Goal: Transaction & Acquisition: Purchase product/service

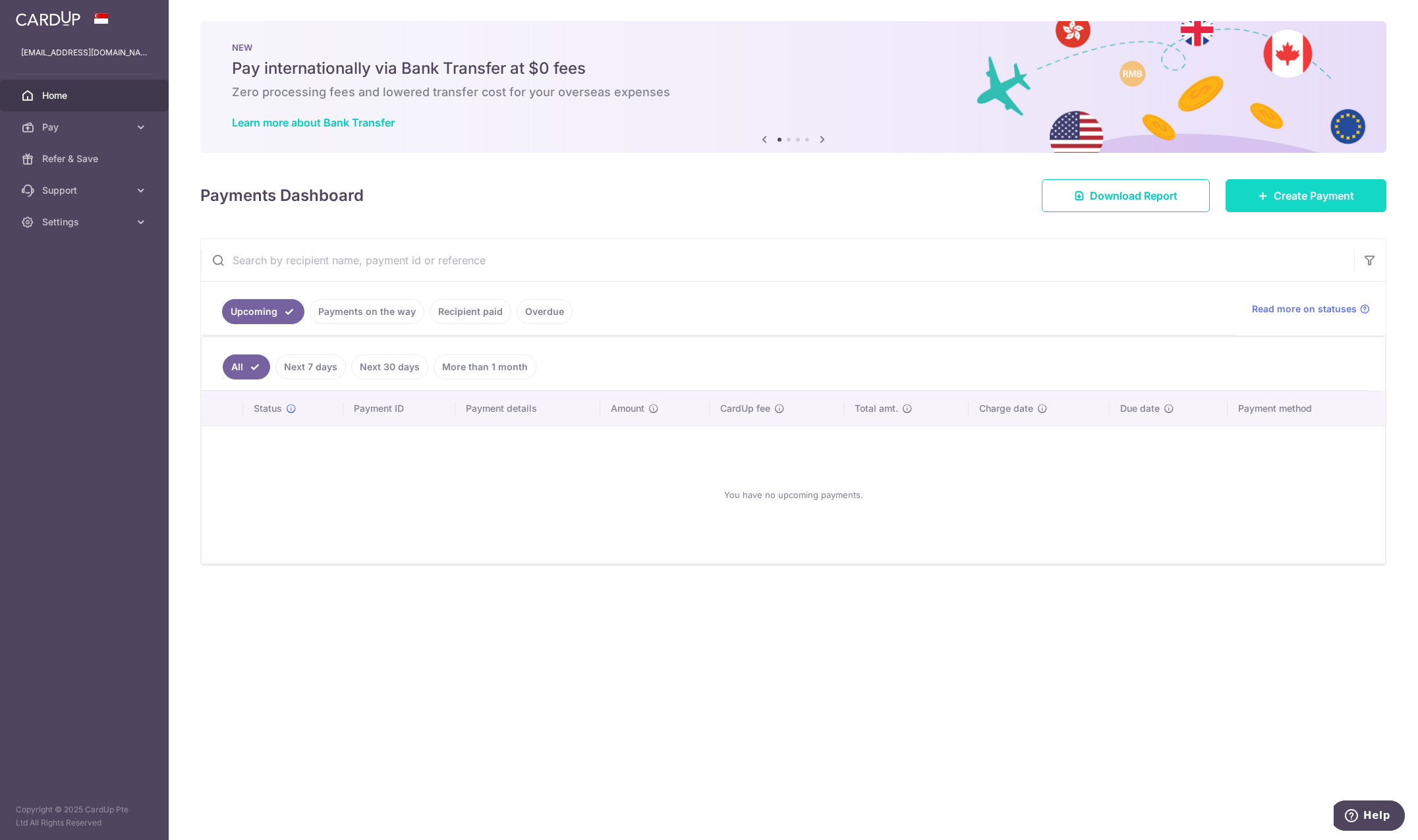
click at [1282, 194] on span "Create Payment" at bounding box center [1314, 196] width 81 height 16
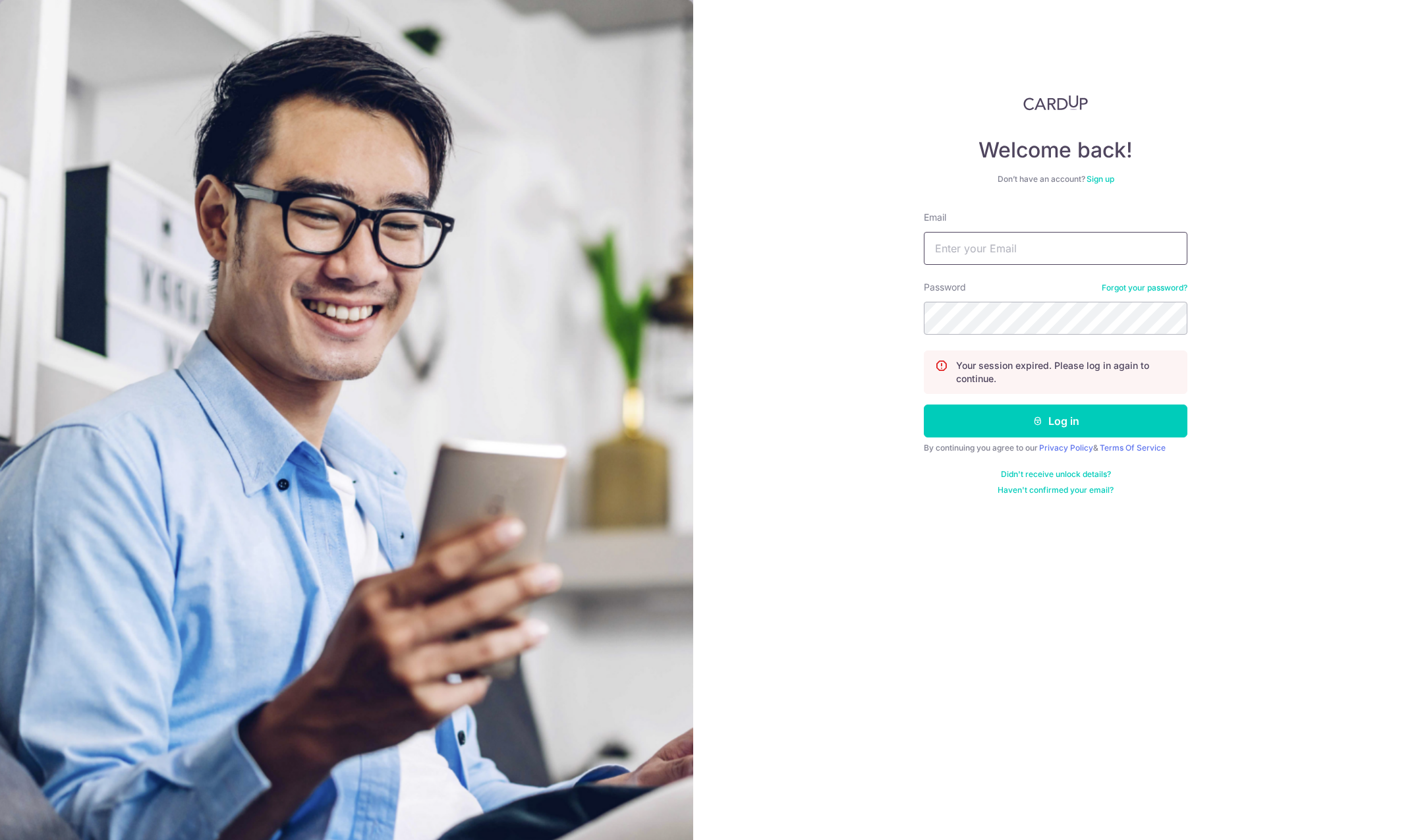
click at [971, 251] on input "Email" at bounding box center [1055, 248] width 264 height 33
type input "[EMAIL_ADDRESS][DOMAIN_NAME]"
click at [1013, 412] on button "Log in" at bounding box center [1055, 421] width 264 height 33
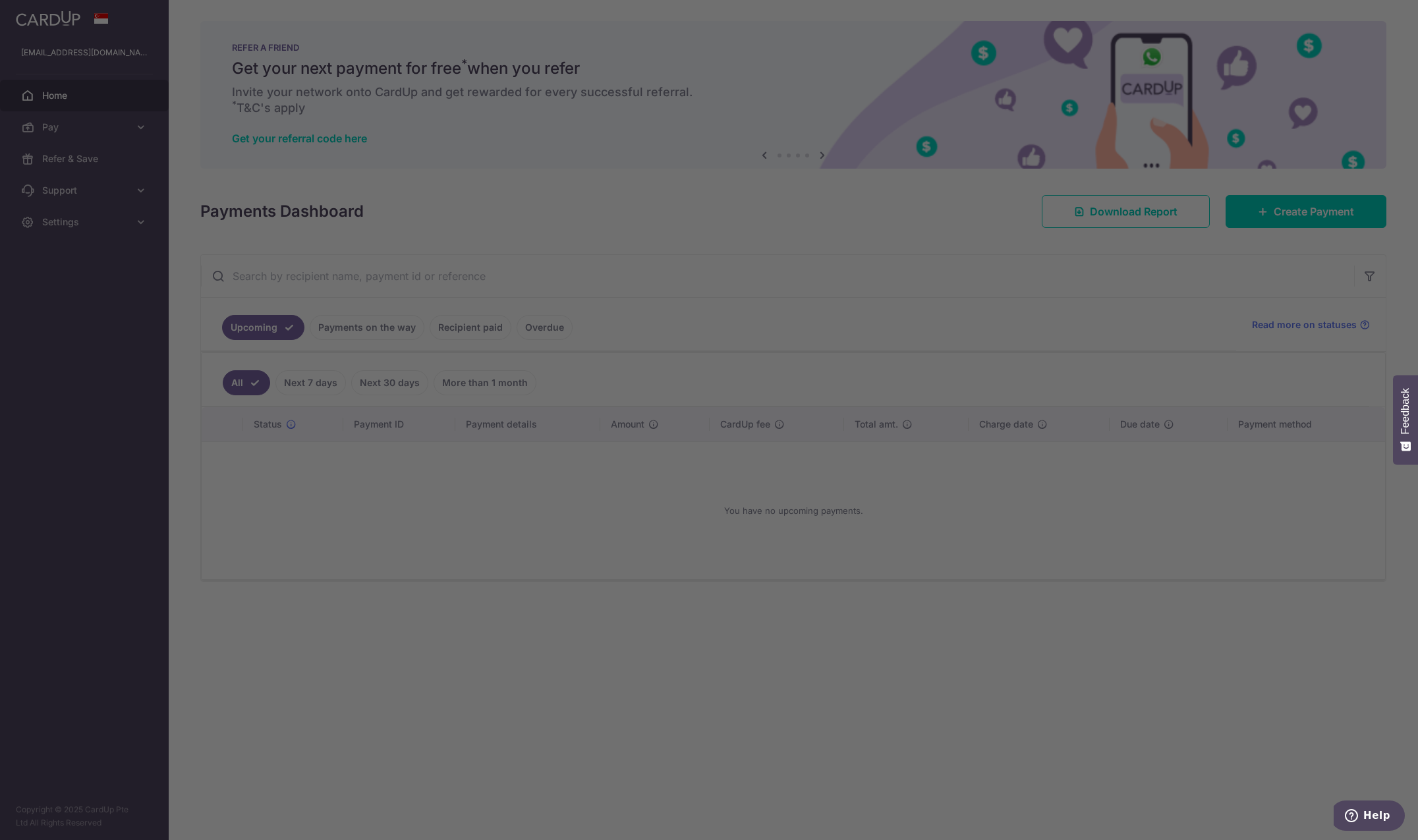
click at [385, 645] on div at bounding box center [716, 424] width 1432 height 849
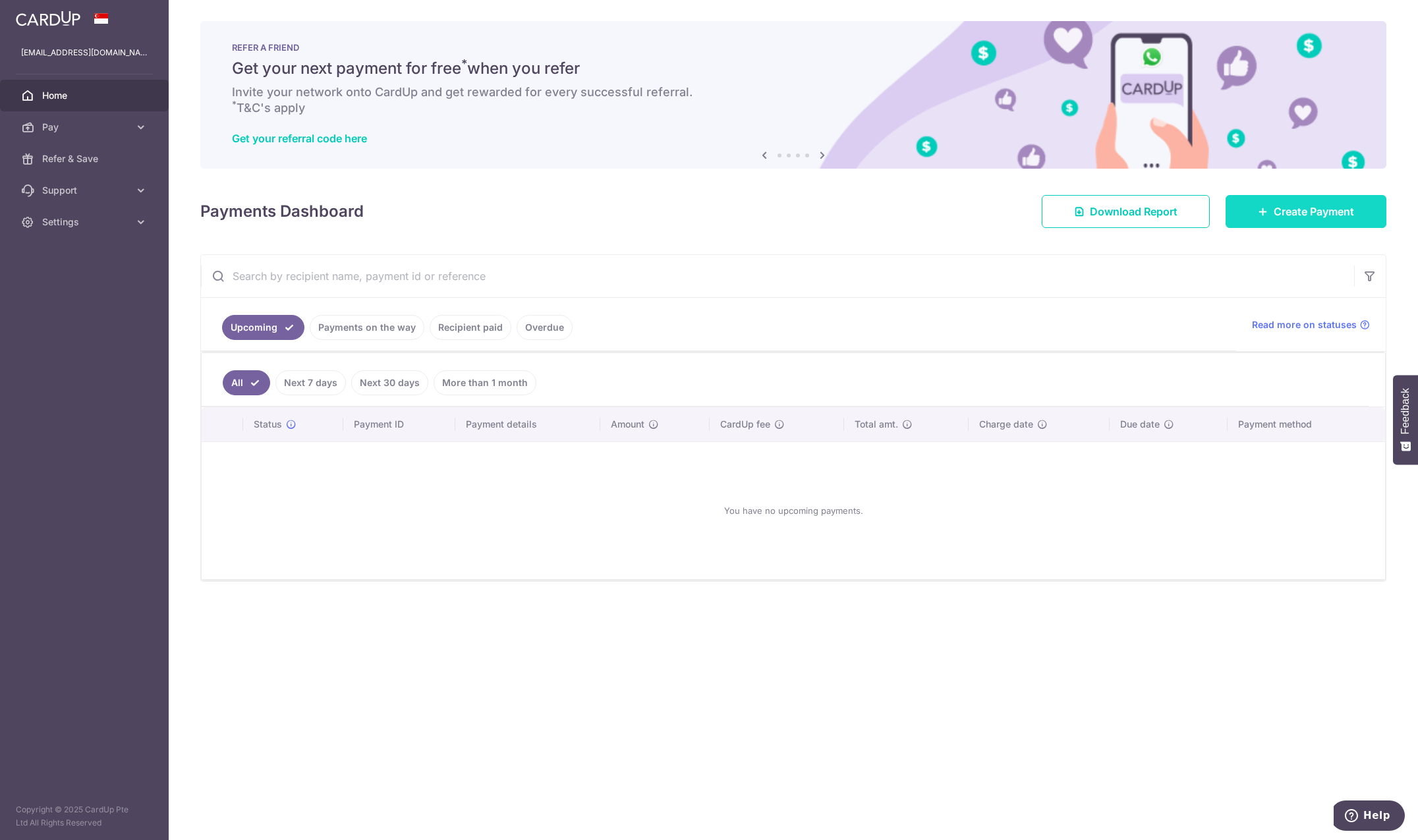
click at [1327, 205] on span "Create Payment" at bounding box center [1314, 212] width 81 height 16
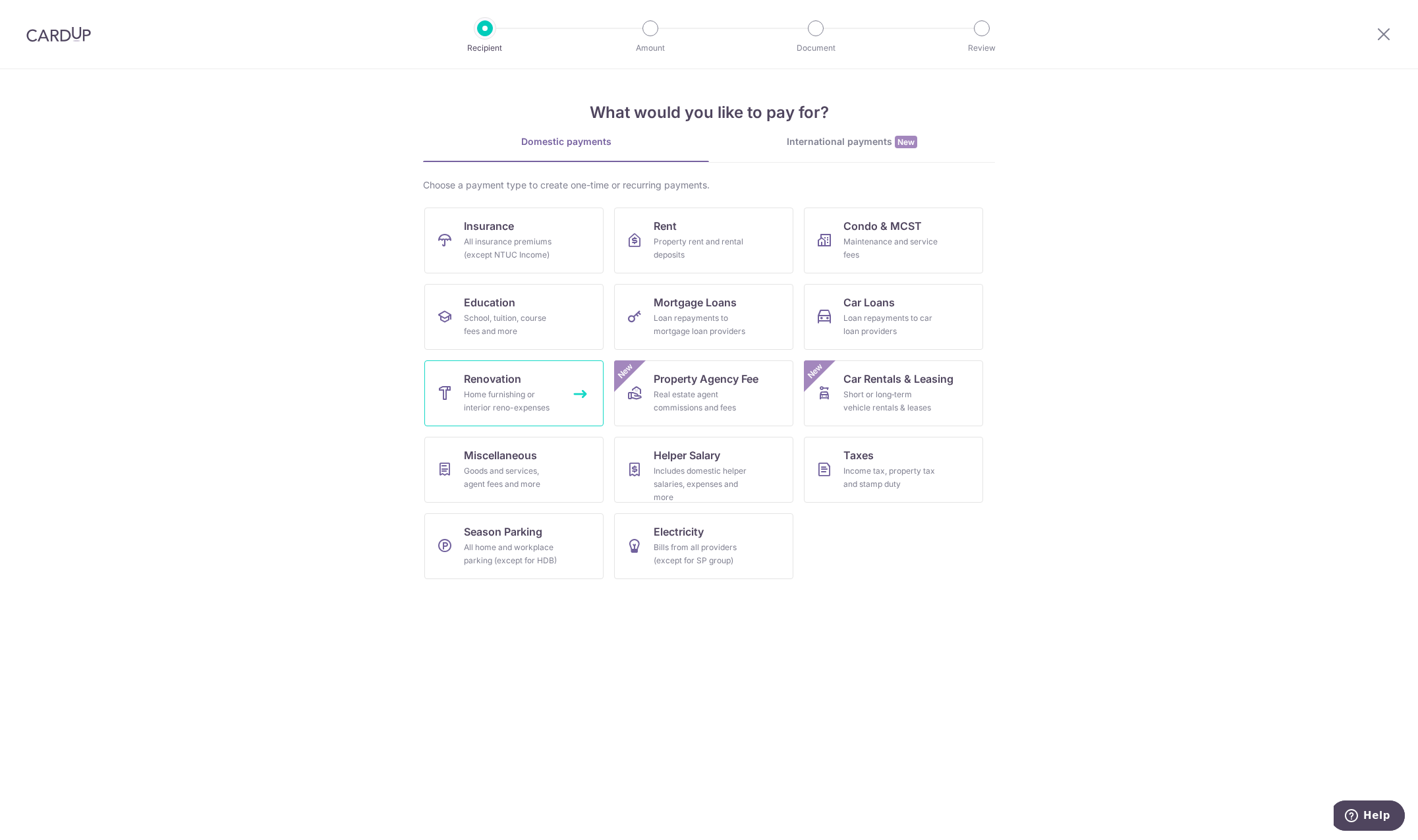
click at [527, 393] on div "Home furnishing or interior reno-expenses" at bounding box center [512, 400] width 95 height 26
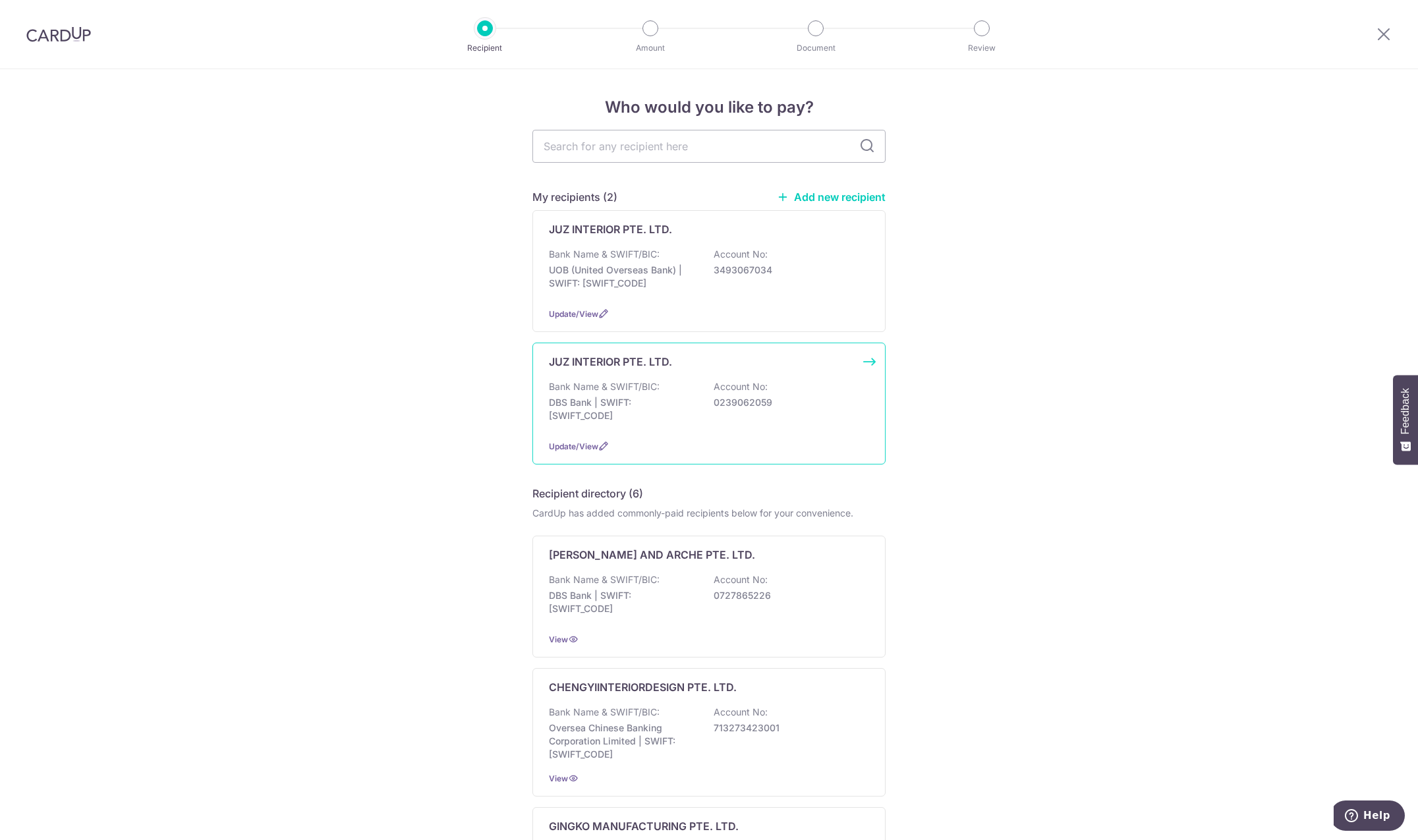
click at [740, 409] on p "0239062059" at bounding box center [787, 402] width 147 height 13
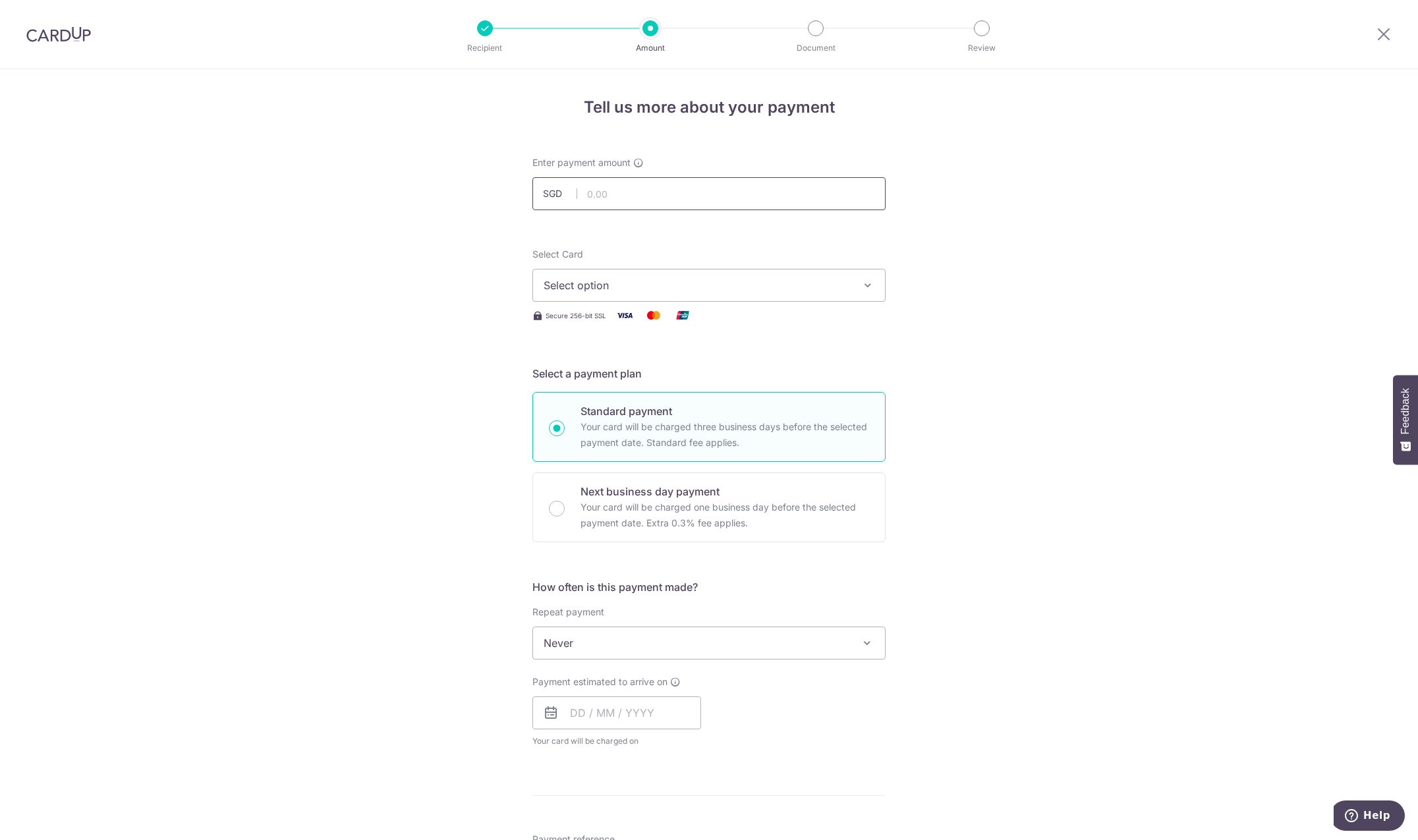
click at [667, 179] on input "text" at bounding box center [708, 193] width 353 height 33
type input "7,100.07"
click at [601, 289] on span "Select option" at bounding box center [697, 285] width 307 height 16
drag, startPoint x: 619, startPoint y: 424, endPoint x: 657, endPoint y: 380, distance: 58.1
click at [657, 380] on form "Enter payment amount SGD 7,100.07 7100.07 Select Card Select option Add credit …" at bounding box center [708, 722] width 353 height 1131
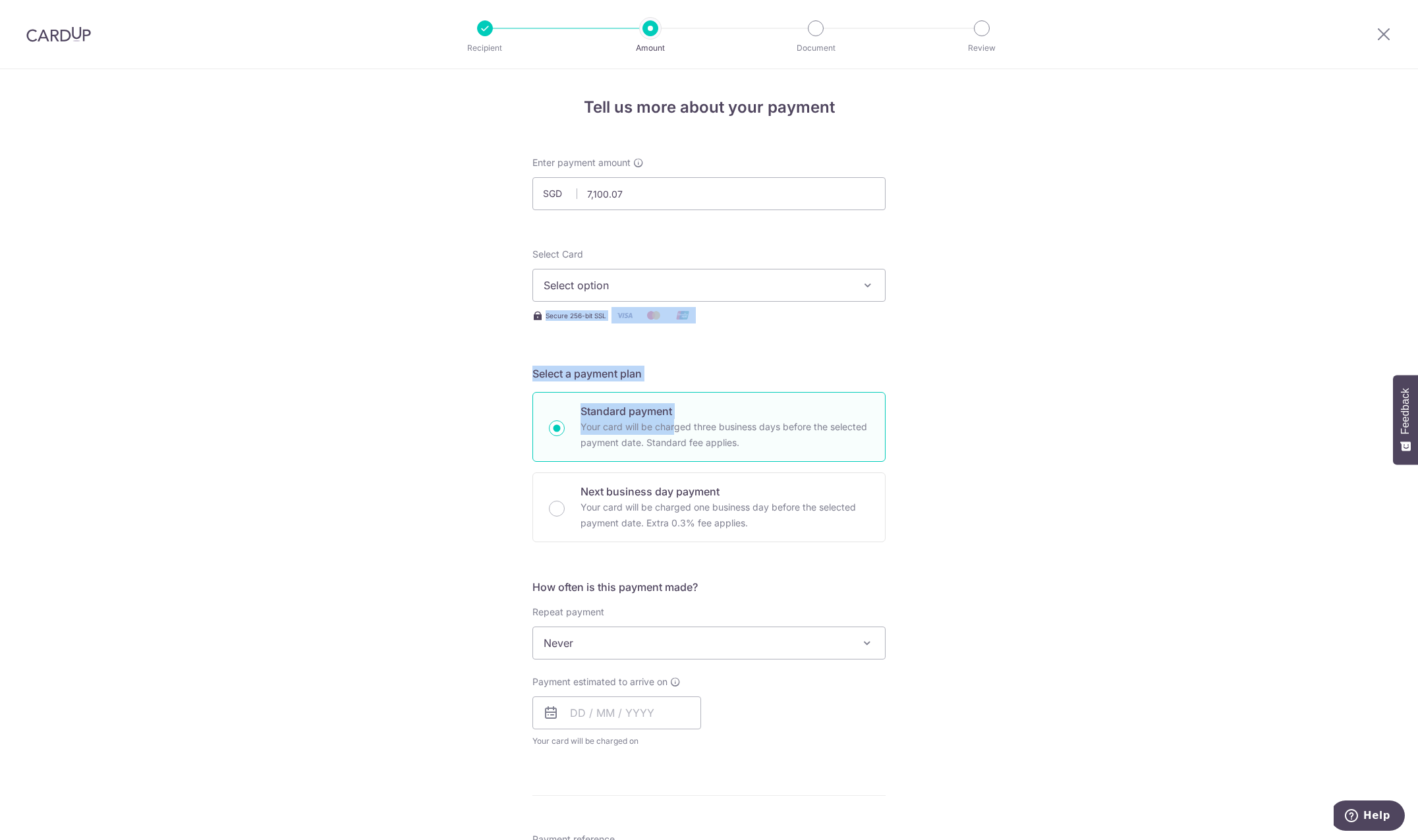
click at [783, 319] on div "Secure 256-bit SSL" at bounding box center [708, 315] width 353 height 16
click at [784, 284] on span "Select option" at bounding box center [697, 285] width 307 height 16
click at [649, 378] on span "**** 2060" at bounding box center [709, 380] width 331 height 16
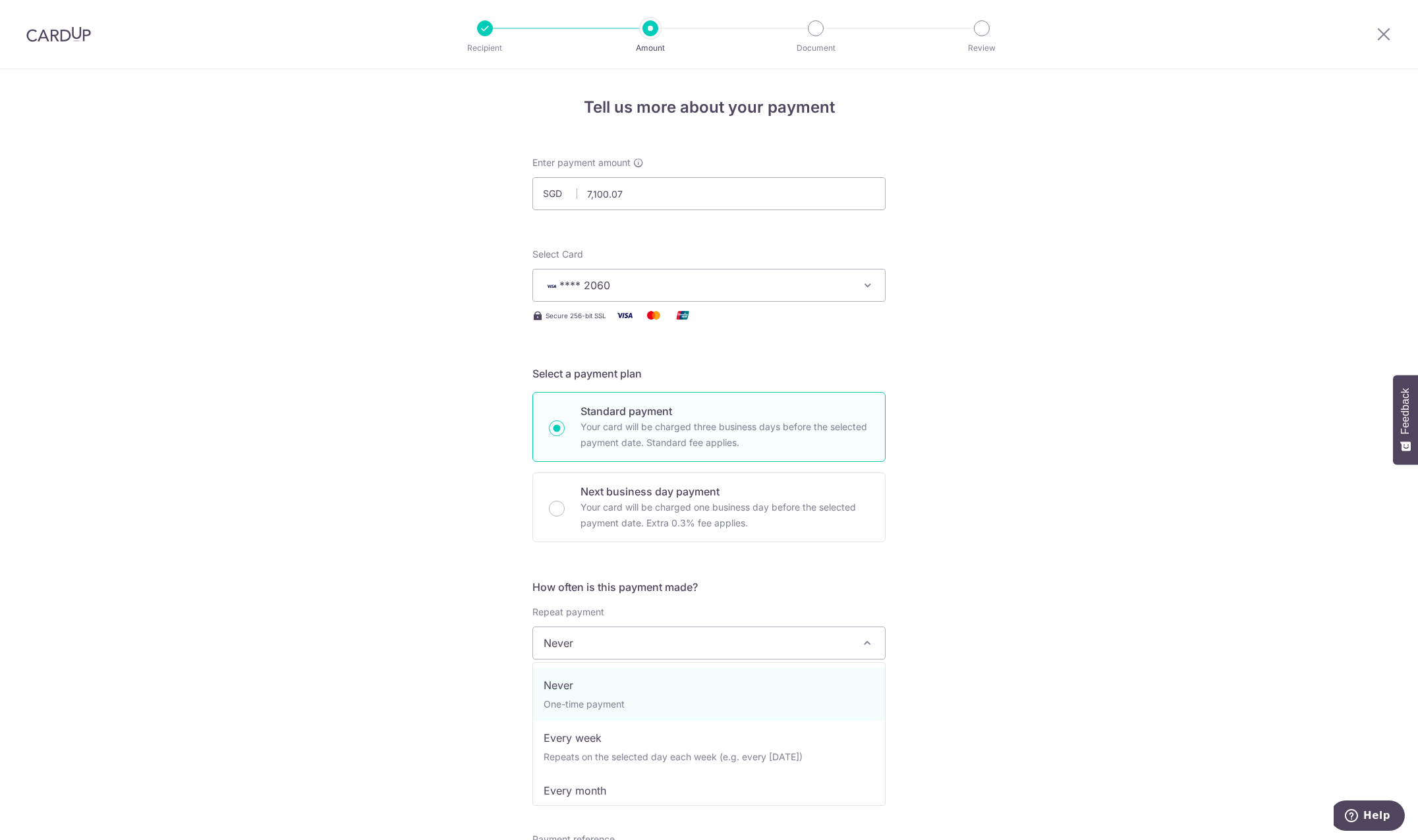
click at [591, 646] on span "Never" at bounding box center [709, 643] width 352 height 31
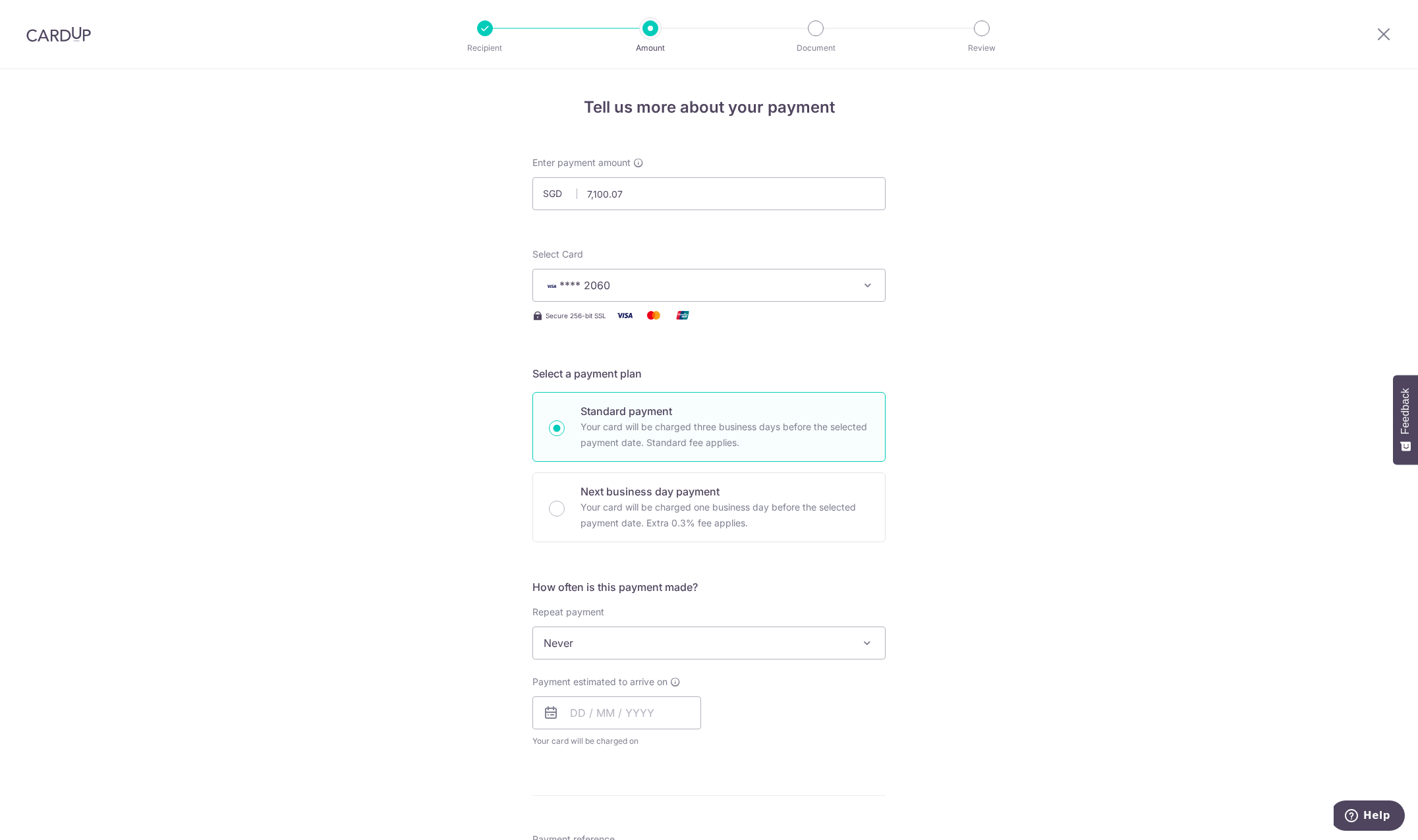
click at [591, 646] on span "Never" at bounding box center [709, 643] width 352 height 31
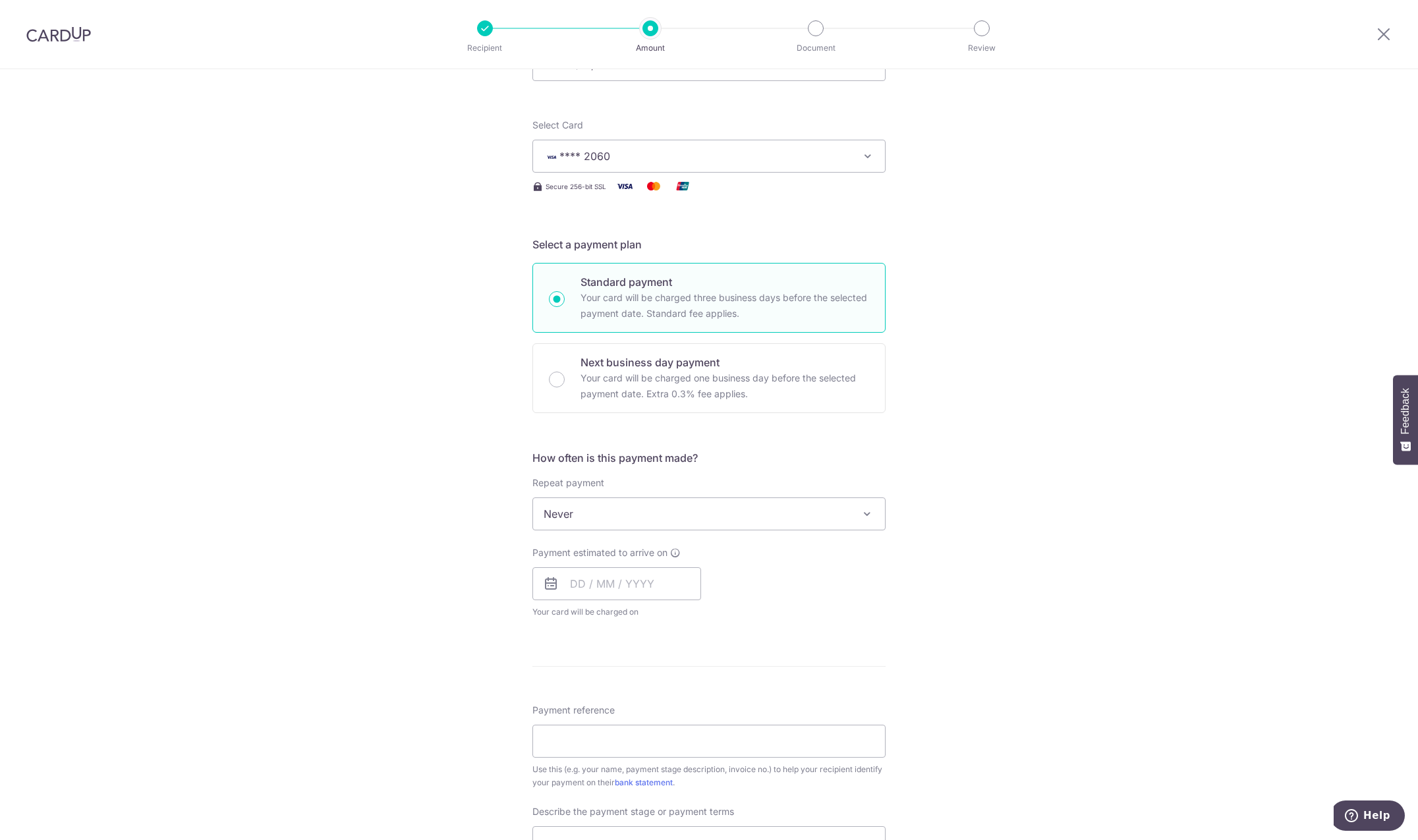
scroll to position [135, 0]
click at [608, 577] on input "text" at bounding box center [617, 578] width 169 height 33
click at [635, 696] on link "10" at bounding box center [638, 697] width 21 height 21
type input "[DATE]"
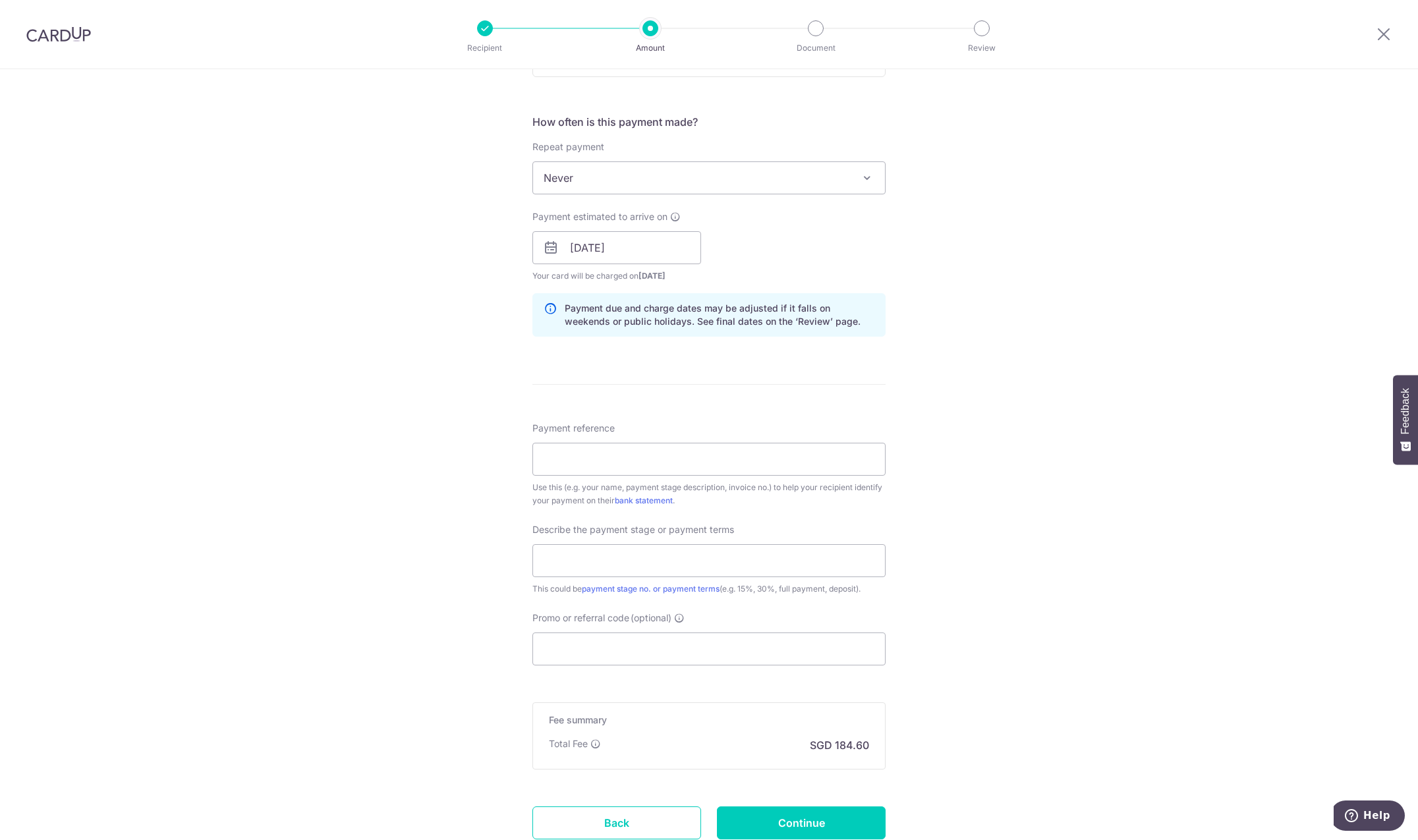
scroll to position [470, 0]
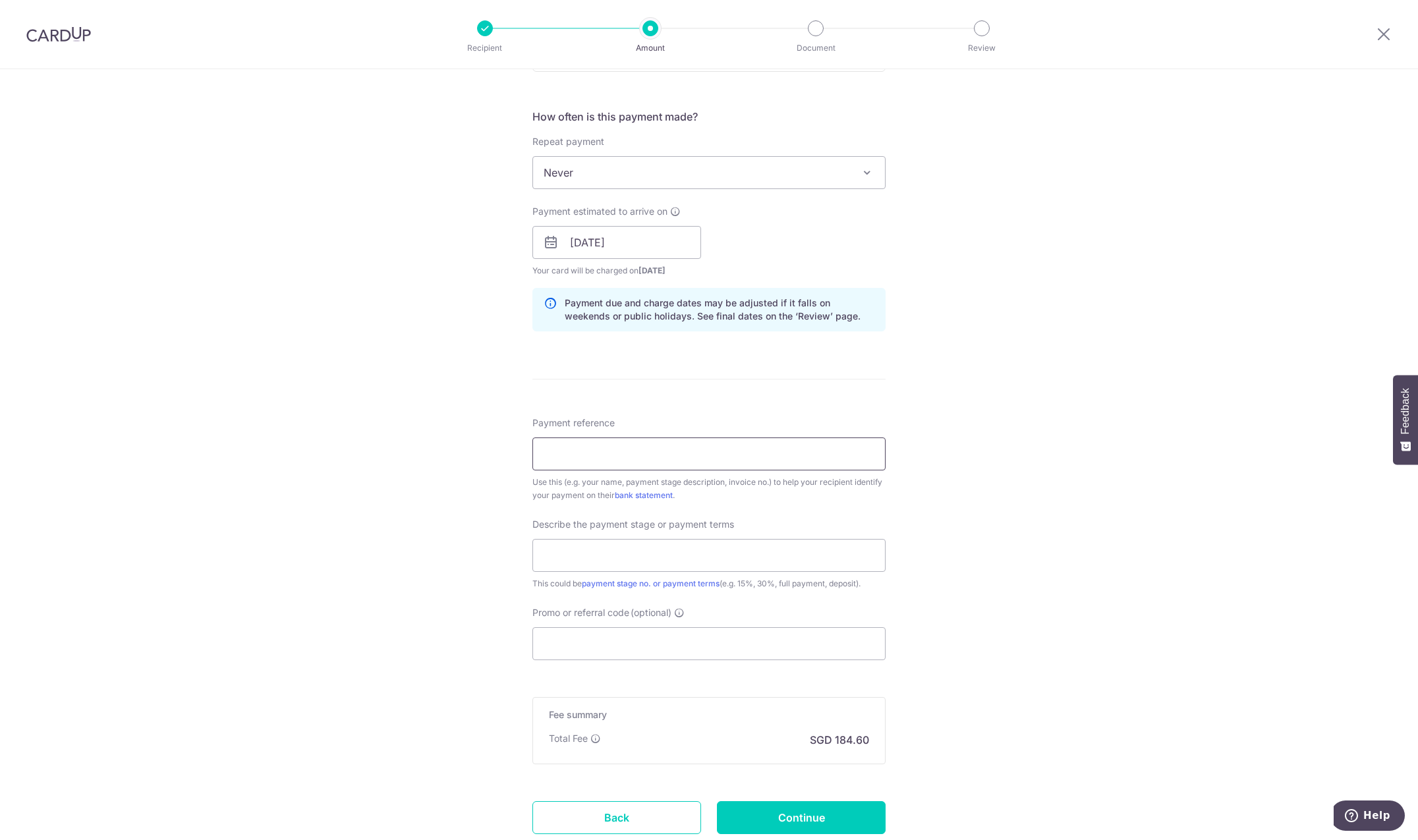
click at [664, 444] on input "Payment reference" at bounding box center [708, 453] width 353 height 33
paste input "25-INV0499P0328TH-Ryan Chan"
type input "25-INV0499P0328TH-Ryan Chan"
click at [589, 554] on input "text" at bounding box center [708, 556] width 353 height 33
click at [673, 559] on input "text" at bounding box center [708, 556] width 353 height 33
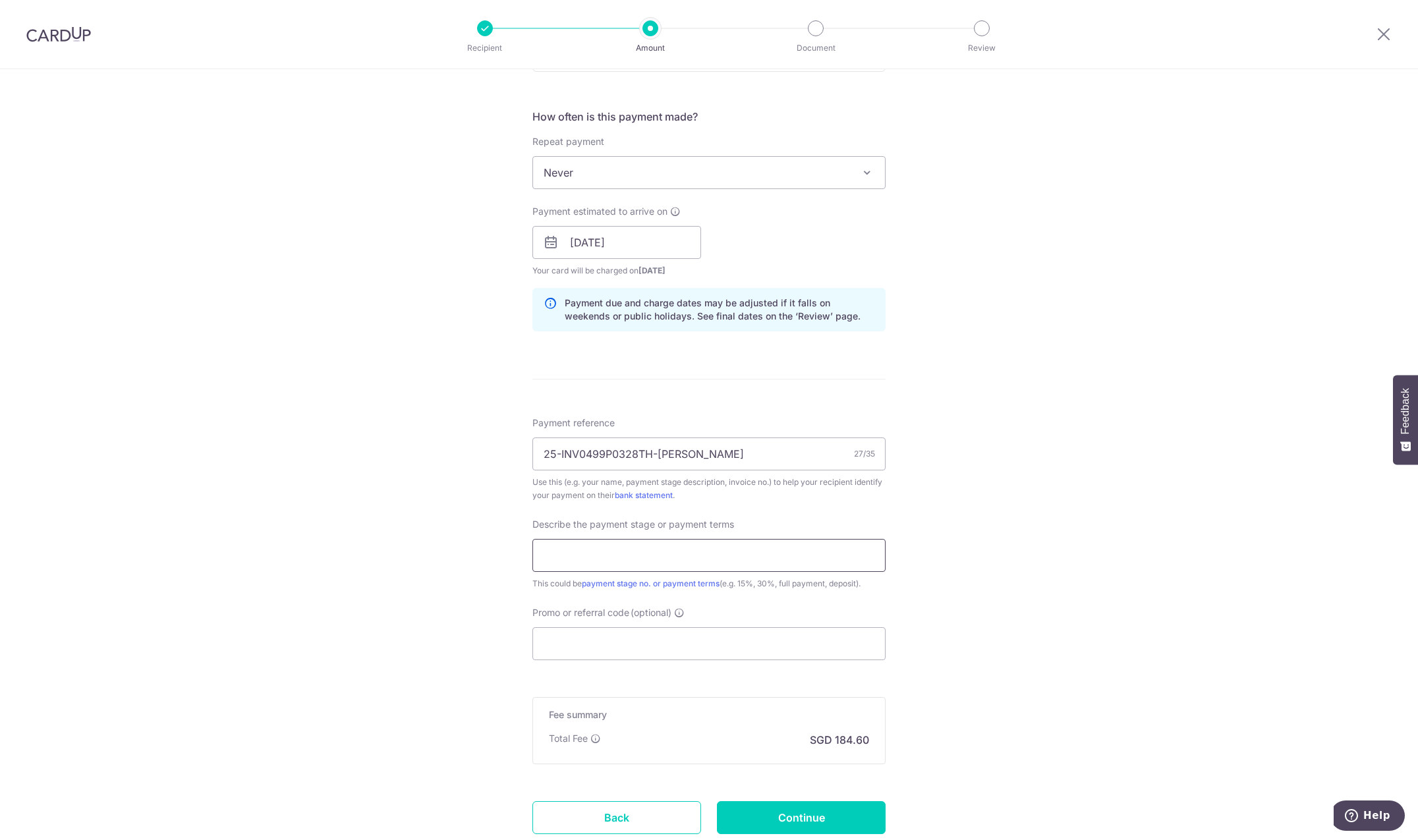
paste input "Handover"
click at [651, 556] on input "Handover and VO)2" at bounding box center [708, 556] width 353 height 33
drag, startPoint x: 616, startPoint y: 556, endPoint x: 666, endPoint y: 556, distance: 50.0
click at [666, 556] on input "Handover and VO)2" at bounding box center [708, 556] width 353 height 33
paste input "25-P0328-VO02/TH-Ryan"
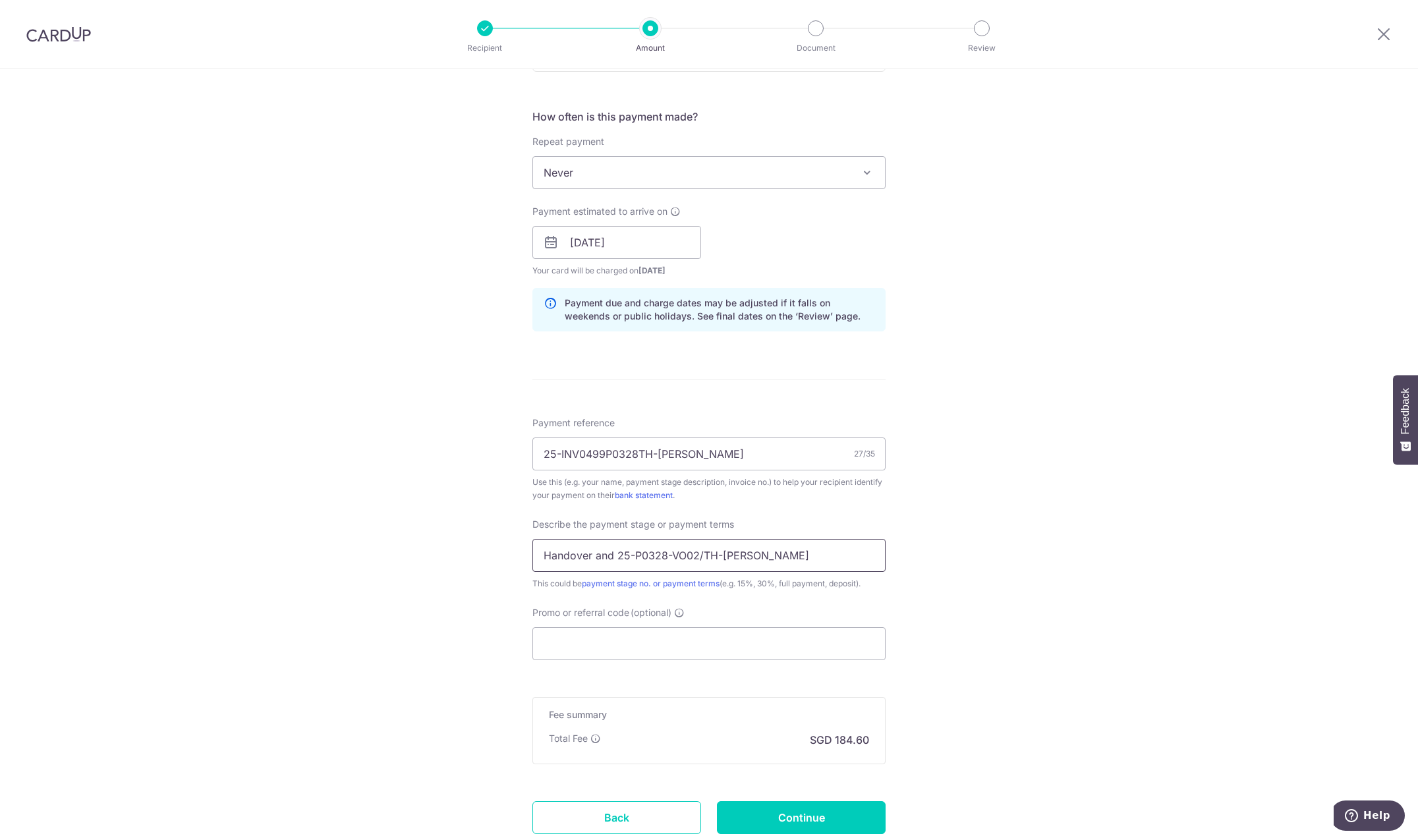
click at [639, 556] on input "Handover and 25-P0328-VO02/TH-[PERSON_NAME]" at bounding box center [708, 556] width 353 height 33
click at [699, 556] on input "Handover and 25-P0328-VO02/TH-[PERSON_NAME]" at bounding box center [708, 556] width 353 height 33
type input "Handover and 25-P0328-VO02 TH-[PERSON_NAME]"
click at [831, 587] on div "This could be payment stage no. or payment terms (e.g. 15%, 30%, full payment, …" at bounding box center [708, 583] width 353 height 13
click at [799, 592] on div "Payment reference 25-INV0499P0328TH-Ryan Chan 27/35 Use this (e.g. your name, p…" at bounding box center [708, 538] width 353 height 244
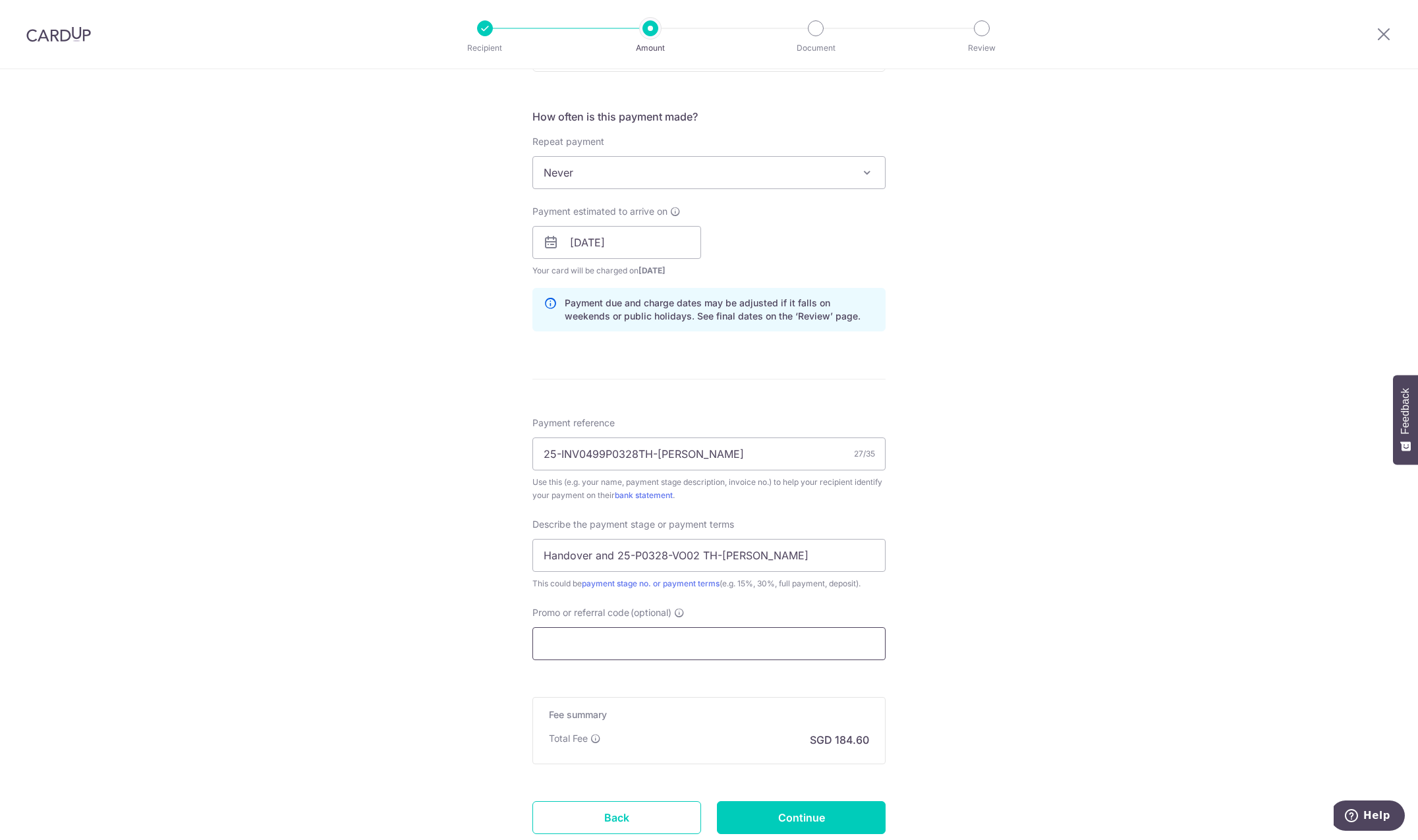
click at [682, 644] on input "Promo or referral code (optional)" at bounding box center [708, 643] width 353 height 33
click at [643, 651] on input "Promo or referral code (optional)" at bounding box center [708, 643] width 353 height 33
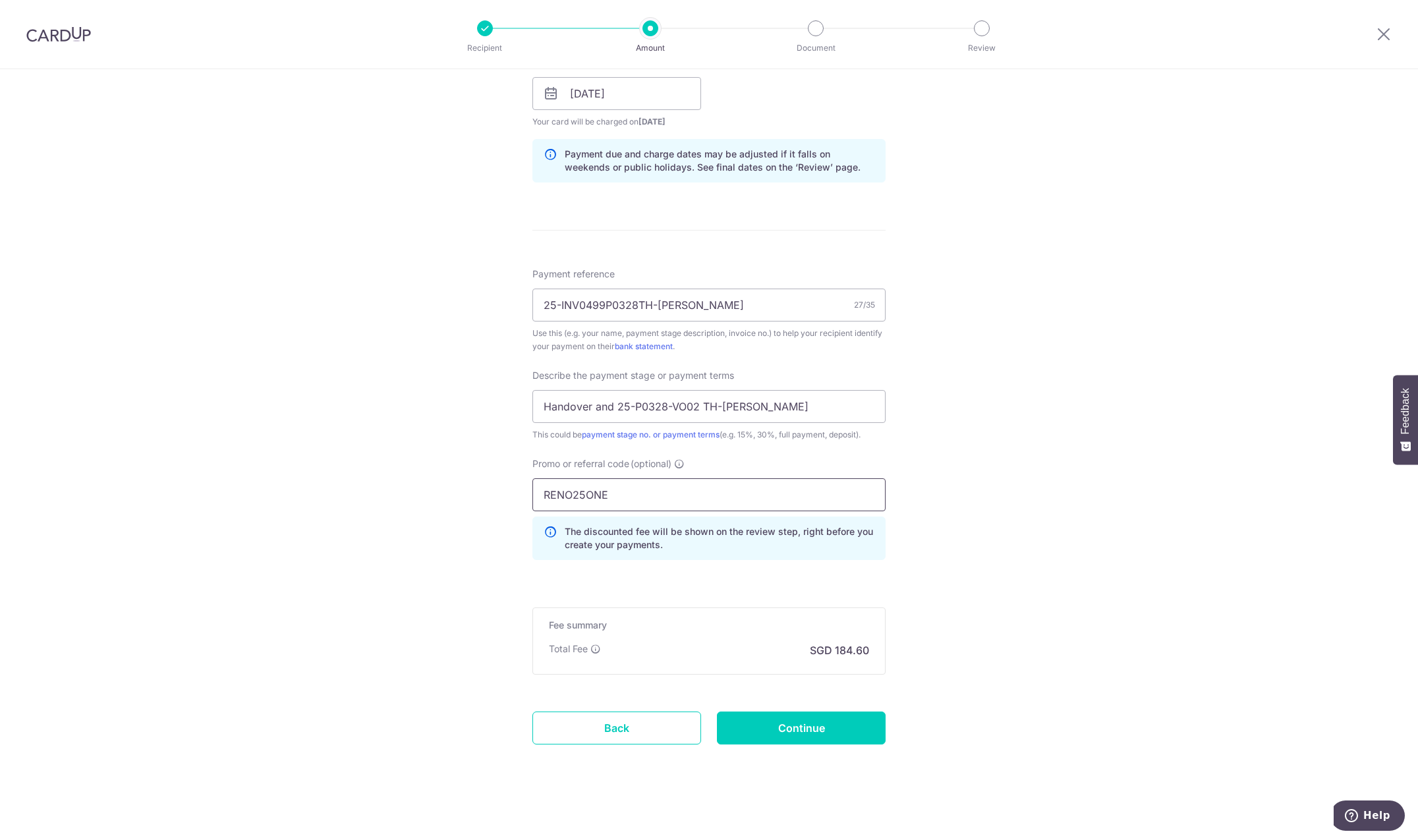
scroll to position [623, 0]
type input "RENO25ONE"
click at [792, 722] on input "Continue" at bounding box center [801, 724] width 169 height 33
type input "Create Schedule"
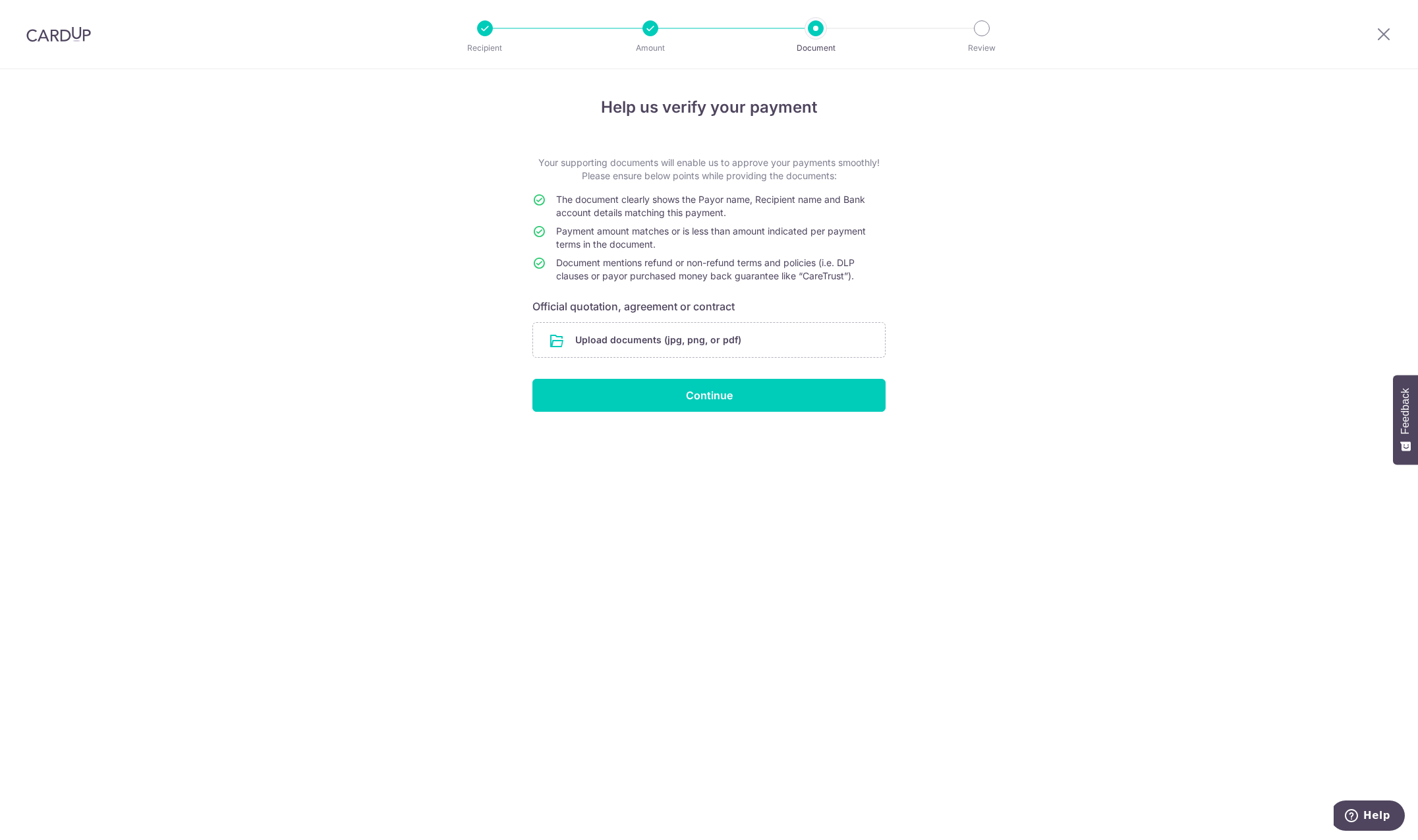
drag, startPoint x: 717, startPoint y: 339, endPoint x: 4, endPoint y: 549, distance: 743.3
click at [532, 358] on div "Upload documents (jpg, png, or pdf)" at bounding box center [708, 340] width 353 height 36
click at [628, 345] on input "file" at bounding box center [709, 340] width 352 height 34
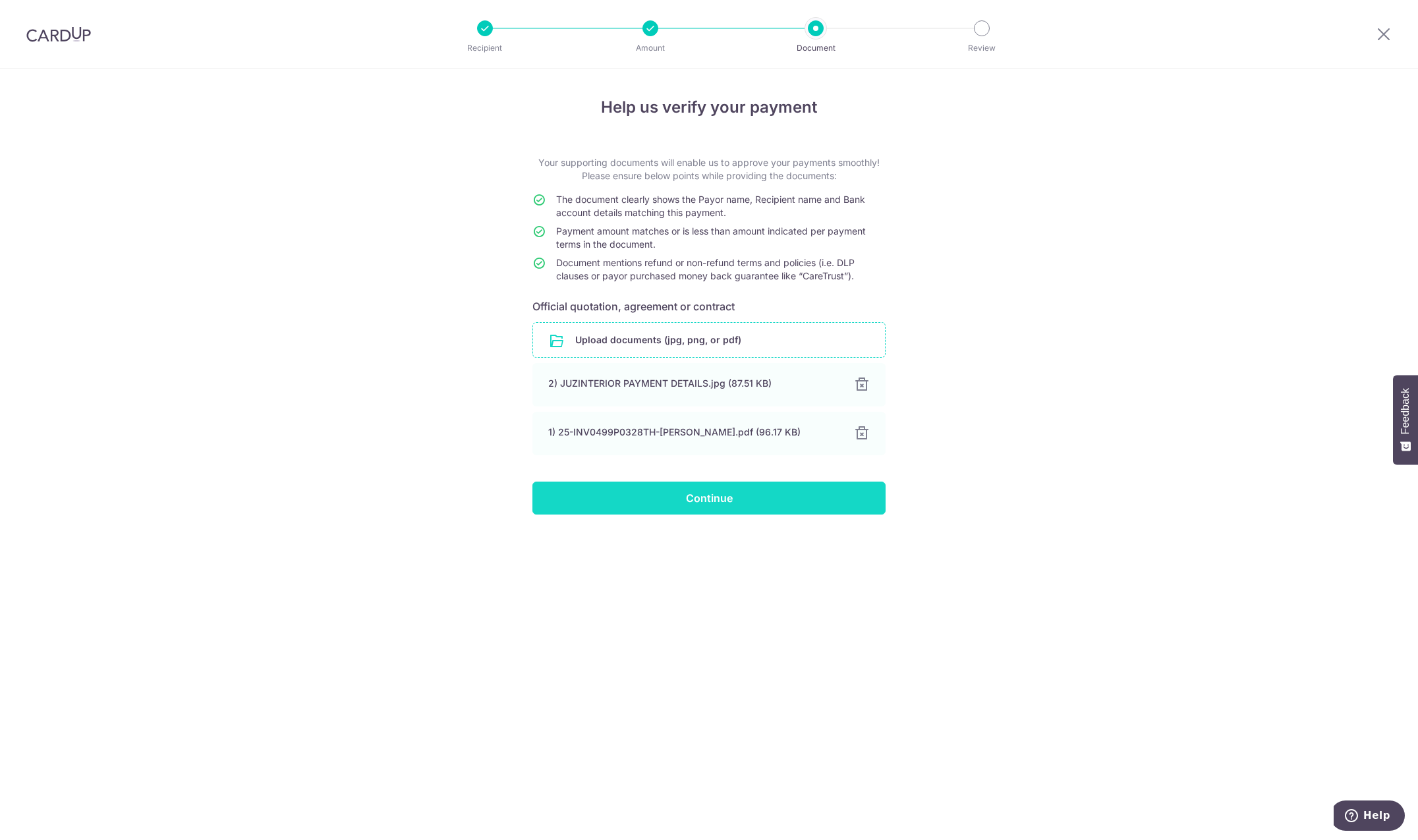
click at [670, 502] on input "Continue" at bounding box center [708, 498] width 353 height 33
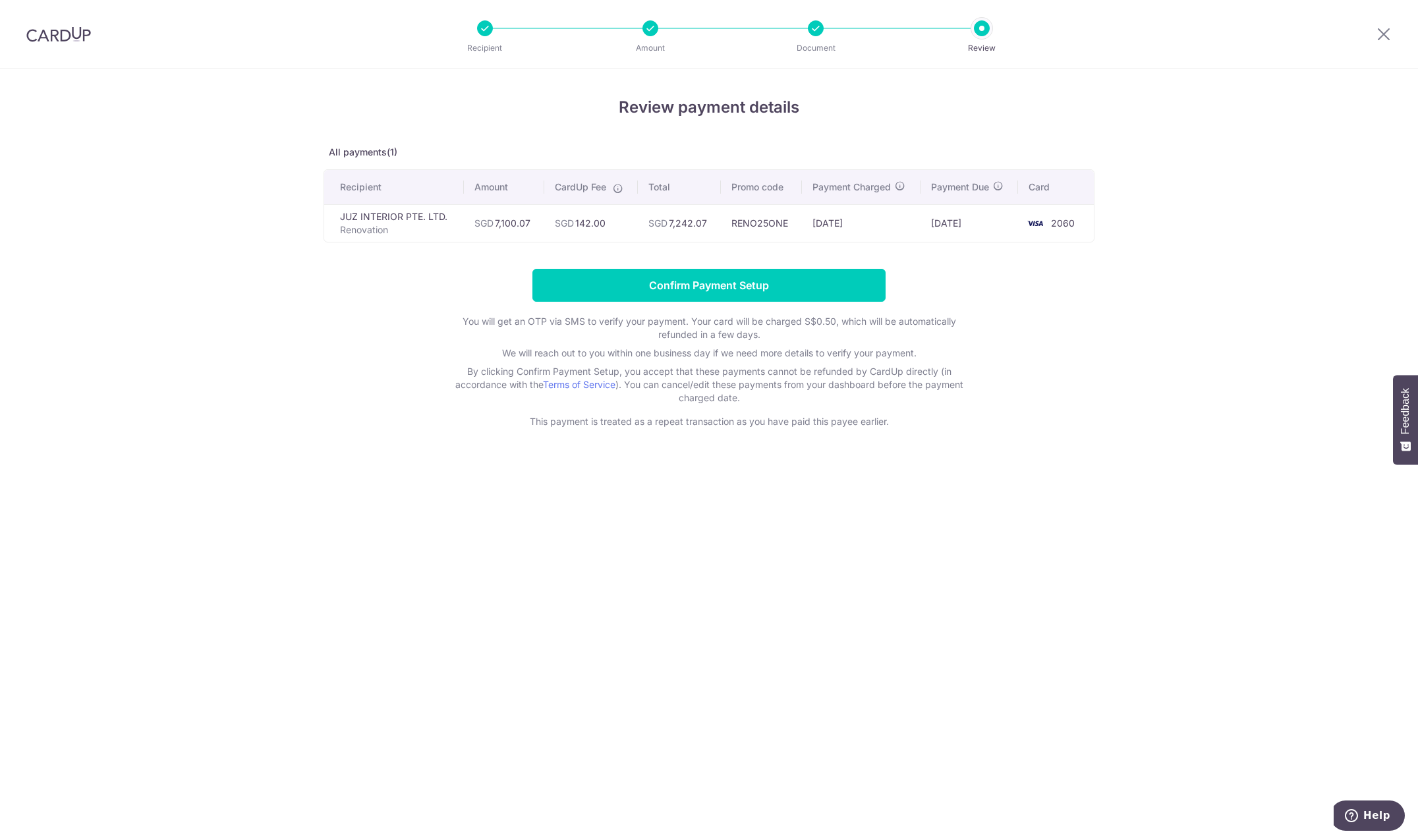
click at [623, 462] on div "Review payment details All payments(1) Recipient Amount CardUp Fee Total Promo …" at bounding box center [709, 454] width 1418 height 771
click at [936, 475] on div "Review payment details All payments(1) Recipient Amount CardUp Fee Total Promo …" at bounding box center [709, 454] width 1418 height 771
click at [980, 423] on form "Confirm Payment Setup You will get an OTP via SMS to verify your payment. Your …" at bounding box center [708, 349] width 771 height 160
click at [993, 399] on form "Confirm Payment Setup You will get an OTP via SMS to verify your payment. Your …" at bounding box center [708, 349] width 771 height 160
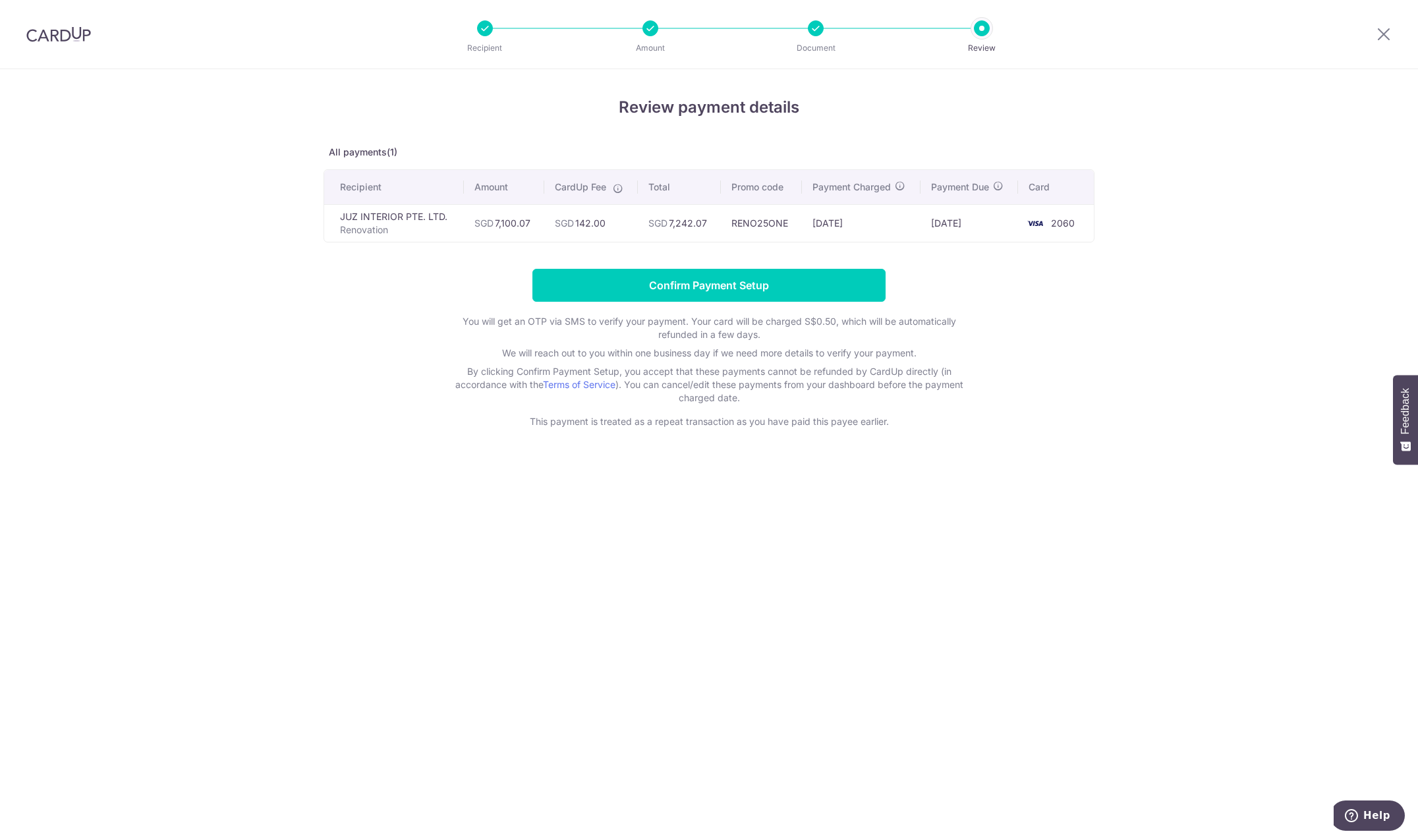
click at [993, 403] on form "Confirm Payment Setup You will get an OTP via SMS to verify your payment. Your …" at bounding box center [708, 349] width 771 height 160
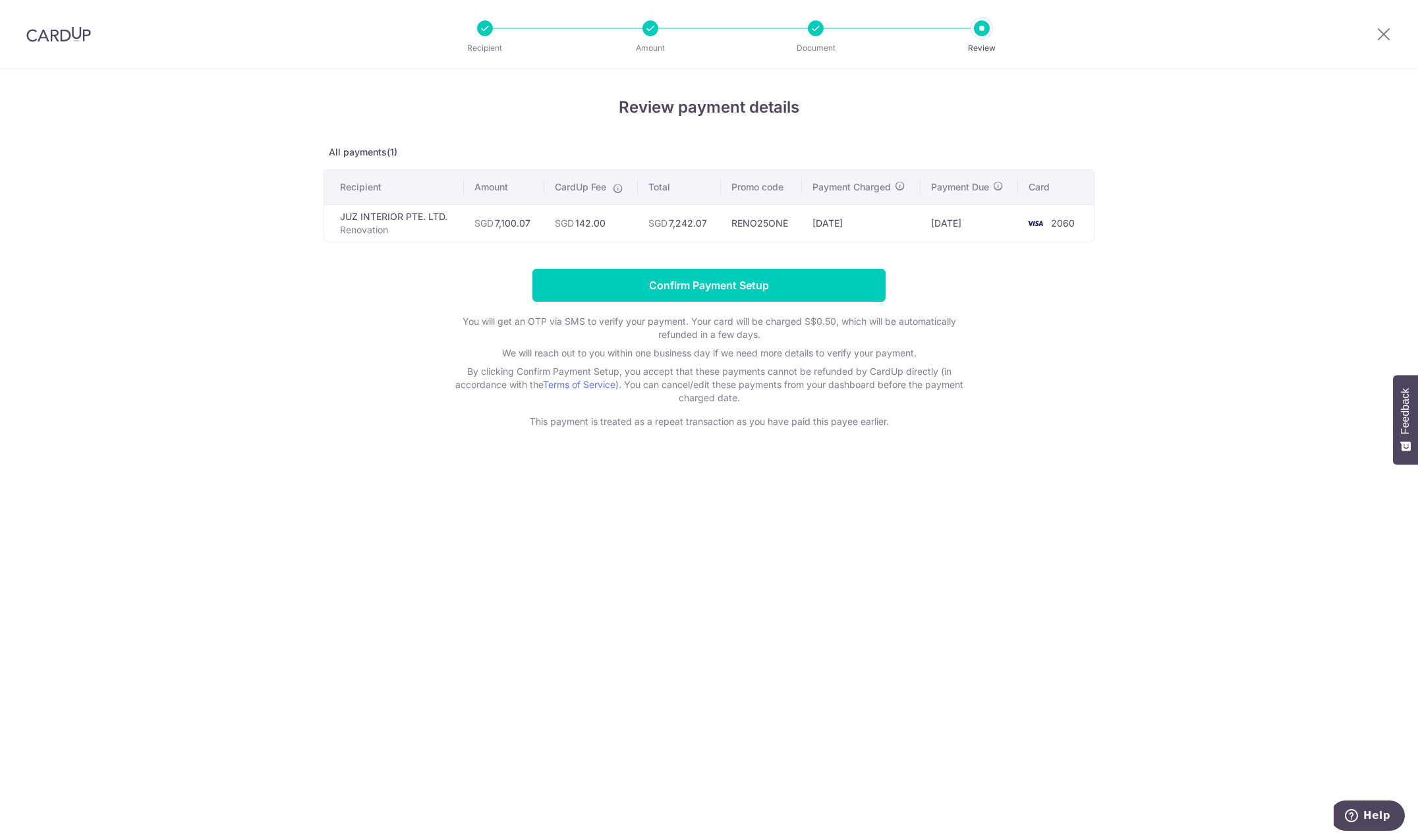
click at [993, 403] on form "Confirm Payment Setup You will get an OTP via SMS to verify your payment. Your …" at bounding box center [708, 349] width 771 height 160
drag, startPoint x: 495, startPoint y: 224, endPoint x: 529, endPoint y: 227, distance: 34.1
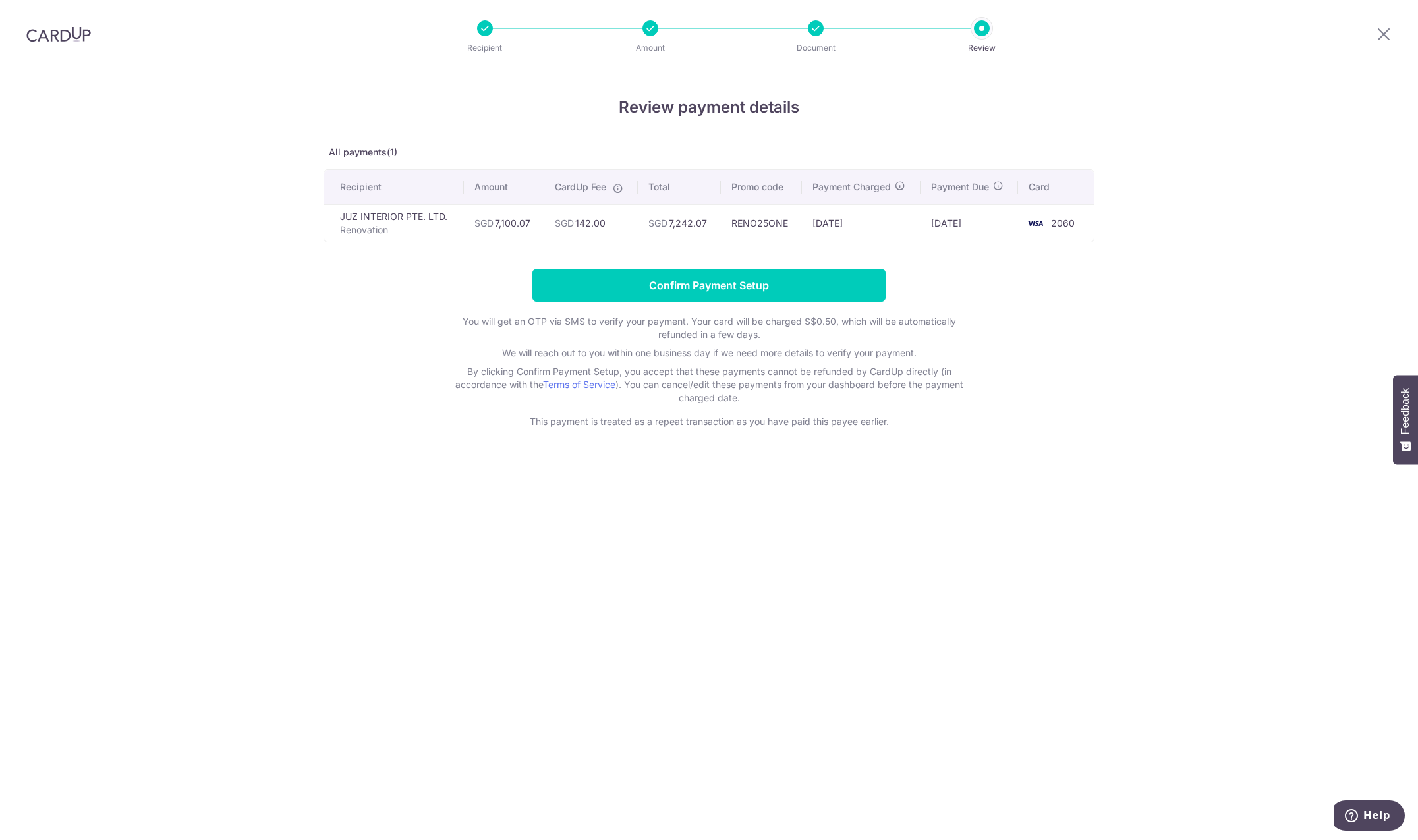
click at [529, 227] on td "SGD 7,100.07" at bounding box center [504, 223] width 81 height 38
copy td "7,100.07"
click at [535, 412] on div "You will get an OTP via SMS to verify your payment. Your card will be charged S…" at bounding box center [708, 372] width 527 height 113
click at [848, 225] on td "05/09/2025" at bounding box center [861, 223] width 118 height 38
drag, startPoint x: 1075, startPoint y: 222, endPoint x: 1027, endPoint y: 222, distance: 48.0
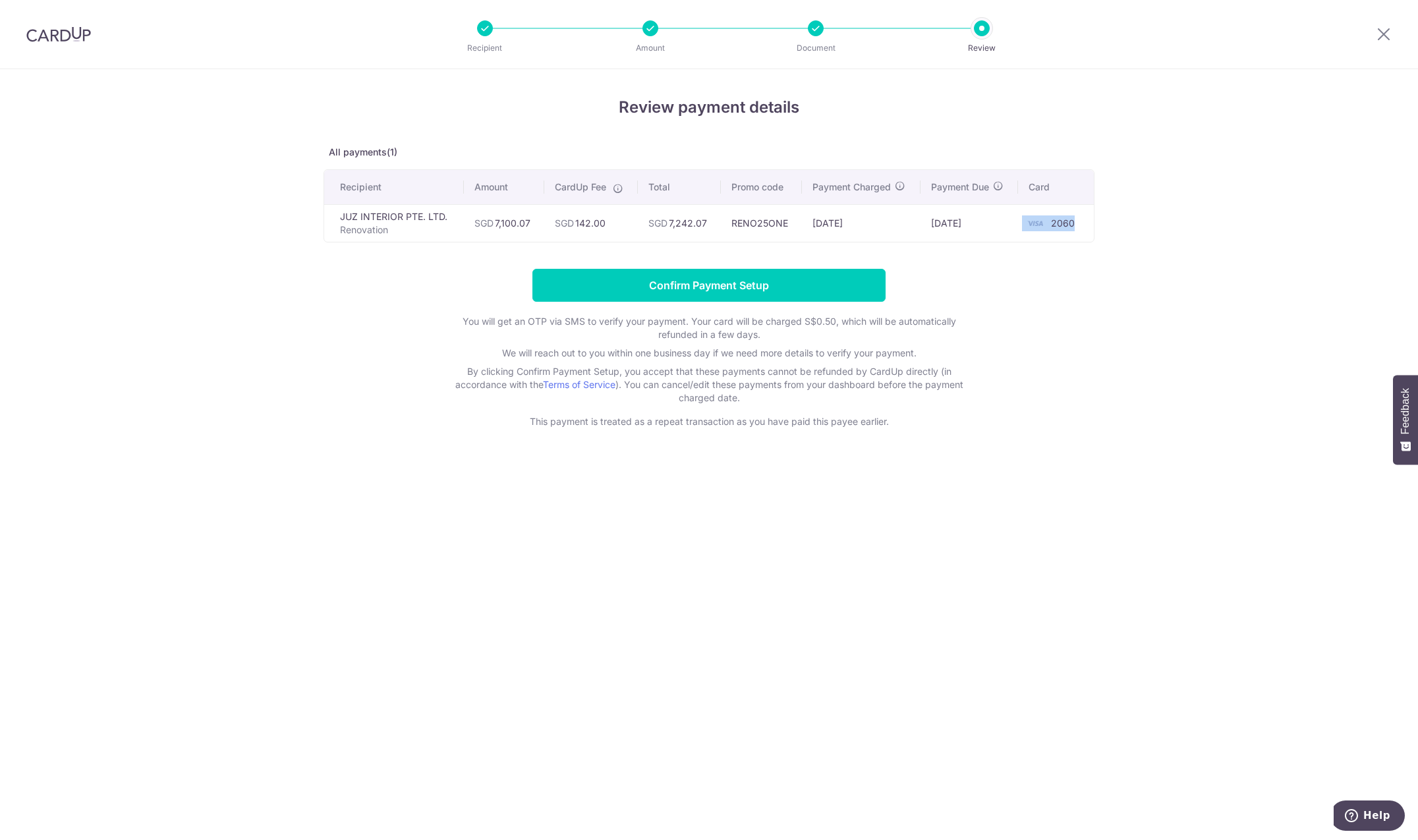
click at [1027, 222] on td "2060" at bounding box center [1055, 223] width 75 height 38
click at [1119, 238] on div "Review payment details All payments(1) Recipient Amount CardUp Fee Total Promo …" at bounding box center [709, 454] width 1418 height 771
drag, startPoint x: 932, startPoint y: 225, endPoint x: 972, endPoint y: 229, distance: 40.2
click at [972, 229] on td "10/09/2025" at bounding box center [969, 223] width 98 height 38
click at [985, 228] on td "10/09/2025" at bounding box center [969, 223] width 98 height 38
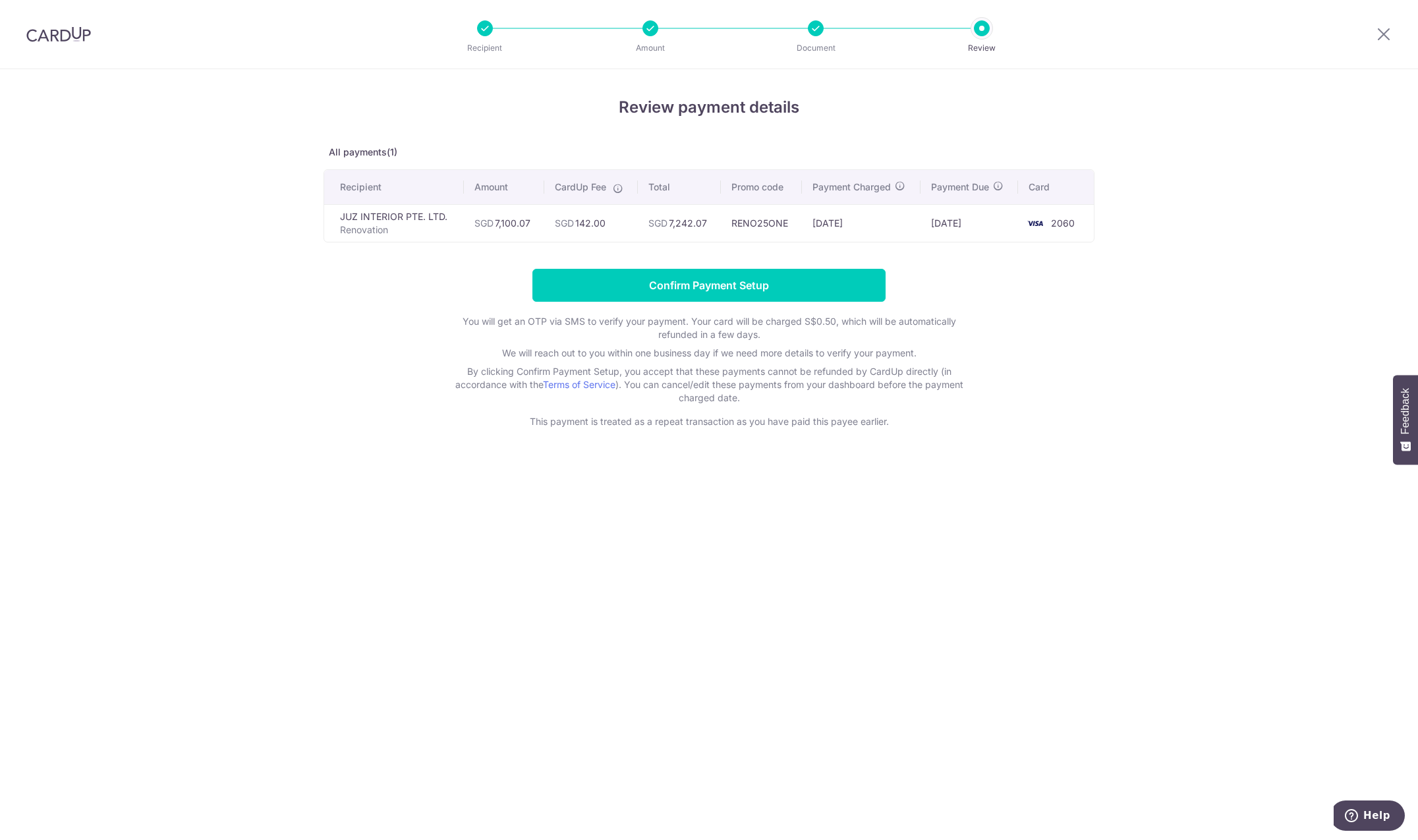
drag, startPoint x: 863, startPoint y: 224, endPoint x: 827, endPoint y: 222, distance: 36.1
click at [827, 222] on td "05/09/2025" at bounding box center [861, 223] width 118 height 38
click at [841, 222] on td "05/09/2025" at bounding box center [861, 223] width 118 height 38
click at [891, 220] on td "05/09/2025" at bounding box center [861, 223] width 118 height 38
click at [927, 213] on td "10/09/2025" at bounding box center [969, 223] width 98 height 38
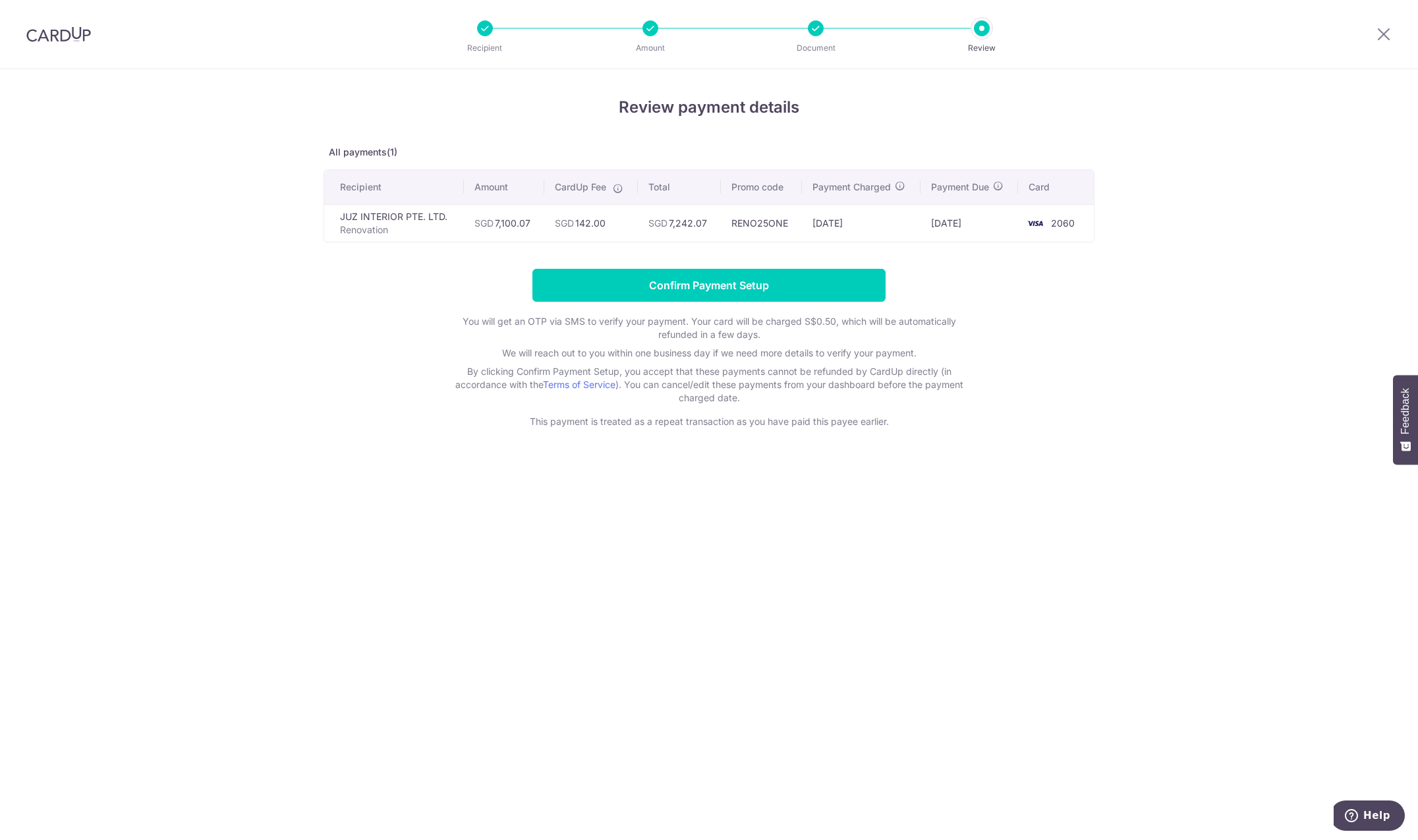
click at [958, 232] on td "10/09/2025" at bounding box center [969, 223] width 98 height 38
click at [959, 225] on td "10/09/2025" at bounding box center [969, 223] width 98 height 38
click at [1385, 28] on icon at bounding box center [1384, 34] width 16 height 16
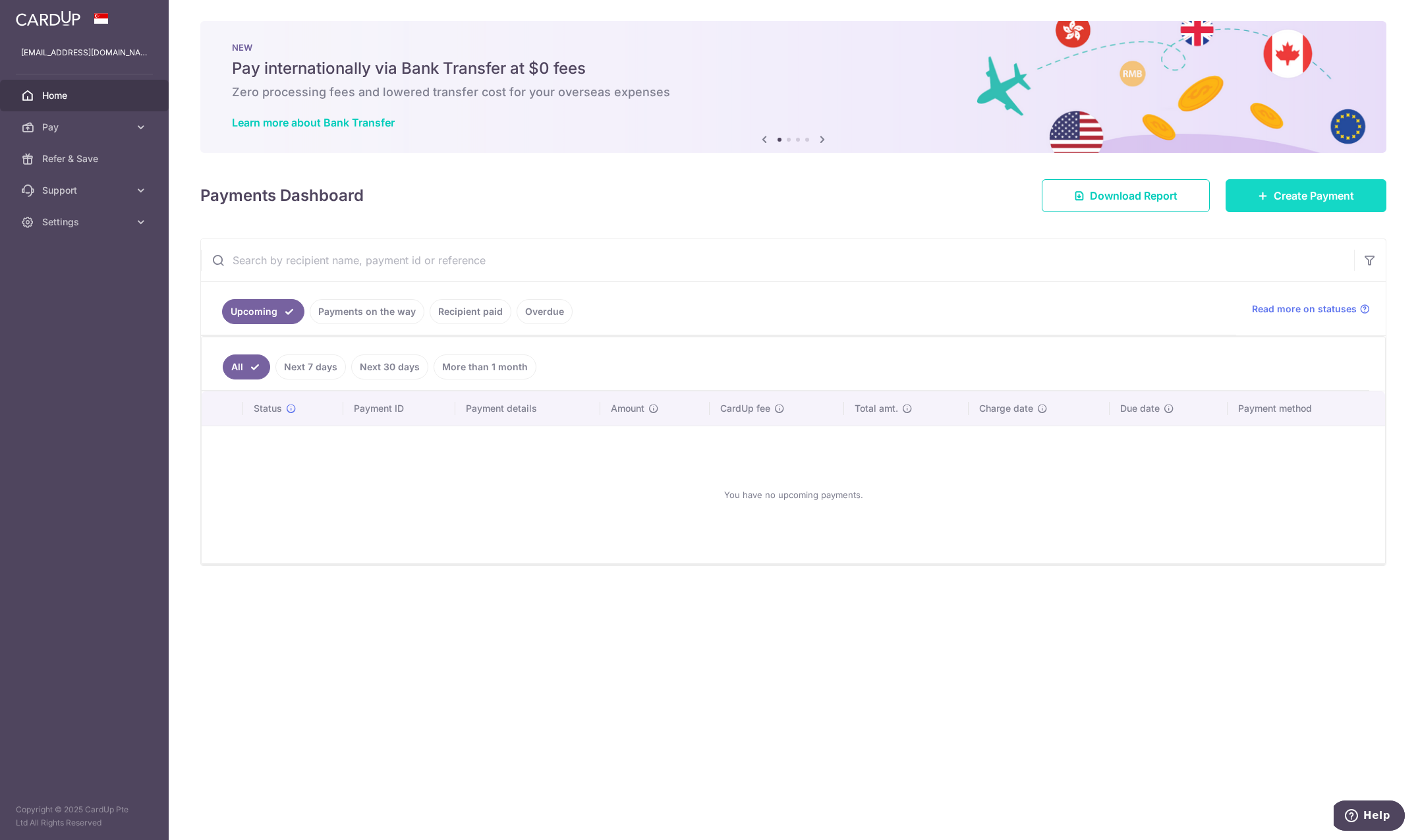
click at [1280, 200] on span "Create Payment" at bounding box center [1314, 196] width 81 height 16
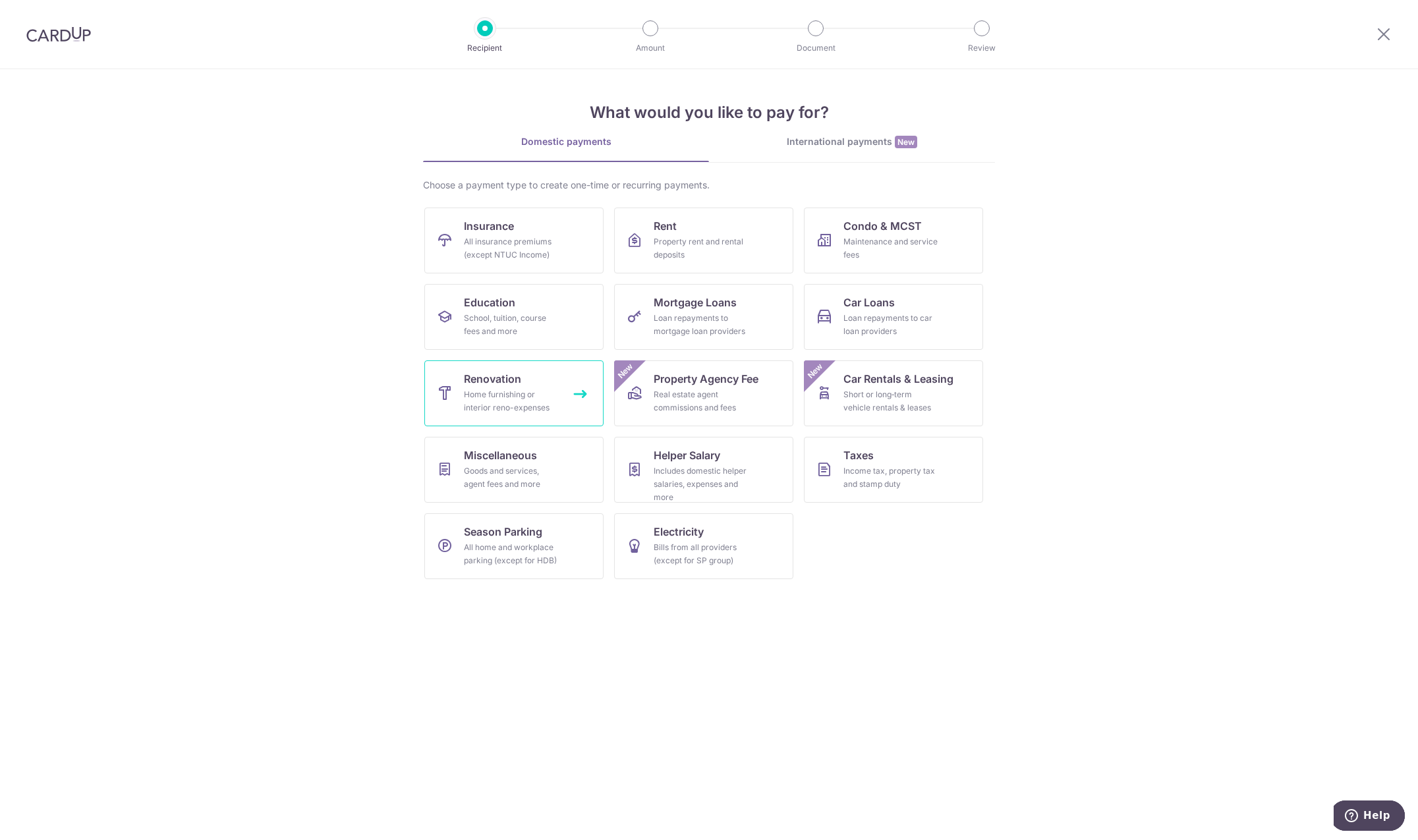
click at [503, 393] on div "Home furnishing or interior reno-expenses" at bounding box center [512, 400] width 95 height 26
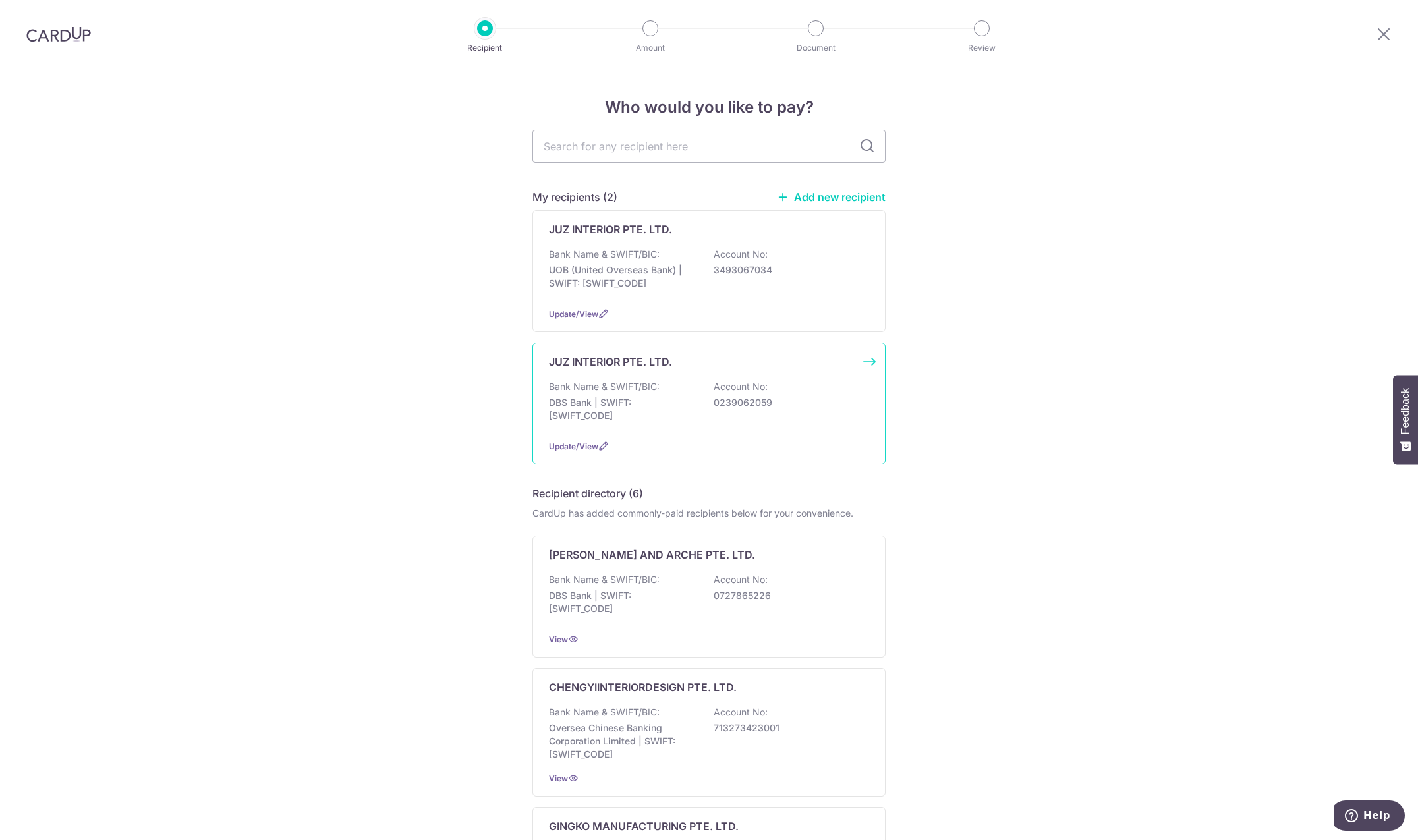
click at [705, 423] on div "Bank Name & SWIFT/BIC: DBS Bank | SWIFT: [SWIFT_CODE] Account No: 0239062059" at bounding box center [709, 405] width 320 height 48
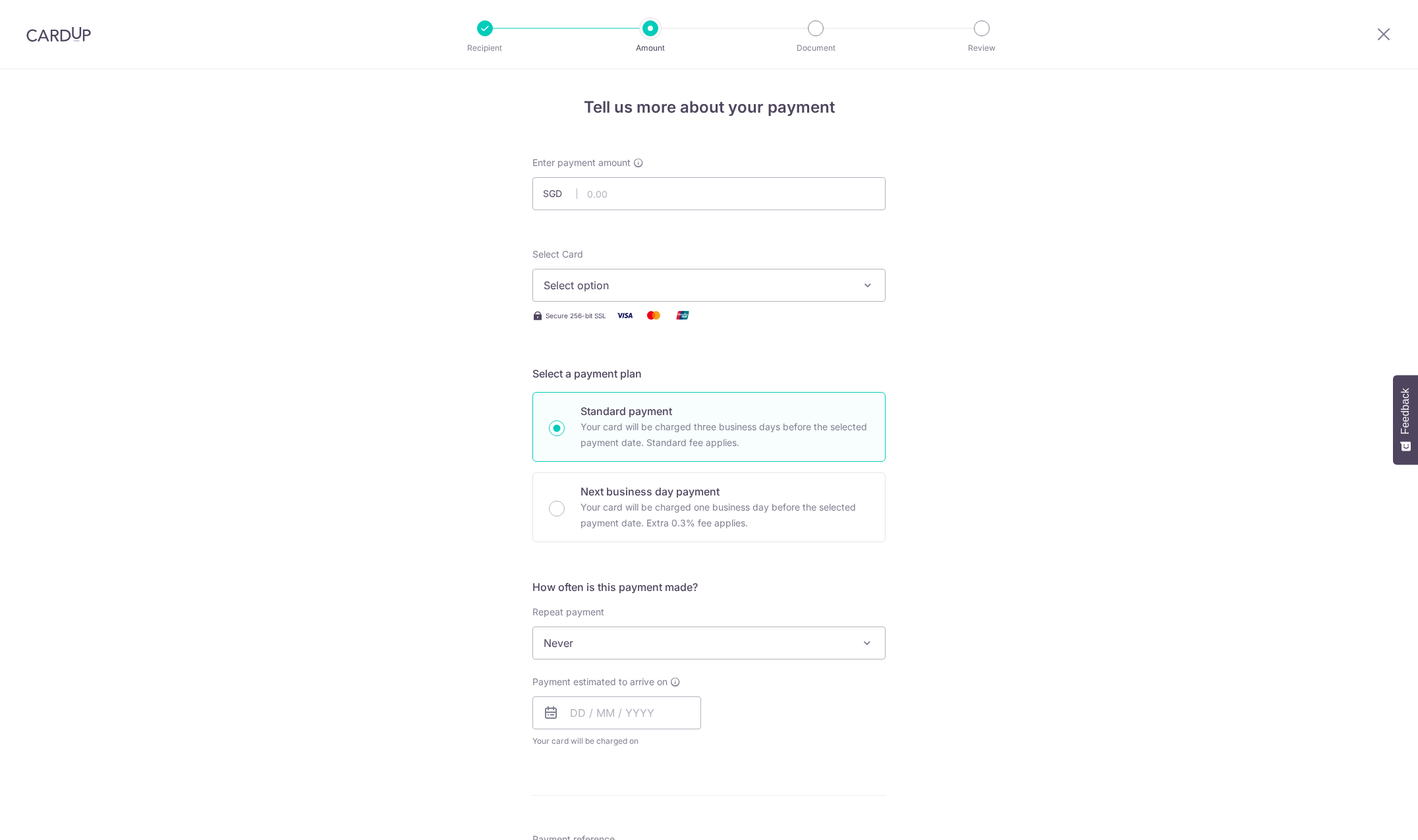
click at [645, 191] on input "text" at bounding box center [708, 193] width 353 height 33
click at [608, 186] on input "text" at bounding box center [708, 193] width 353 height 33
type input "7,100.07"
click at [996, 321] on div "Tell us more about your payment Enter payment amount SGD 7,100.07 7100.07 Selec…" at bounding box center [709, 709] width 1418 height 1280
click at [740, 288] on span "Select option" at bounding box center [697, 285] width 307 height 16
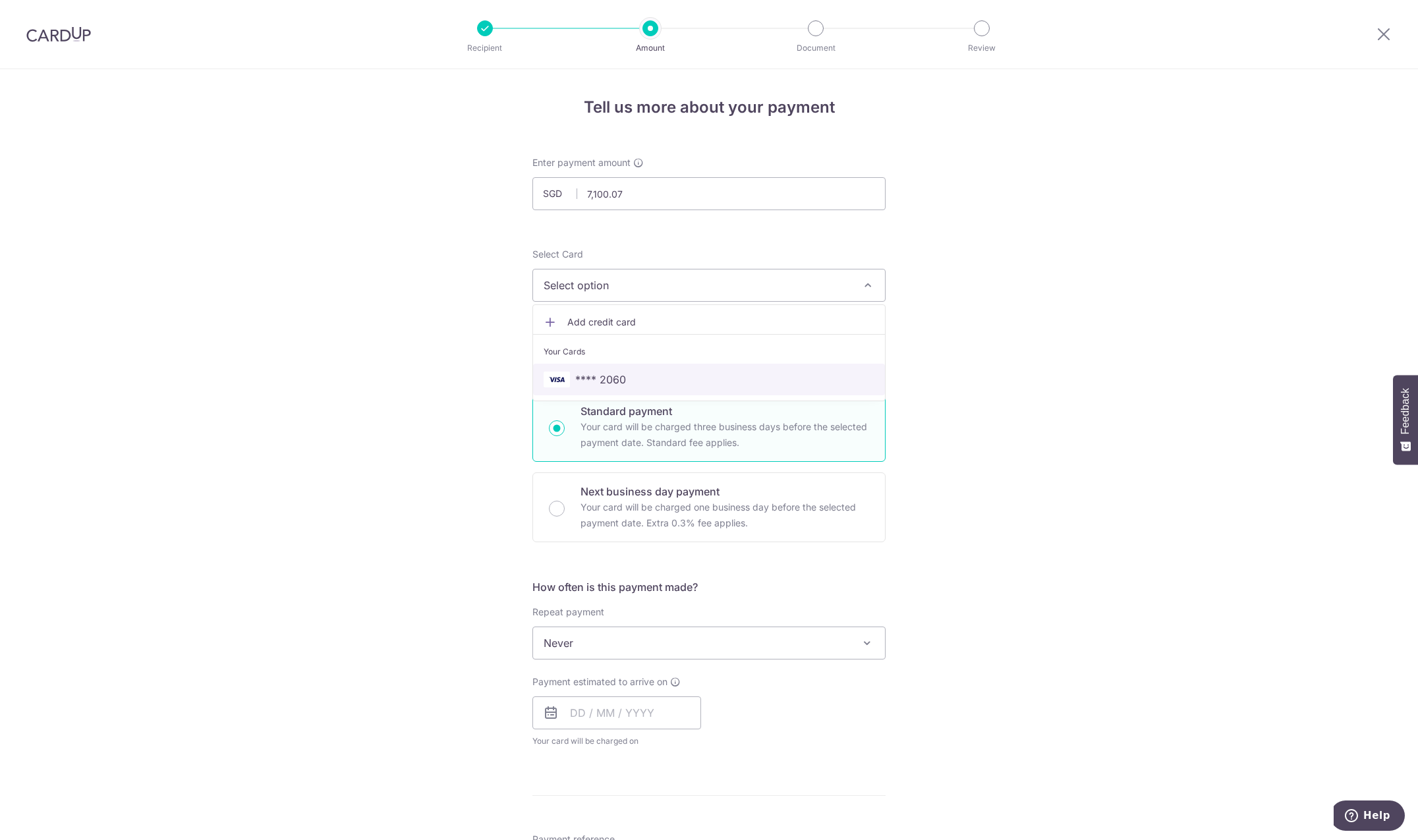
click at [678, 373] on span "**** 2060" at bounding box center [709, 380] width 331 height 16
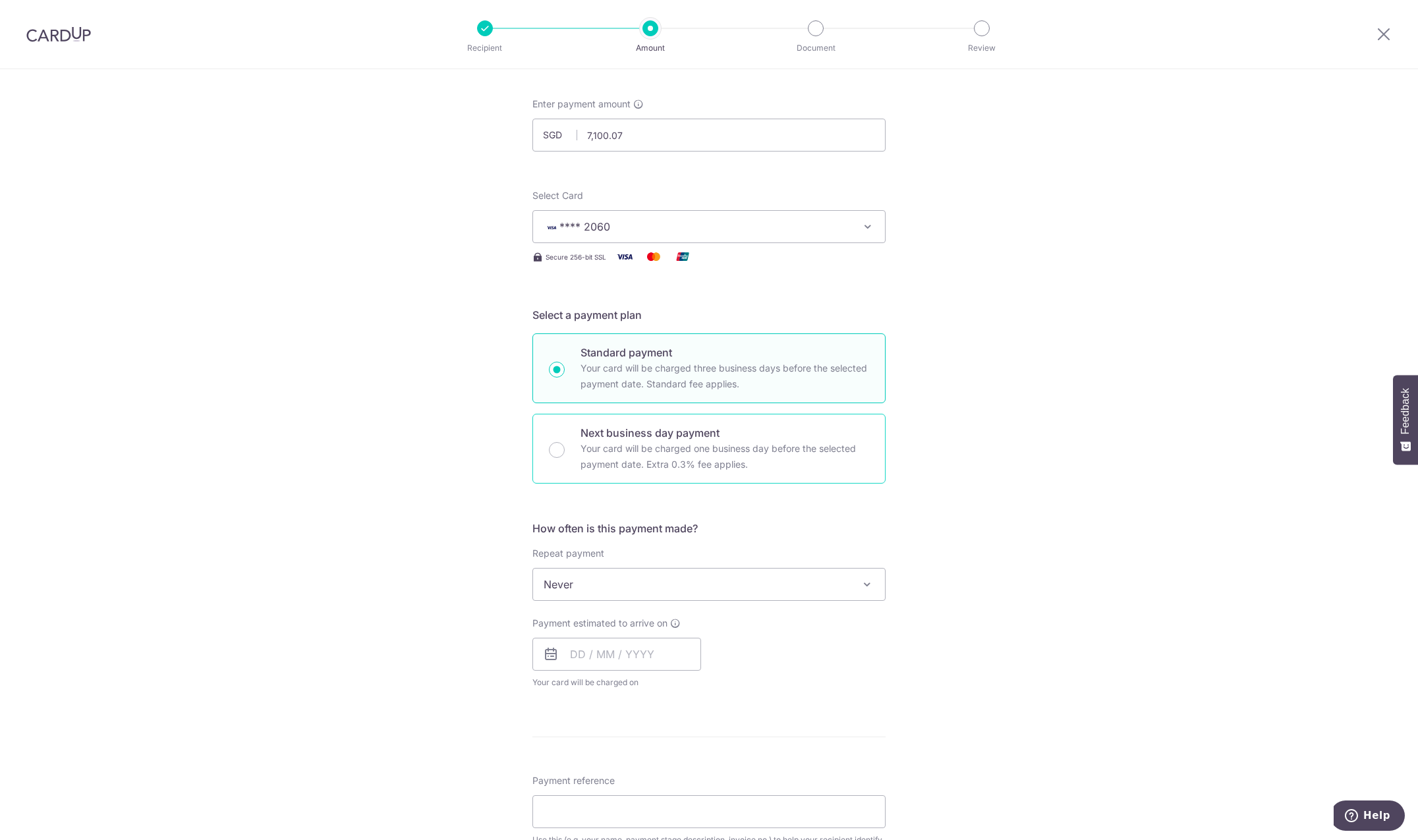
scroll to position [67, 0]
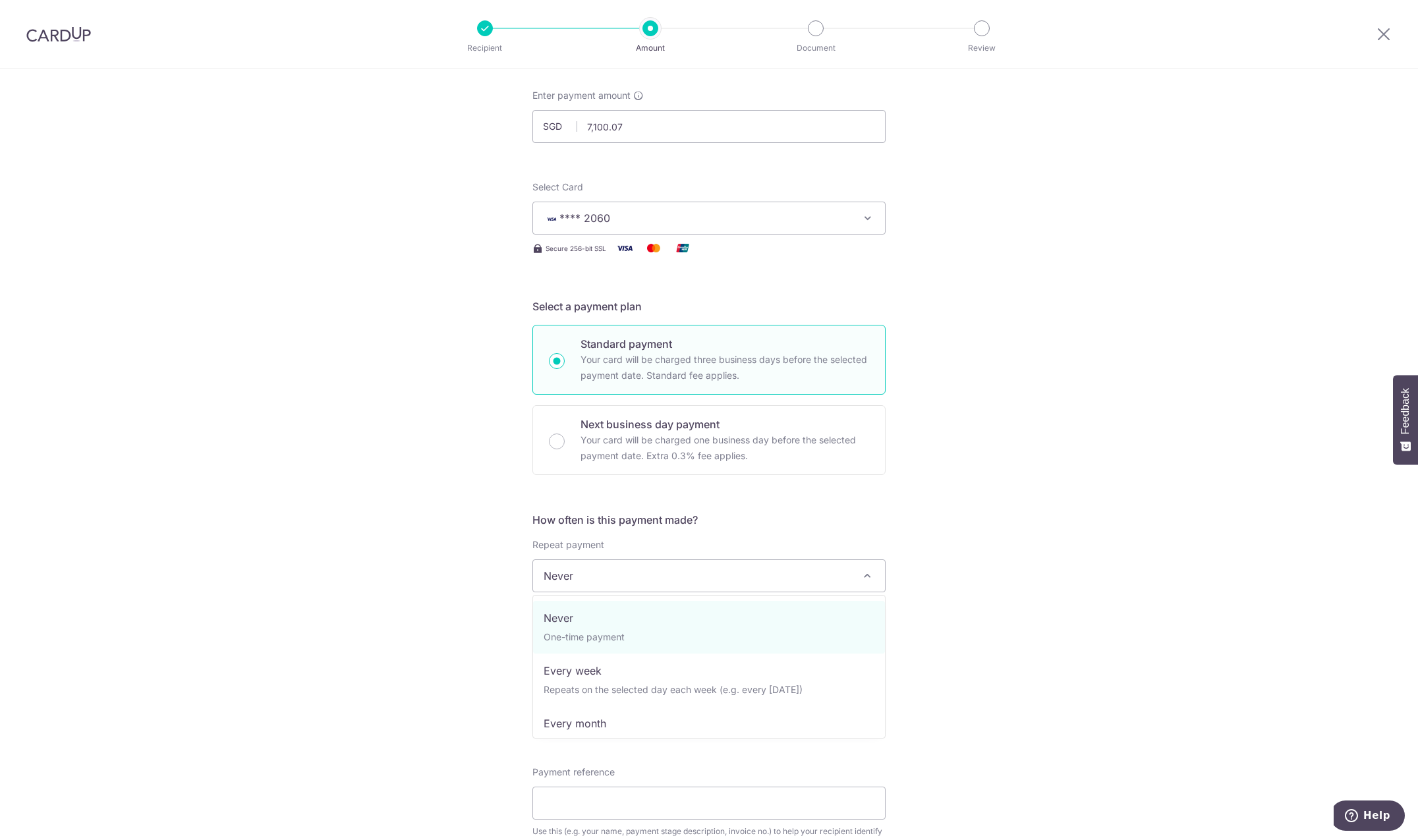
click at [580, 569] on span "Never" at bounding box center [709, 575] width 352 height 31
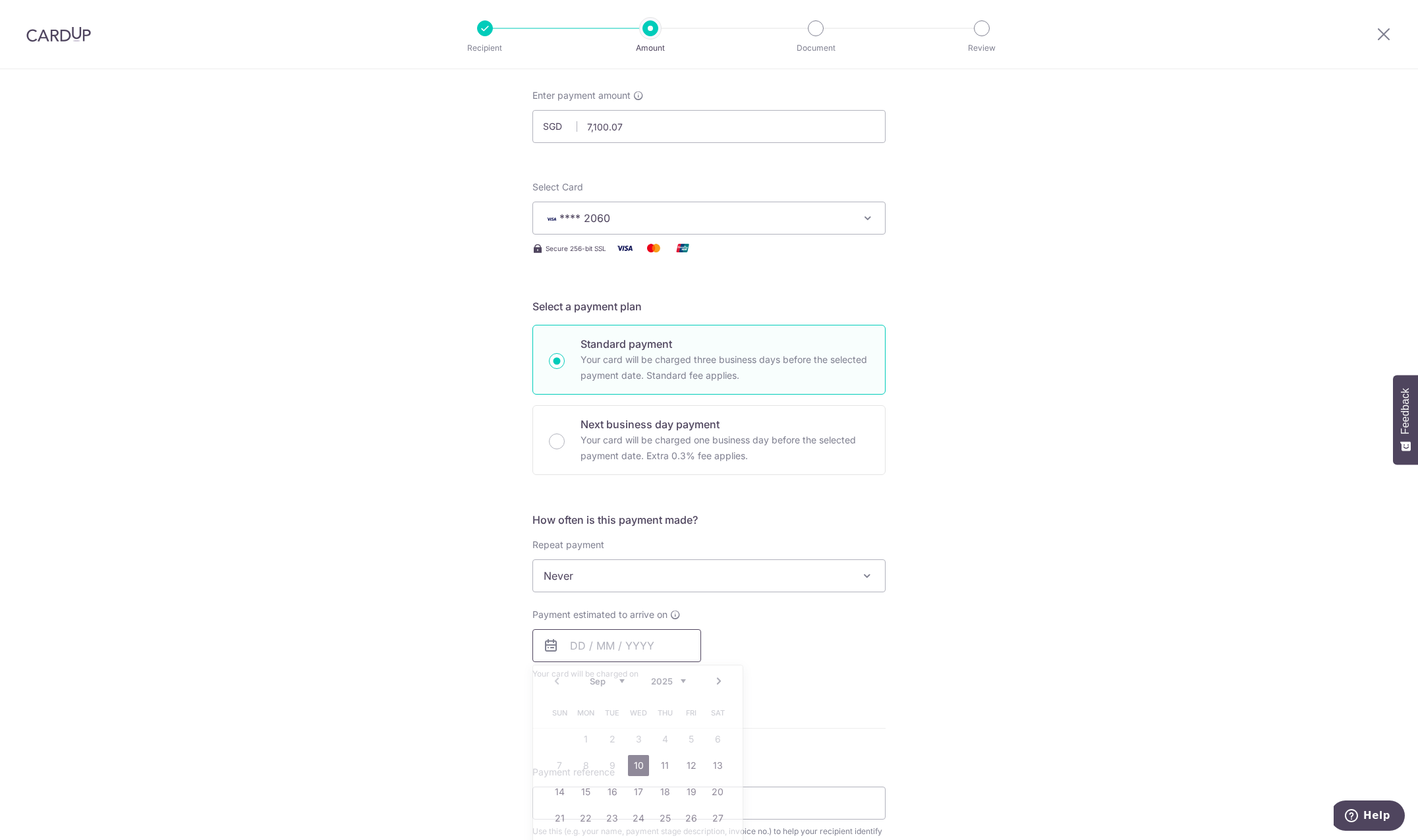
click at [592, 644] on input "text" at bounding box center [617, 645] width 169 height 33
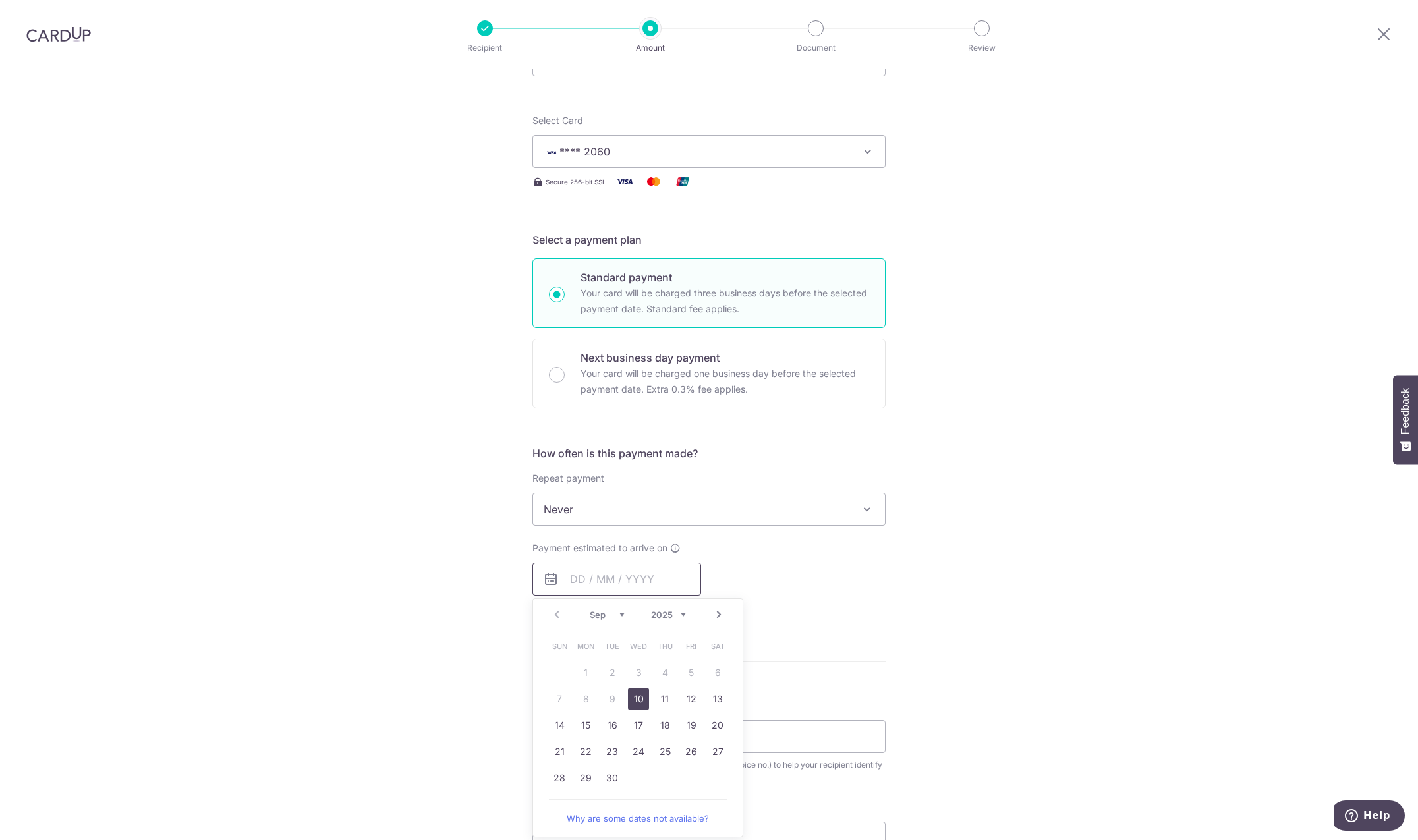
scroll to position [135, 0]
click at [663, 728] on link "18" at bounding box center [664, 724] width 21 height 21
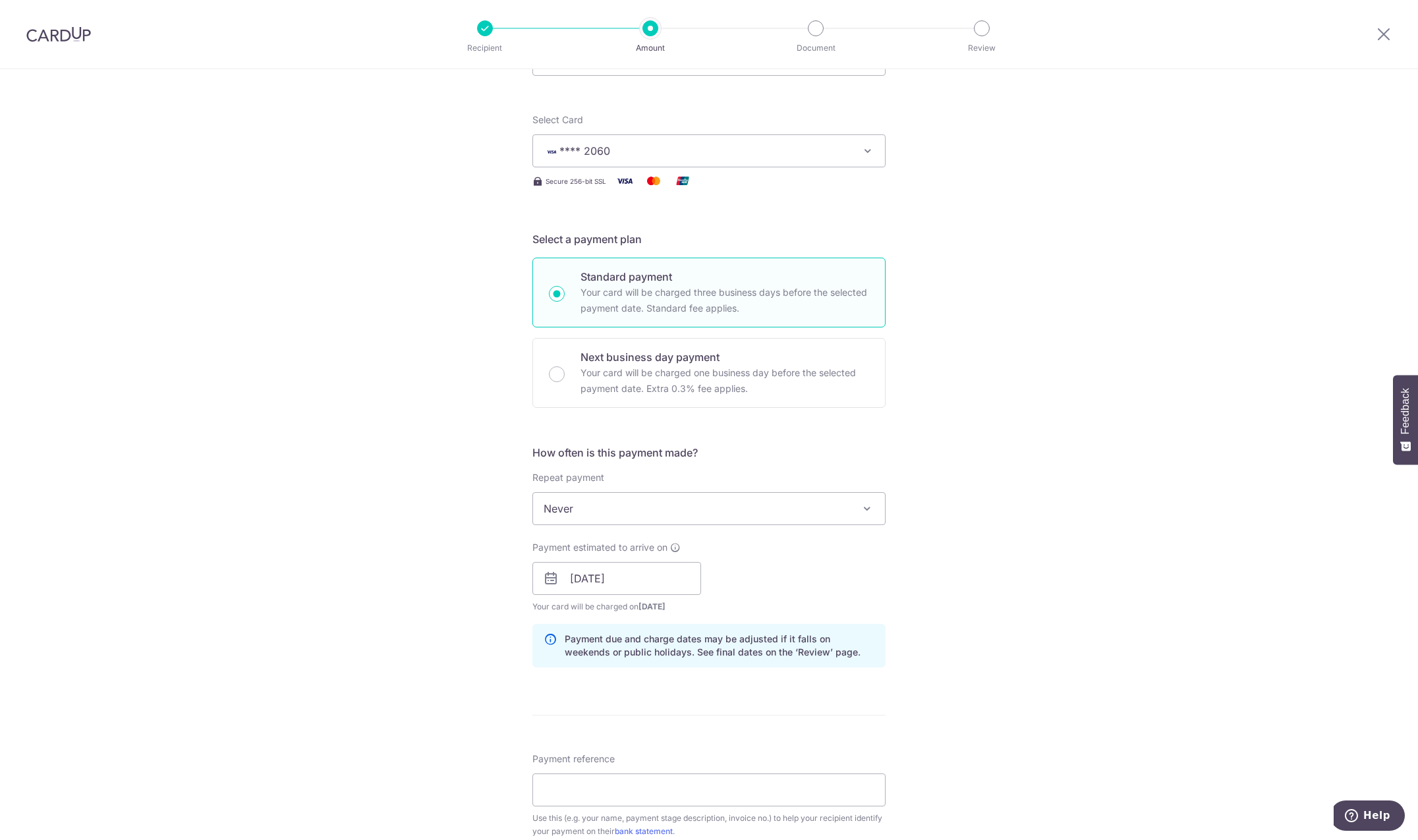
click at [695, 653] on p "Payment due and charge dates may be adjusted if it falls on weekends or public …" at bounding box center [719, 645] width 310 height 26
drag, startPoint x: 530, startPoint y: 603, endPoint x: 697, endPoint y: 608, distance: 167.1
click at [697, 608] on div "Payment estimated to arrive on 18/09/2025 Prev Next Sep Oct Nov Dec 2025 2026 2…" at bounding box center [617, 577] width 185 height 73
click at [705, 603] on div "Payment estimated to arrive on 18/09/2025 Prev Next Sep Oct Nov Dec 2025 2026 2…" at bounding box center [617, 577] width 185 height 73
click at [584, 586] on input "18/09/2025" at bounding box center [617, 578] width 169 height 33
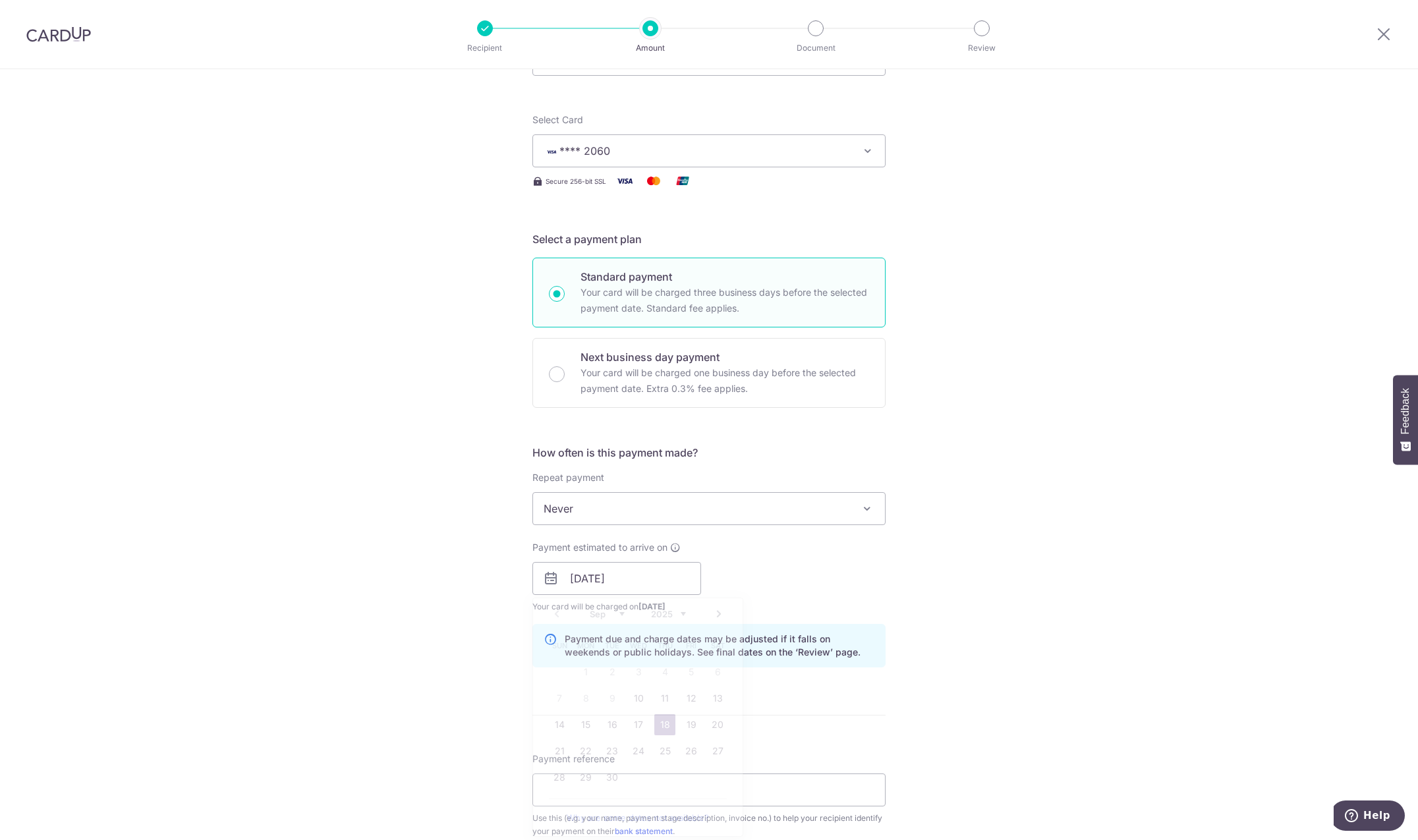
click at [973, 623] on div "Tell us more about your payment Enter payment amount SGD 7,100.07 7100.07 Selec…" at bounding box center [709, 601] width 1418 height 1334
click at [669, 583] on input "18/09/2025" at bounding box center [617, 578] width 169 height 33
click at [636, 727] on link "17" at bounding box center [638, 724] width 21 height 21
click at [654, 579] on input "17/09/2025" at bounding box center [617, 578] width 169 height 33
click at [823, 662] on div "Payment due and charge dates may be adjusted if it falls on weekends or public …" at bounding box center [708, 645] width 353 height 43
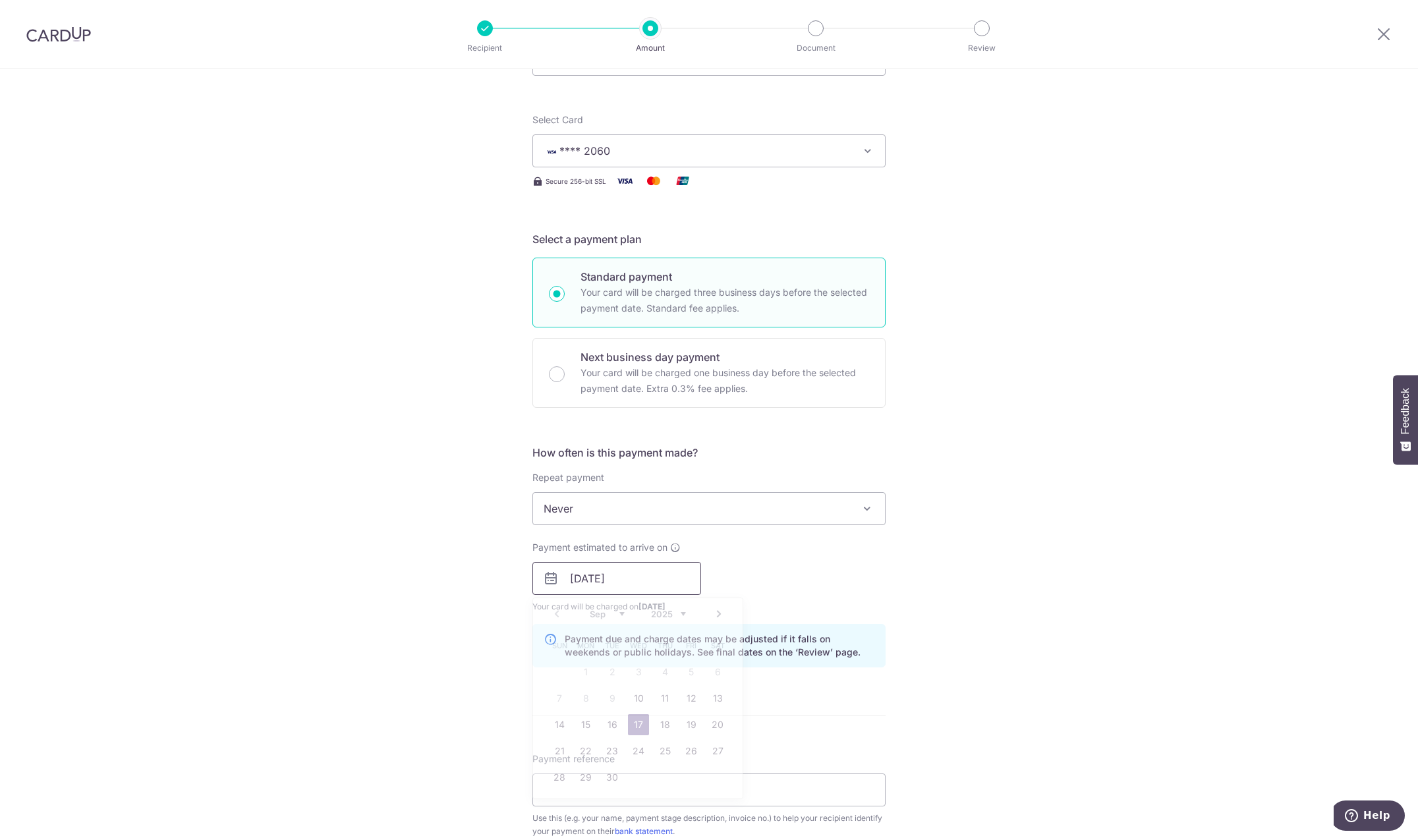
click at [657, 576] on input "17/09/2025" at bounding box center [617, 578] width 169 height 33
click at [656, 727] on link "18" at bounding box center [664, 724] width 21 height 21
click at [796, 661] on div "Payment due and charge dates may be adjusted if it falls on weekends or public …" at bounding box center [708, 645] width 353 height 43
click at [779, 671] on div "How often is this payment made? Repeat payment Never Every week Every month Eve…" at bounding box center [708, 562] width 353 height 233
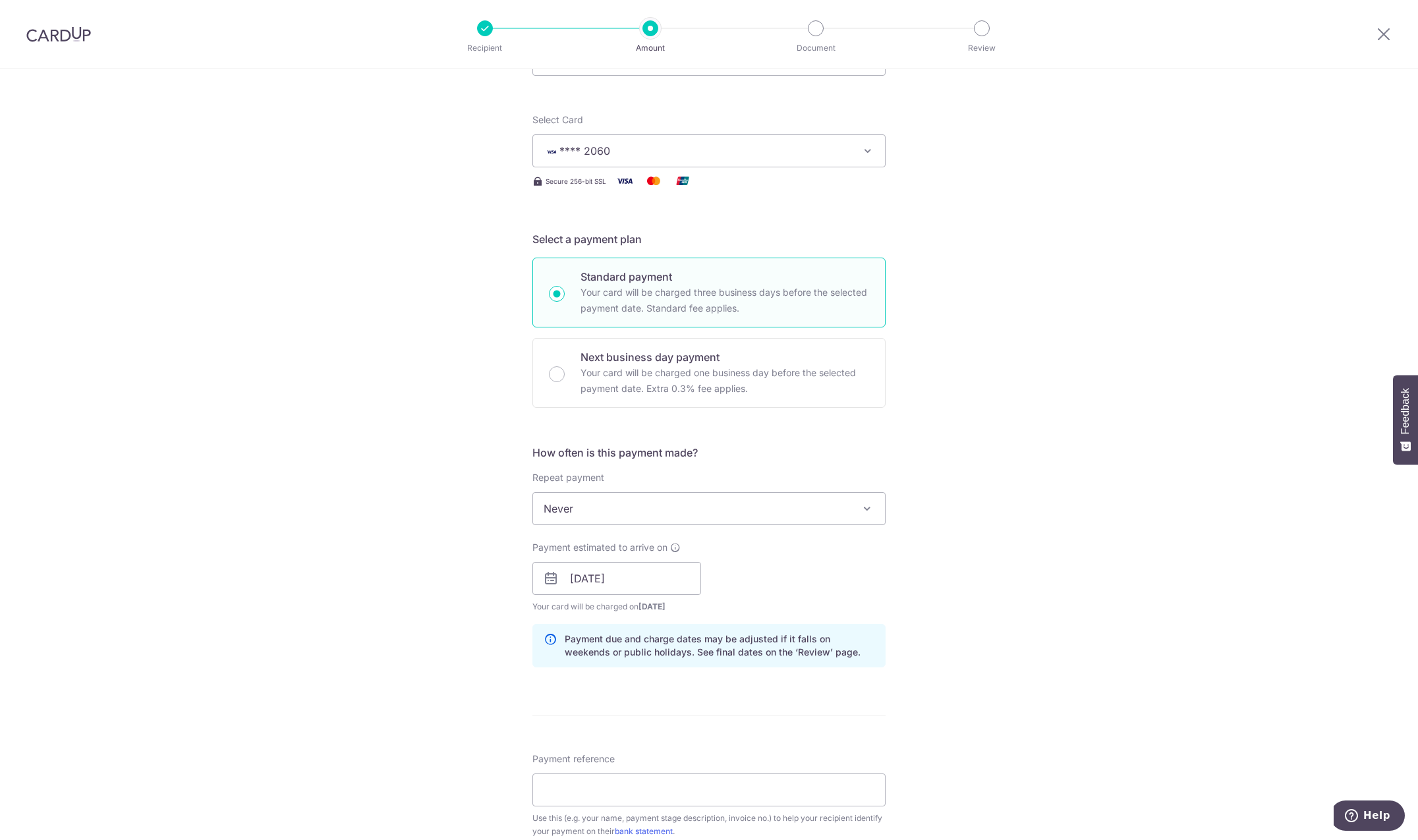
click at [779, 671] on div "How often is this payment made? Repeat payment Never Every week Every month Eve…" at bounding box center [708, 562] width 353 height 233
click at [779, 670] on div "How often is this payment made? Repeat payment Never Every week Every month Eve…" at bounding box center [708, 562] width 353 height 233
click at [778, 658] on p "Payment due and charge dates may be adjusted if it falls on weekends or public …" at bounding box center [719, 645] width 310 height 26
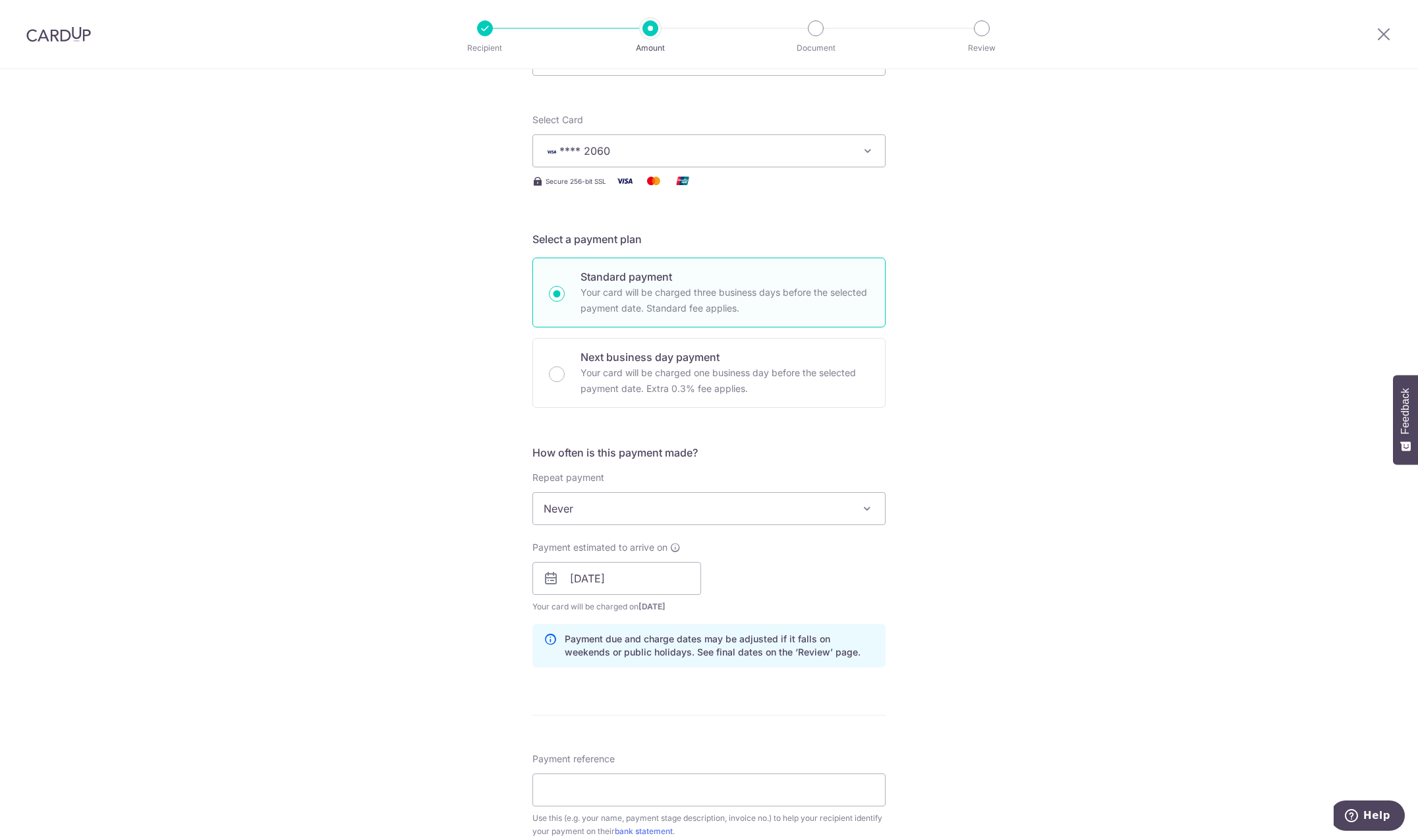
click at [784, 642] on p "Payment due and charge dates may be adjusted if it falls on weekends or public …" at bounding box center [719, 645] width 310 height 26
click at [807, 640] on p "Payment due and charge dates may be adjusted if it falls on weekends or public …" at bounding box center [719, 645] width 310 height 26
click at [608, 586] on input "18/09/2025" at bounding box center [617, 578] width 169 height 33
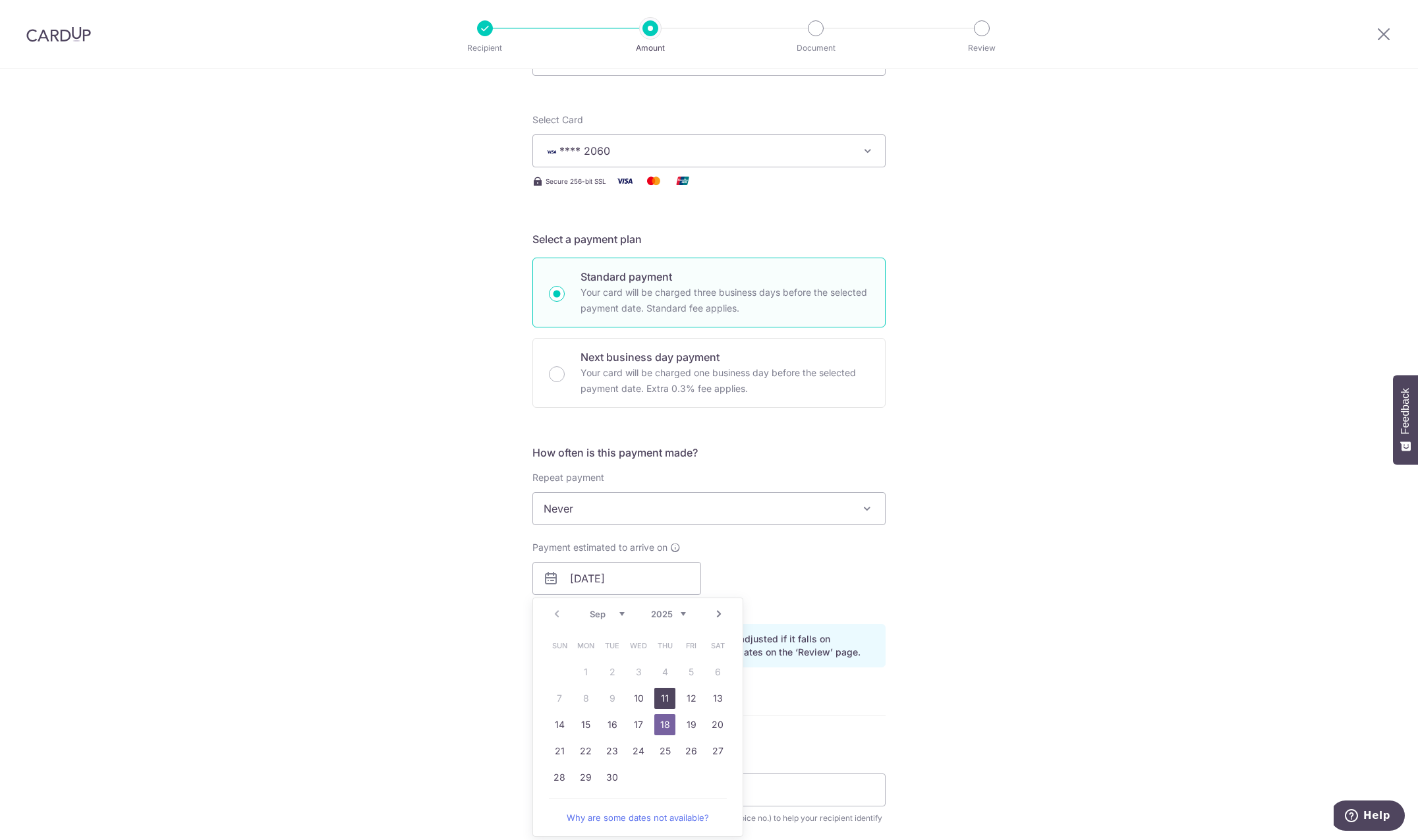
click at [665, 703] on link "11" at bounding box center [664, 697] width 21 height 21
type input "[DATE]"
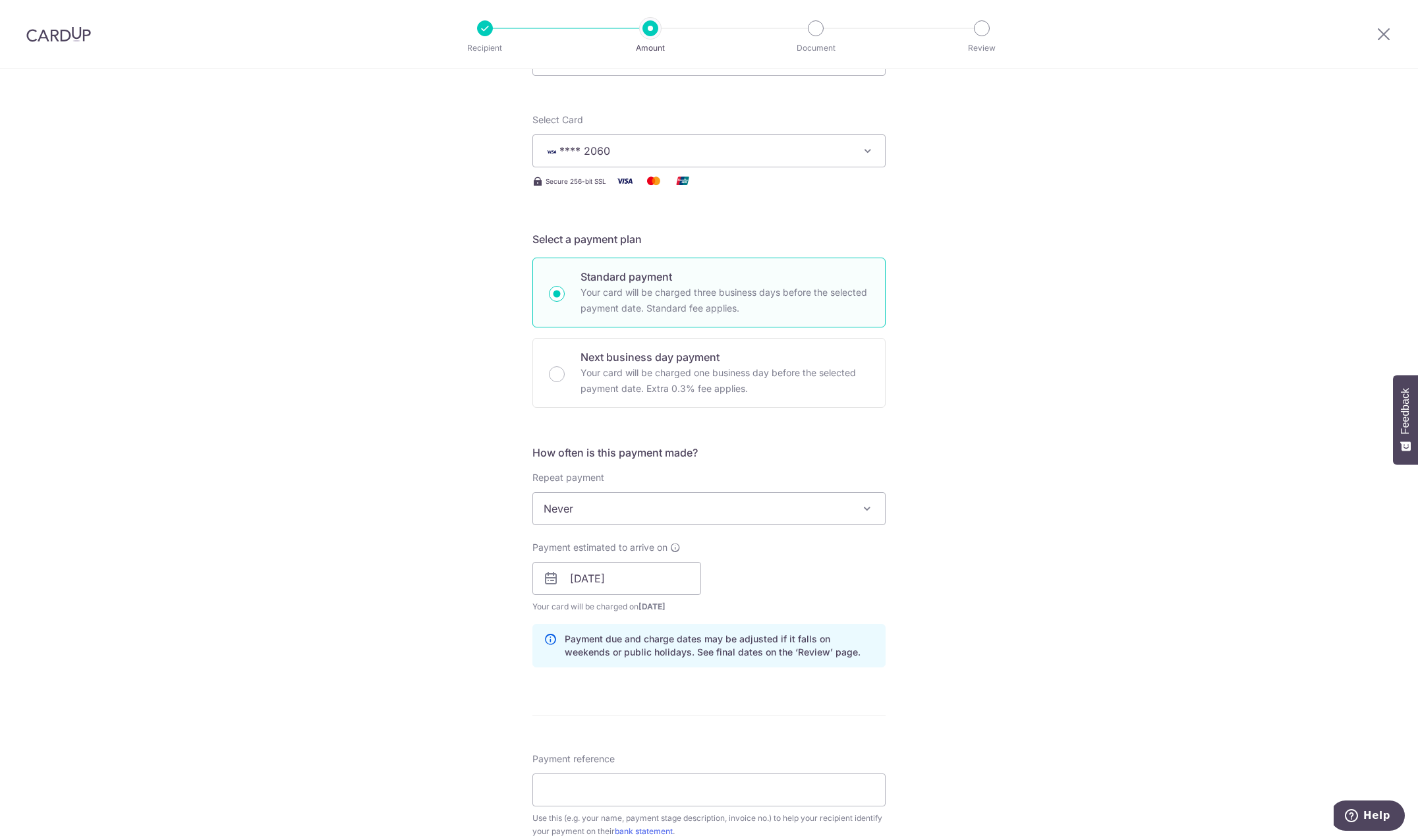
click at [1035, 735] on div "Tell us more about your payment Enter payment amount SGD 7,100.07 7100.07 Selec…" at bounding box center [709, 601] width 1418 height 1334
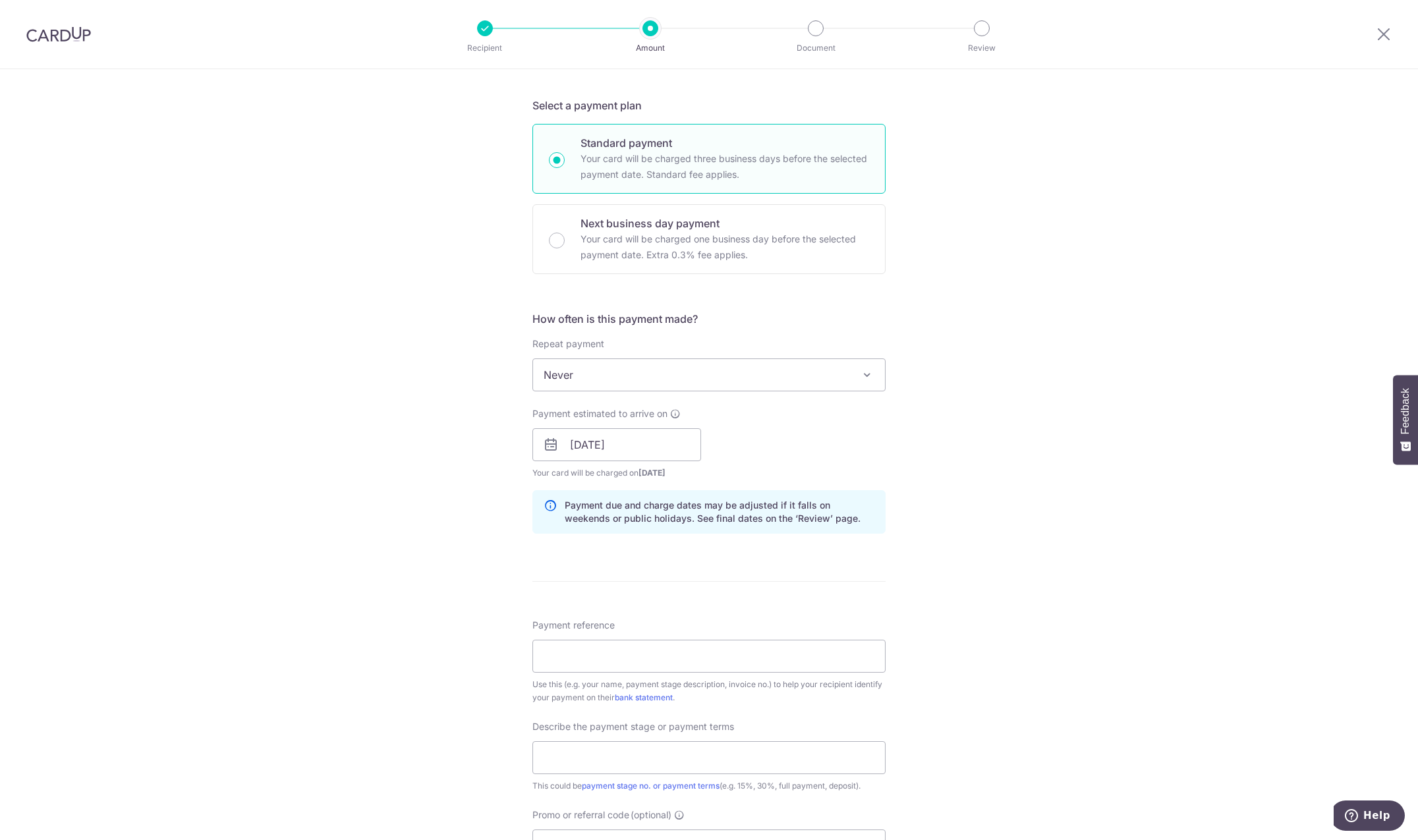
scroll to position [269, 0]
click at [600, 651] on input "Payment reference" at bounding box center [708, 655] width 353 height 33
paste input "25-INV0499/P0328/TH-Ryan Chan"
click at [642, 658] on input "25-INV0499/P0328/TH-Ryan Chan" at bounding box center [708, 655] width 353 height 33
click at [601, 658] on input "25-INV0499/P0328/TH-Ryan Chan" at bounding box center [708, 655] width 353 height 33
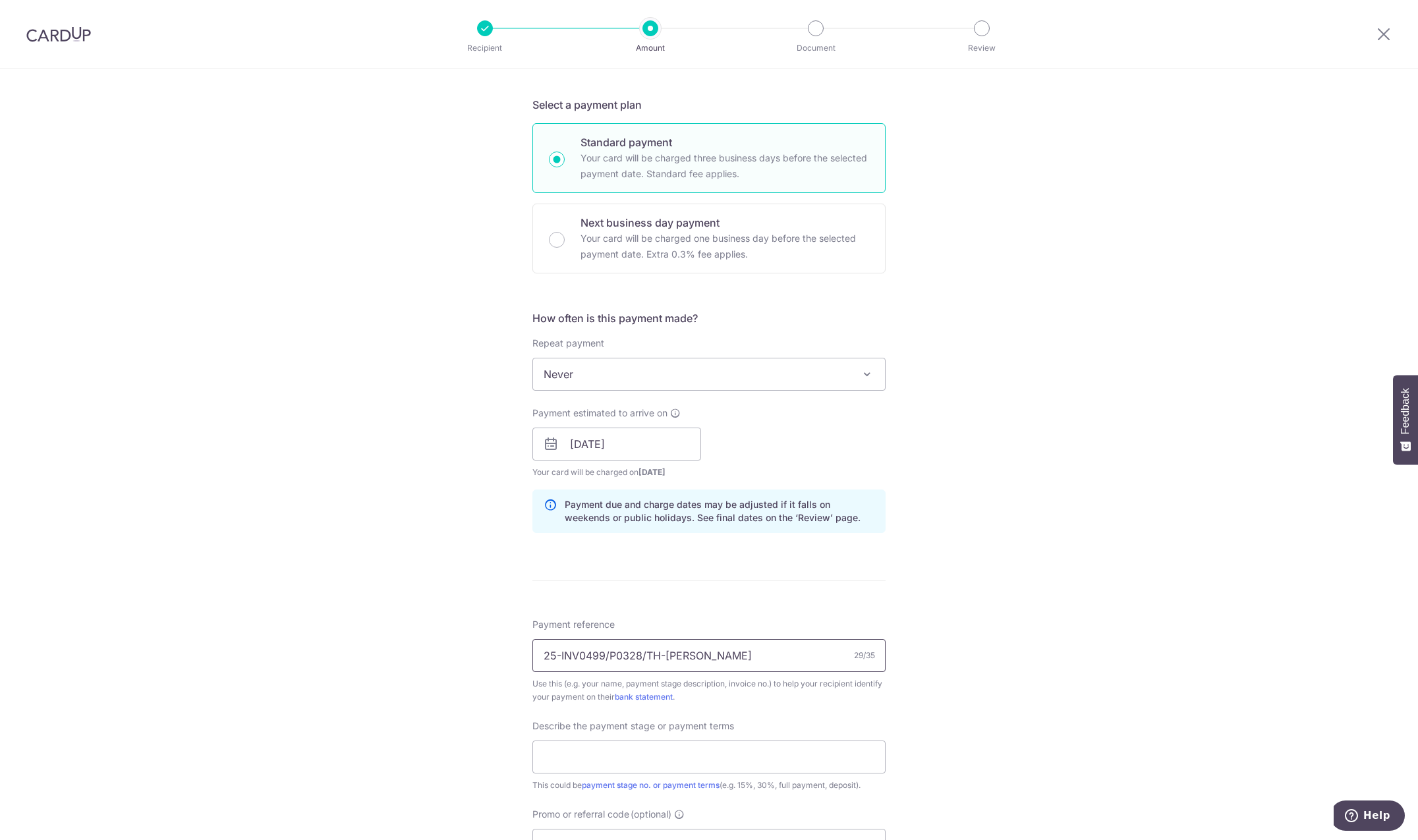
click at [608, 658] on input "25-INV0499/P0328/TH-Ryan Chan" at bounding box center [708, 655] width 353 height 33
click at [644, 660] on input "25-INV0499 P0328/TH-Ryan Chan" at bounding box center [708, 655] width 353 height 33
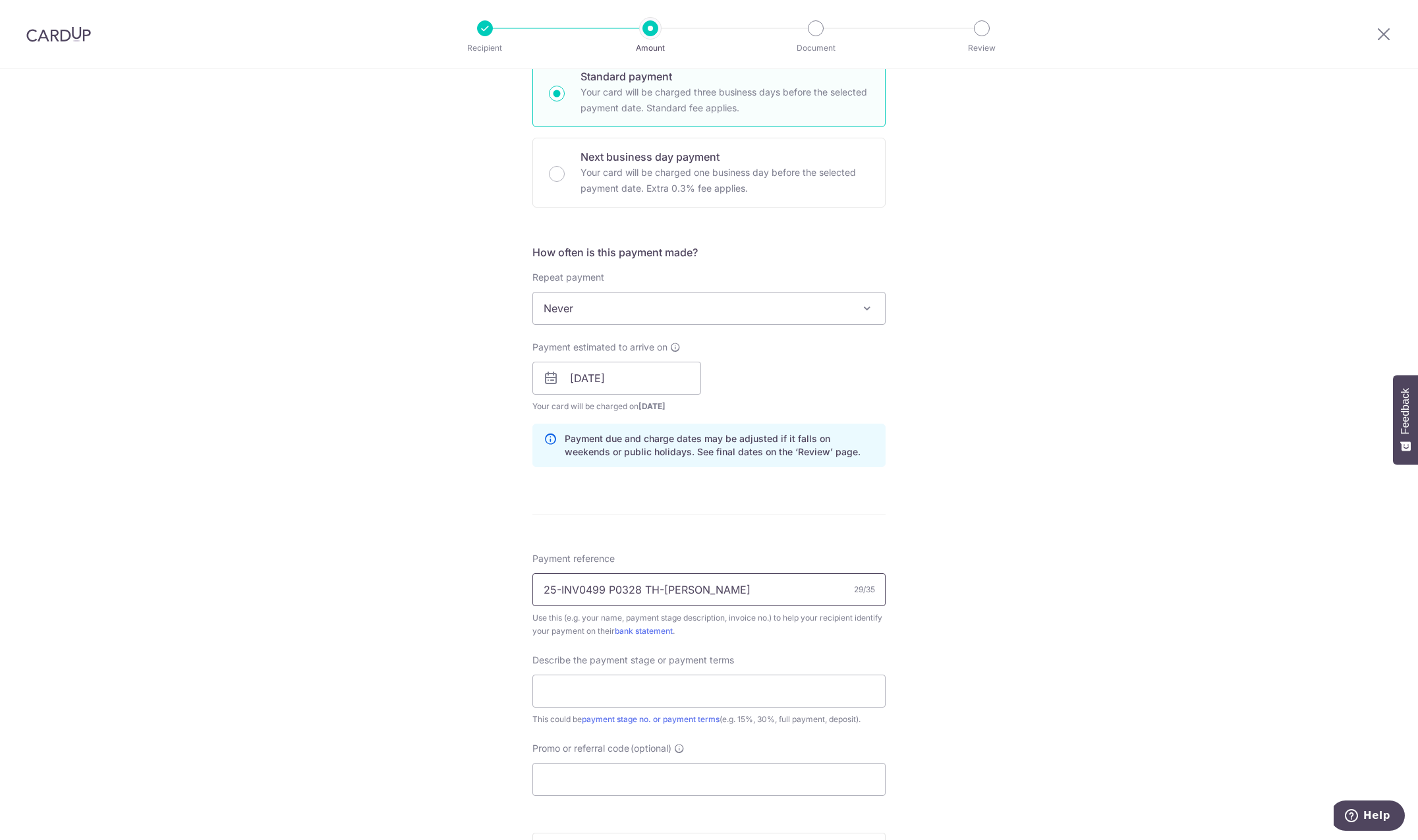
scroll to position [336, 0]
type input "25-INV0499 P0328 TH-Ryan Chan"
click at [643, 679] on input "text" at bounding box center [708, 689] width 353 height 33
paste input "Handover"
click at [643, 704] on input "Handover" at bounding box center [708, 689] width 353 height 33
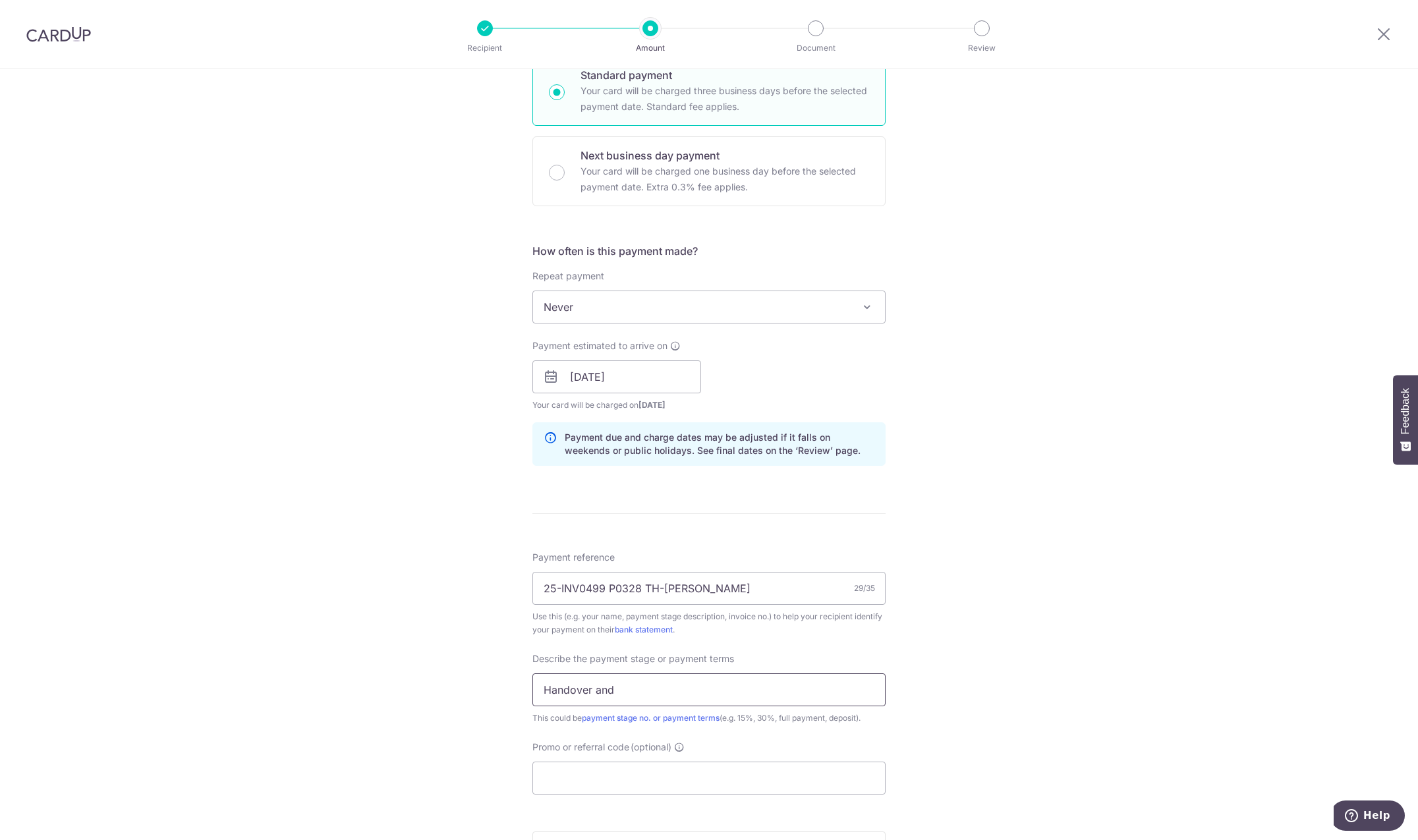
paste input "25-P0328-VO02/TH-Ryan"
click at [703, 689] on input "Handover and 25-P0328-VO02/TH-Ryan" at bounding box center [708, 689] width 353 height 33
type input "Handover and 25-P0328-VO02 TH-Ryan"
click at [591, 775] on input "Promo or referral code (optional)" at bounding box center [708, 778] width 353 height 33
click at [633, 770] on input "Promo or referral code (optional)" at bounding box center [708, 778] width 353 height 33
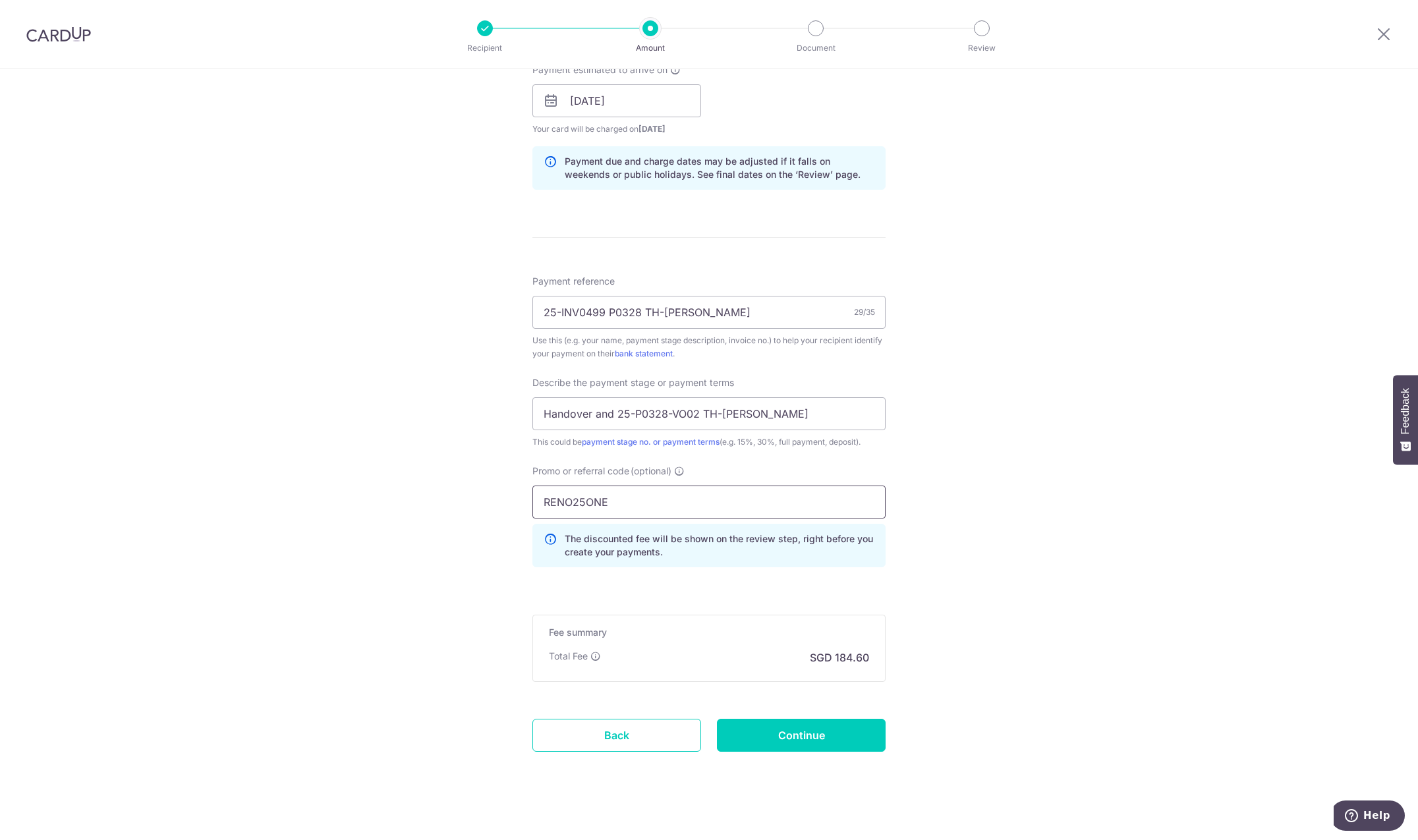
scroll to position [623, 0]
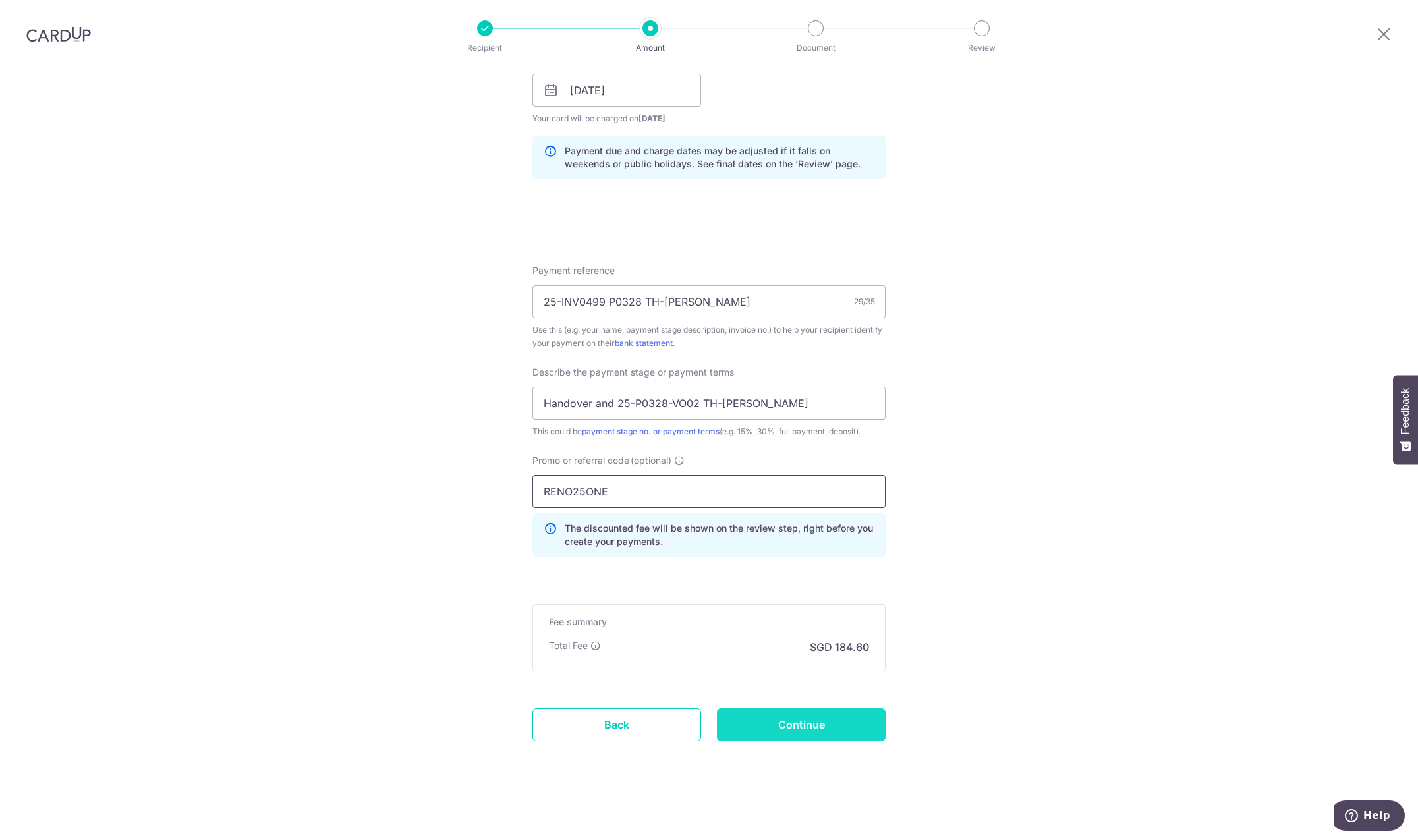
type input "RENO25ONE"
click at [840, 715] on input "Continue" at bounding box center [801, 724] width 169 height 33
type input "Create Schedule"
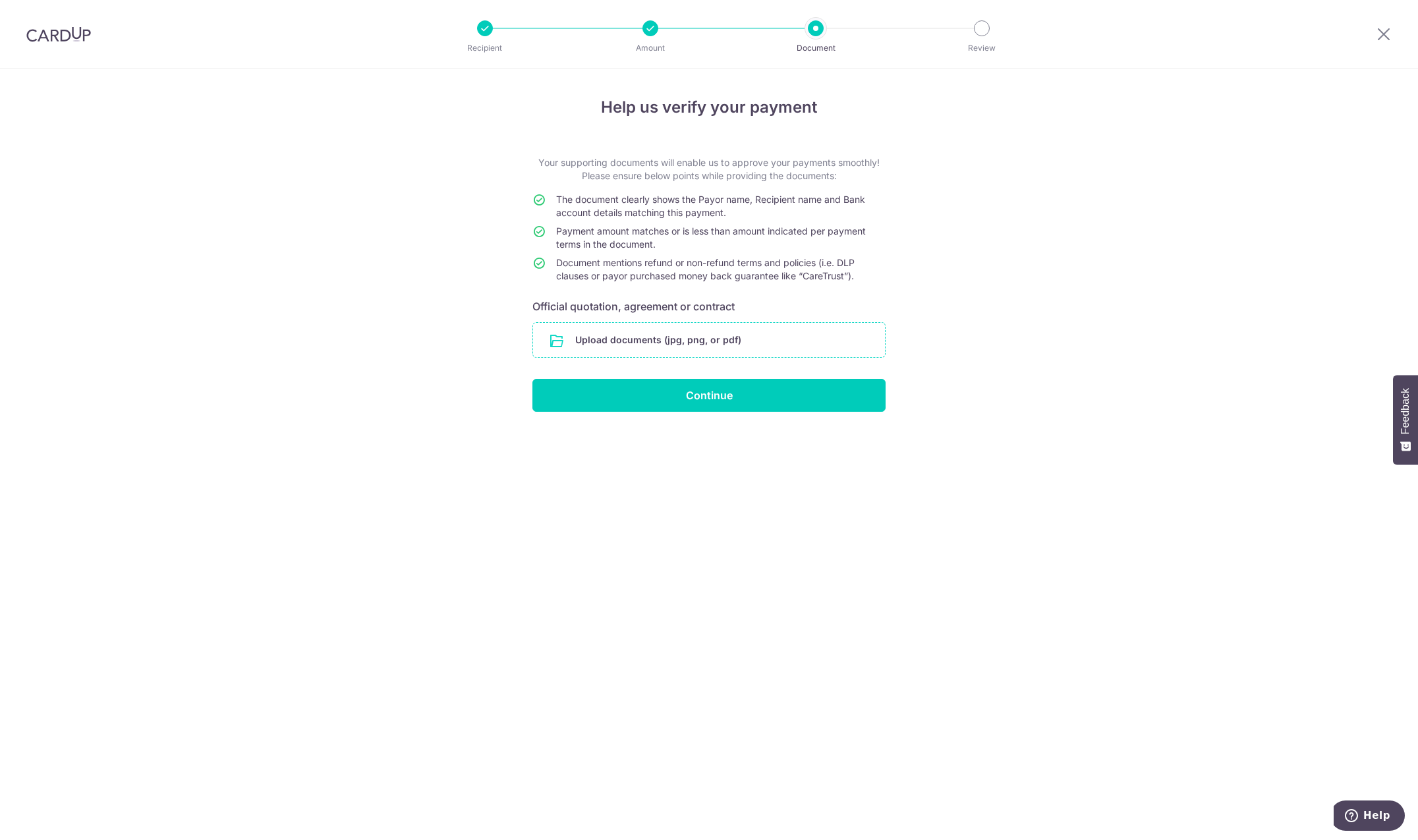
click at [586, 346] on input "file" at bounding box center [709, 340] width 352 height 34
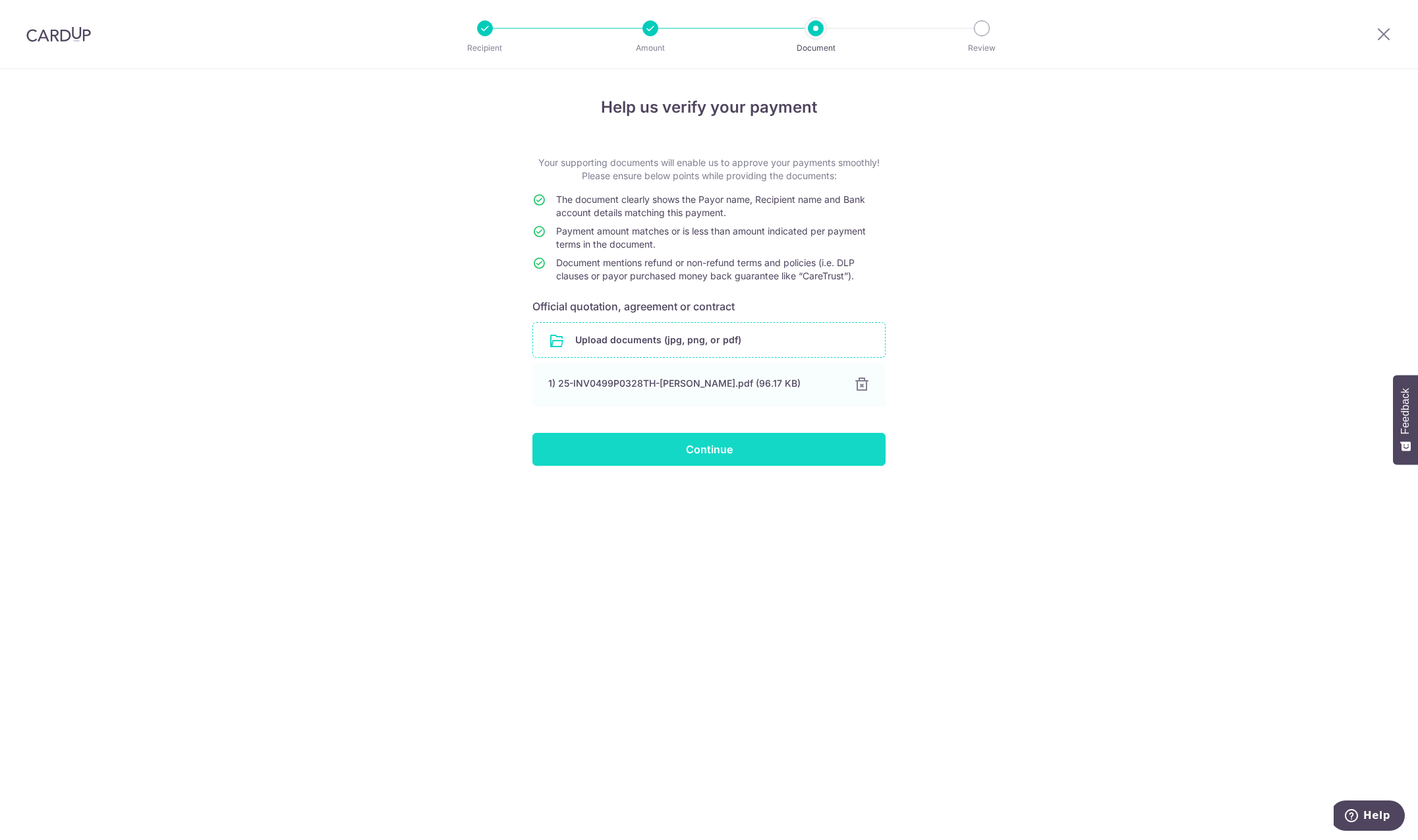
click at [722, 444] on input "Continue" at bounding box center [708, 449] width 353 height 33
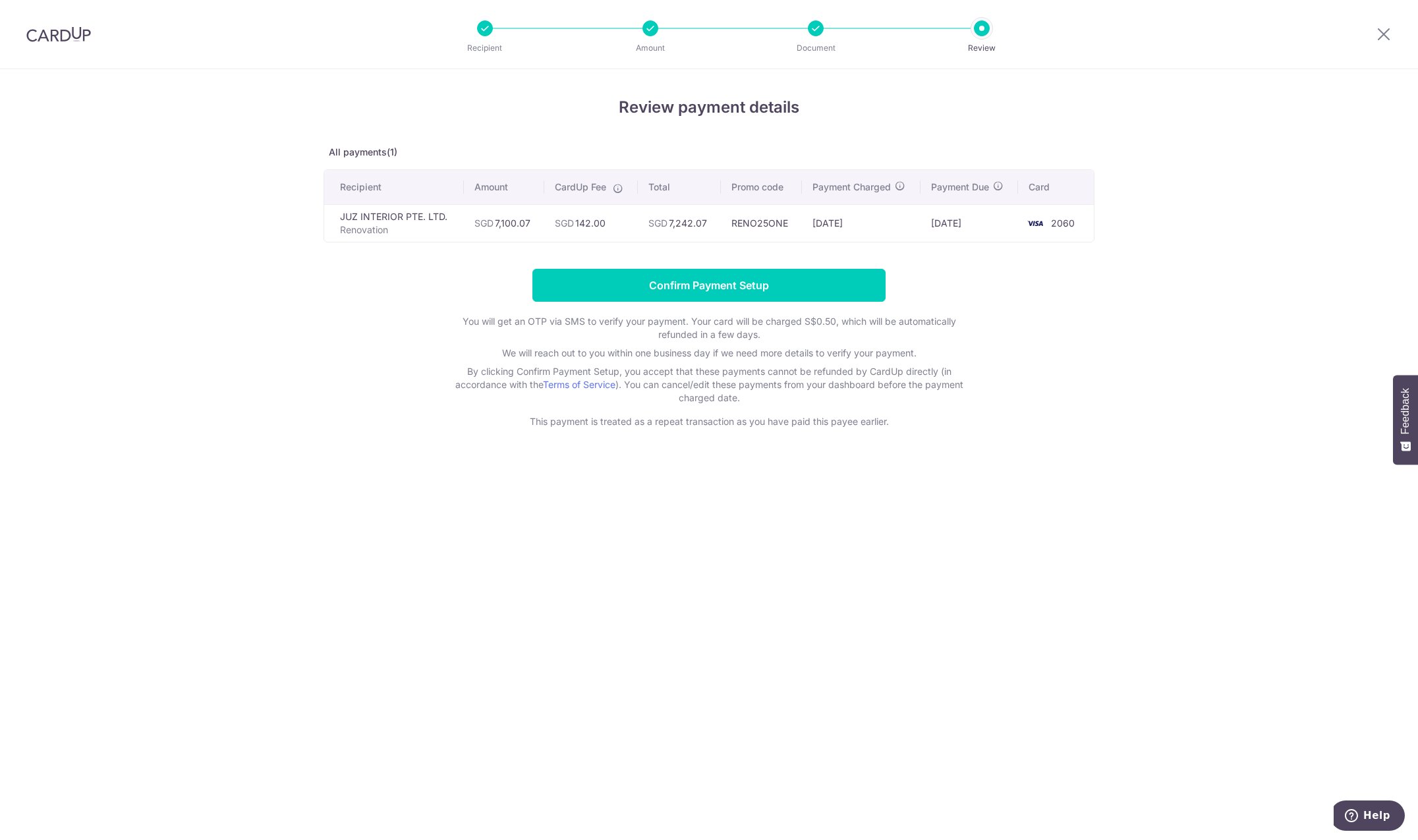
drag, startPoint x: 674, startPoint y: 224, endPoint x: 705, endPoint y: 227, distance: 31.1
click at [705, 227] on td "SGD 7,242.07" at bounding box center [679, 223] width 83 height 38
click at [691, 226] on td "SGD 7,242.07" at bounding box center [679, 223] width 83 height 38
drag, startPoint x: 707, startPoint y: 226, endPoint x: 670, endPoint y: 224, distance: 37.1
click at [670, 224] on td "SGD 7,242.07" at bounding box center [679, 223] width 83 height 38
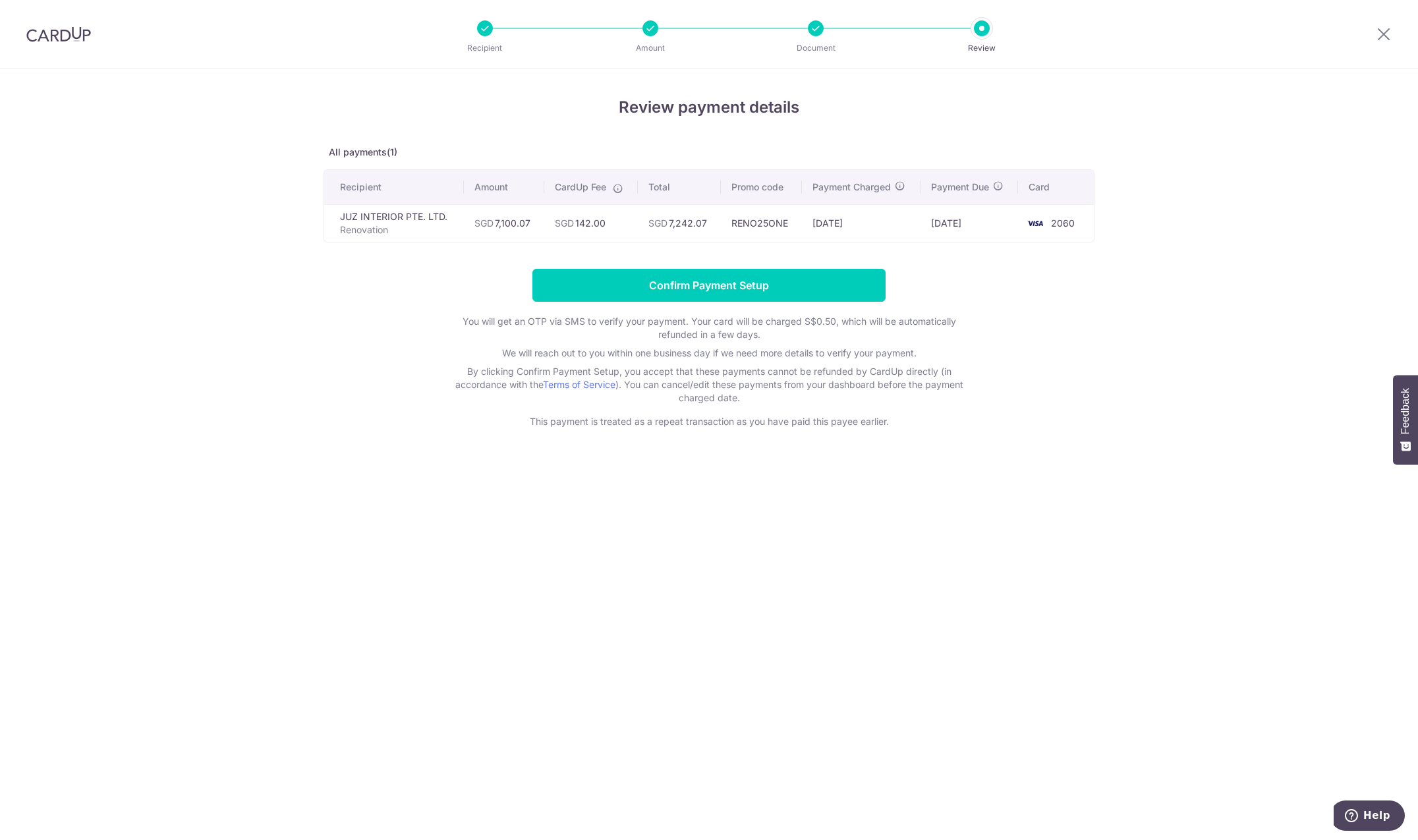
copy td "7,242.07"
click at [977, 455] on div "Review payment details All payments(1) Recipient Amount CardUp Fee Total Promo …" at bounding box center [709, 454] width 1418 height 771
click at [1007, 461] on div "Review payment details All payments(1) Recipient Amount CardUp Fee Total Promo …" at bounding box center [709, 454] width 1418 height 771
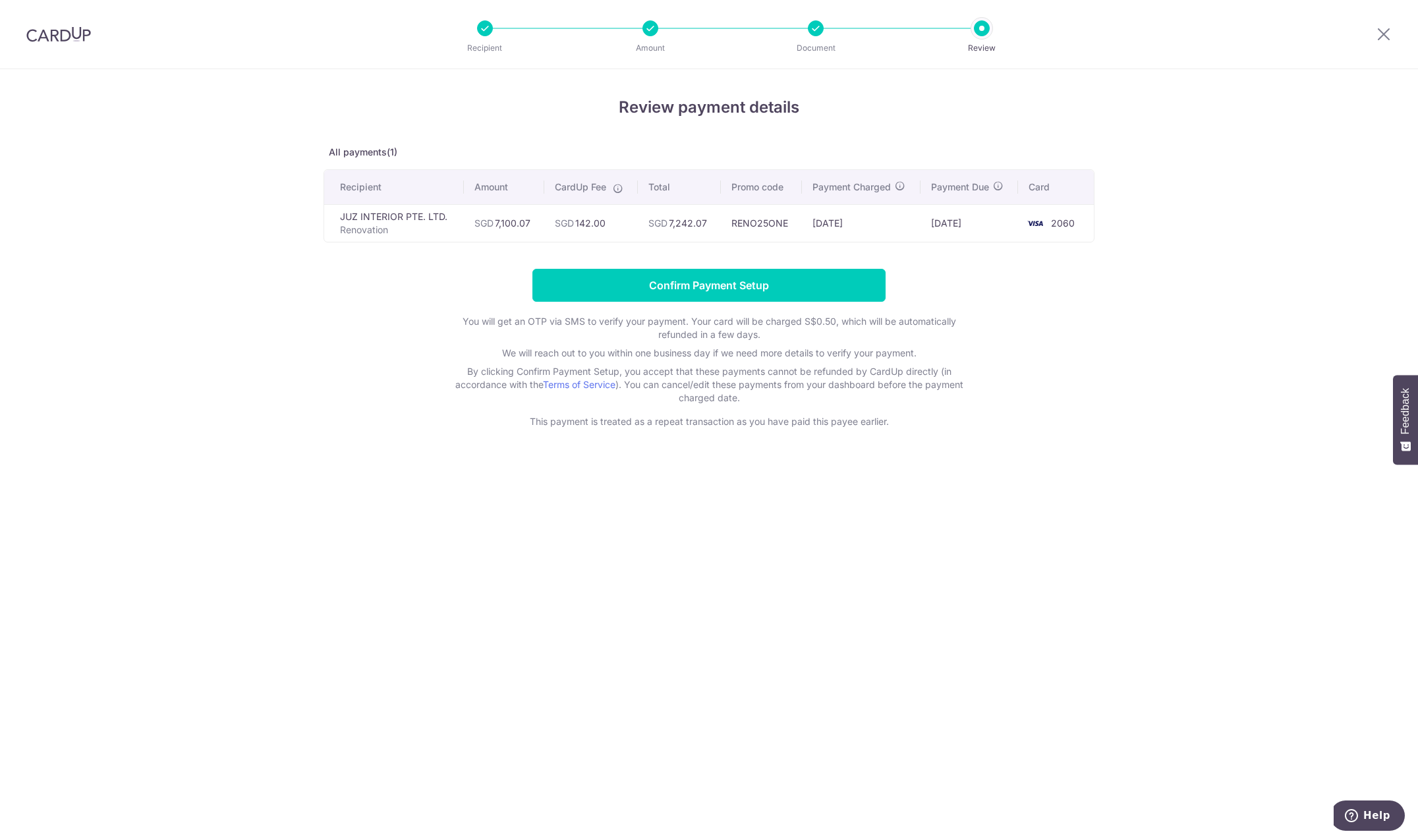
click at [1007, 461] on div "Review payment details All payments(1) Recipient Amount CardUp Fee Total Promo …" at bounding box center [709, 454] width 1418 height 771
click at [844, 516] on div "Review payment details All payments(1) Recipient Amount CardUp Fee Total Promo …" at bounding box center [709, 454] width 1418 height 771
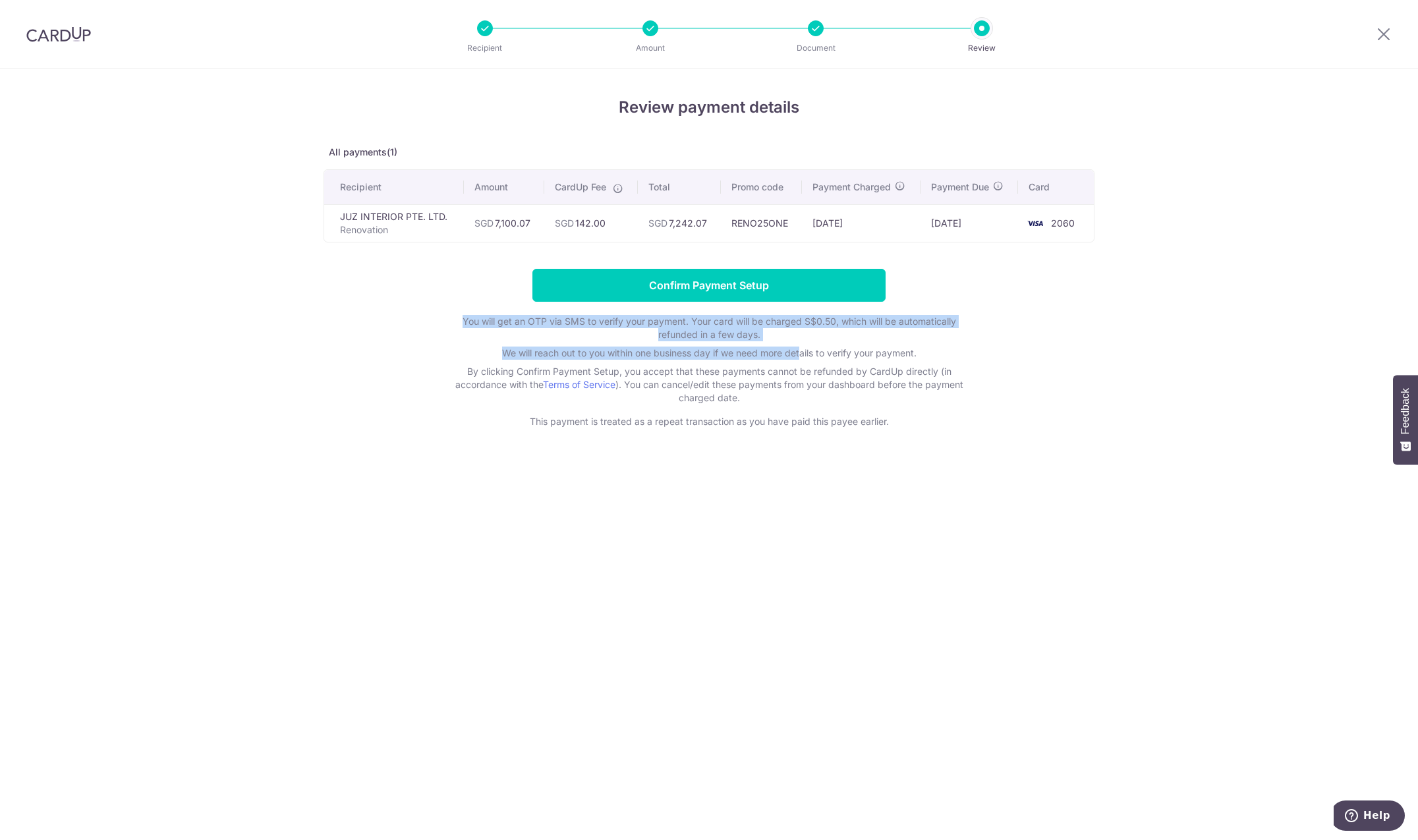
drag, startPoint x: 460, startPoint y: 323, endPoint x: 799, endPoint y: 354, distance: 340.4
click at [799, 354] on div "You will get an OTP via SMS to verify your payment. Your card will be charged S…" at bounding box center [708, 372] width 527 height 113
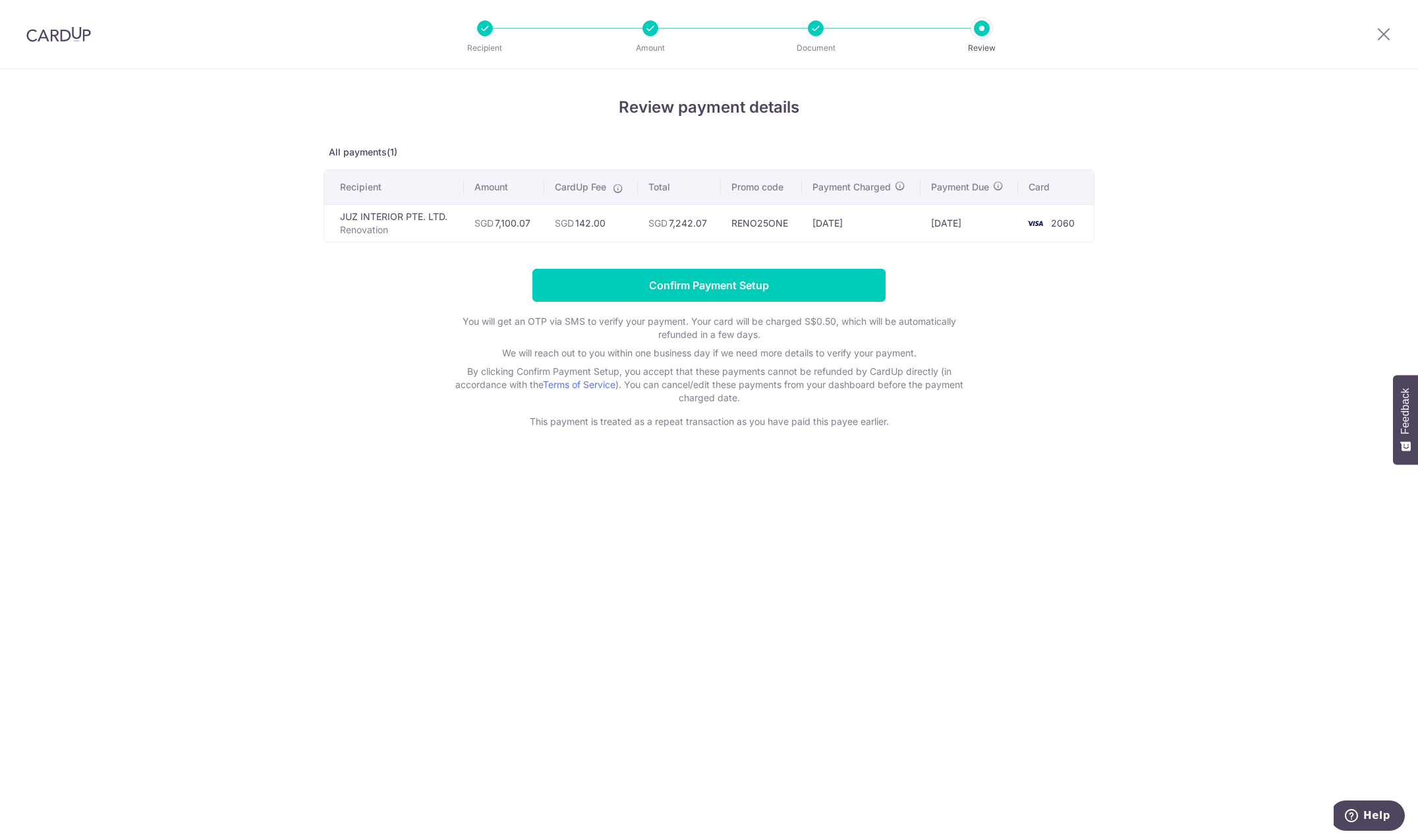
click at [1035, 365] on form "Confirm Payment Setup You will get an OTP via SMS to verify your payment. Your …" at bounding box center [708, 349] width 771 height 160
drag, startPoint x: 927, startPoint y: 354, endPoint x: 401, endPoint y: 353, distance: 526.0
click at [401, 353] on form "Confirm Payment Setup You will get an OTP via SMS to verify your payment. Your …" at bounding box center [708, 349] width 771 height 160
click at [319, 346] on div "Review payment details All payments(1) Recipient Amount CardUp Fee Total Promo …" at bounding box center [709, 454] width 1418 height 771
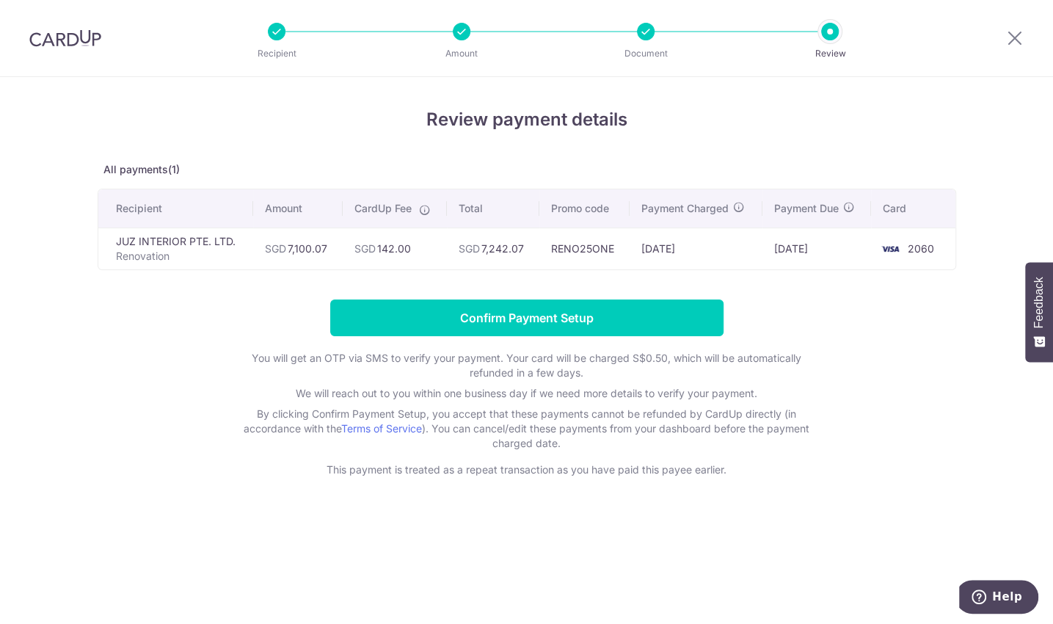
click at [745, 528] on div "Review payment details All payments(1) Recipient Amount CardUp Fee Total Promo …" at bounding box center [526, 350] width 1053 height 547
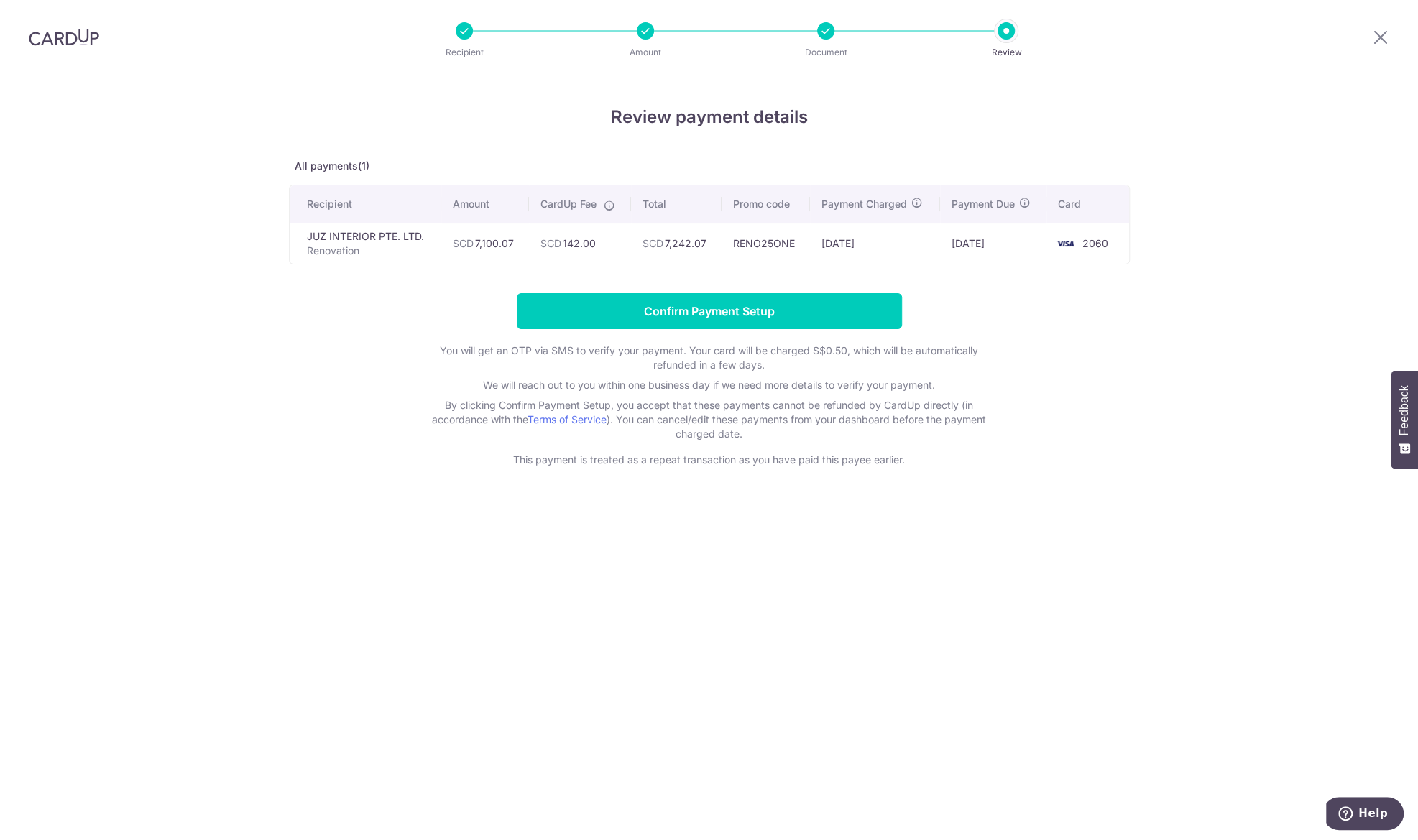
click at [834, 644] on div "Review payment details All payments(1) Recipient Amount CardUp Fee Total Promo …" at bounding box center [709, 457] width 1418 height 765
click at [823, 304] on input "Confirm Payment Setup" at bounding box center [709, 311] width 385 height 36
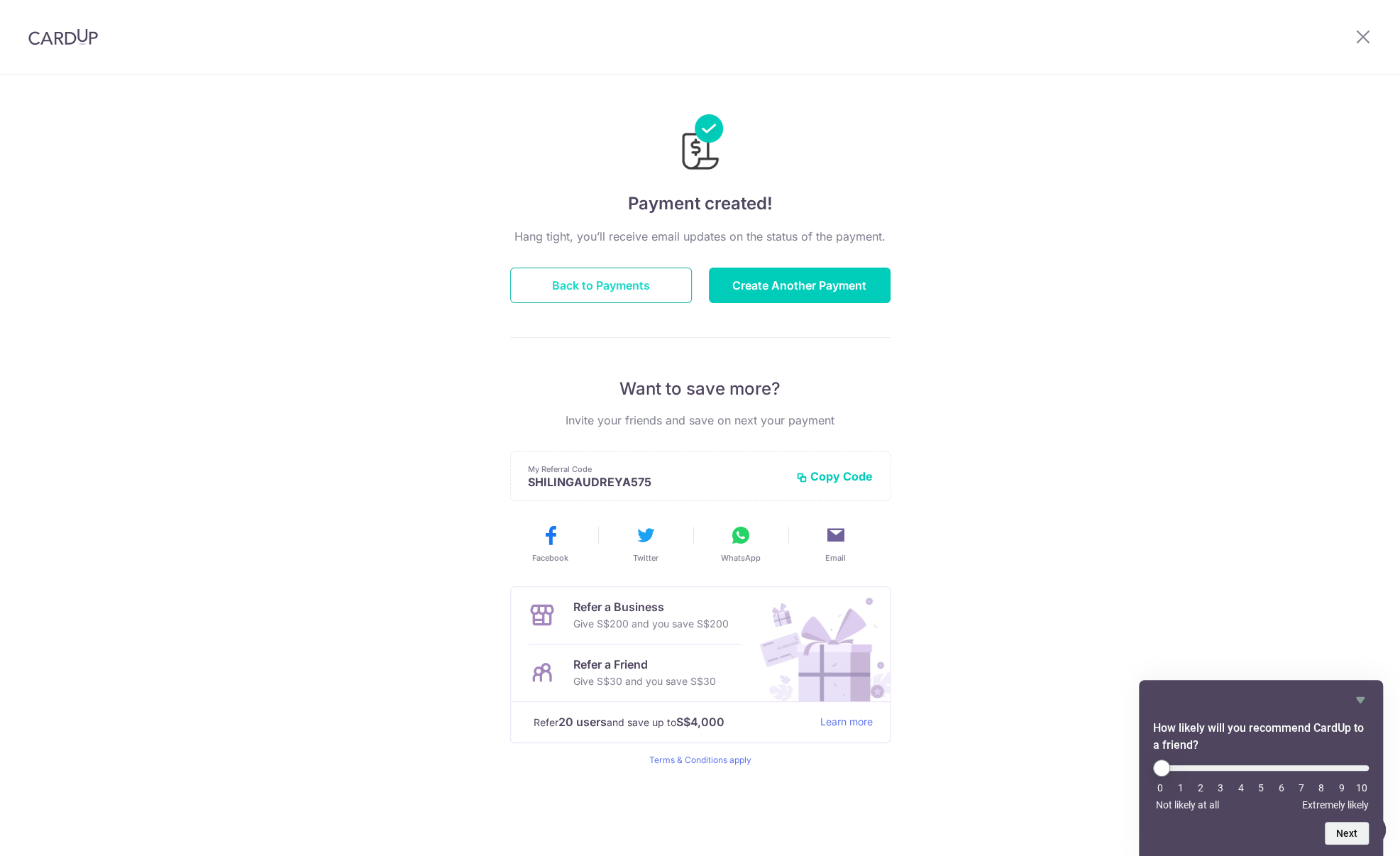
click at [634, 291] on button "Back to Payments" at bounding box center [601, 285] width 182 height 36
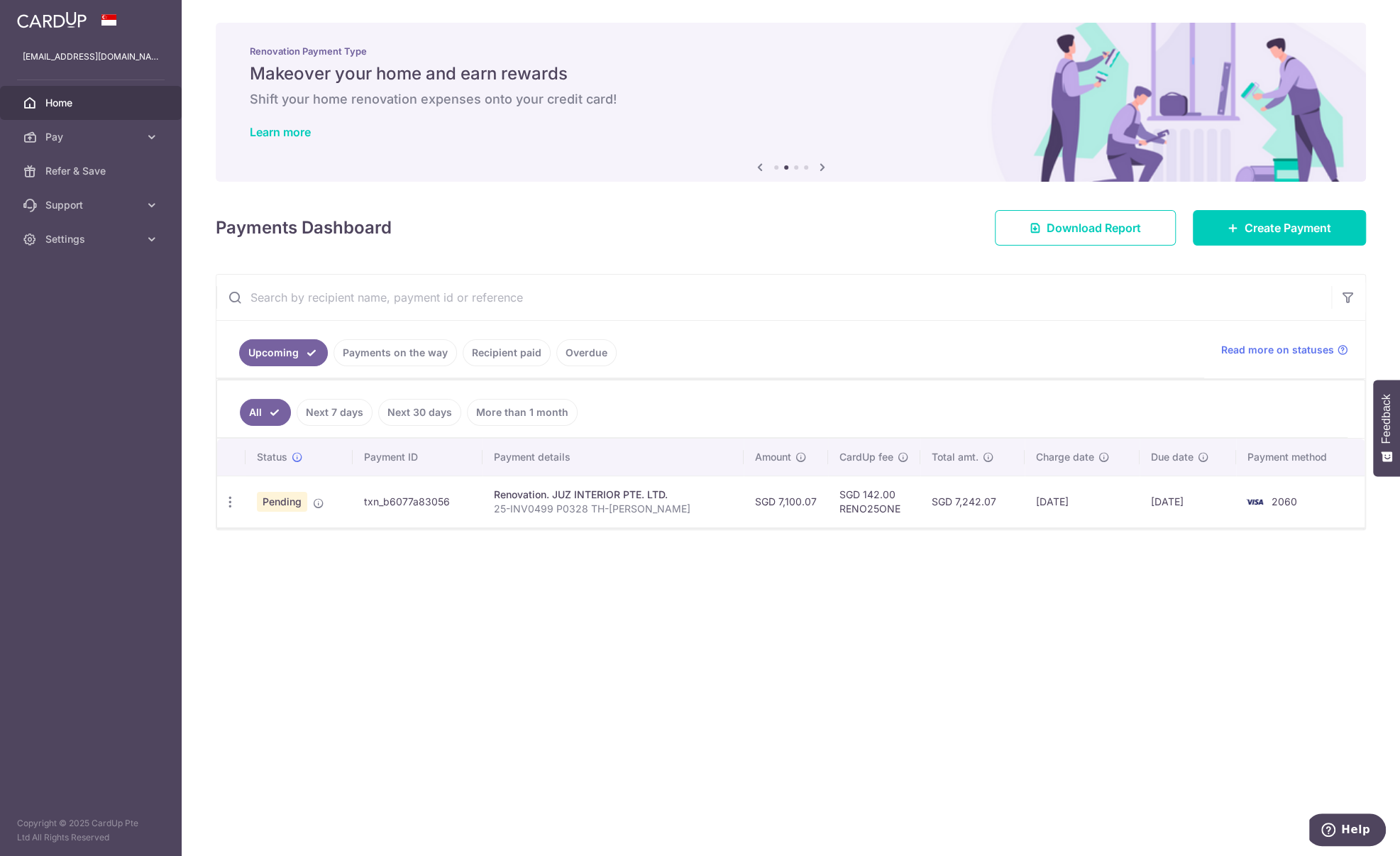
click at [386, 557] on div "× Pause Schedule Pause all future payments in this series Pause just this one p…" at bounding box center [791, 428] width 1218 height 856
click at [389, 581] on div "× Pause Schedule Pause all future payments in this series Pause just this one p…" at bounding box center [791, 428] width 1218 height 856
click at [391, 592] on div "× Pause Schedule Pause all future payments in this series Pause just this one p…" at bounding box center [791, 428] width 1218 height 856
click at [391, 586] on div "× Pause Schedule Pause all future payments in this series Pause just this one p…" at bounding box center [791, 428] width 1218 height 856
